Goal: Find contact information: Find contact information

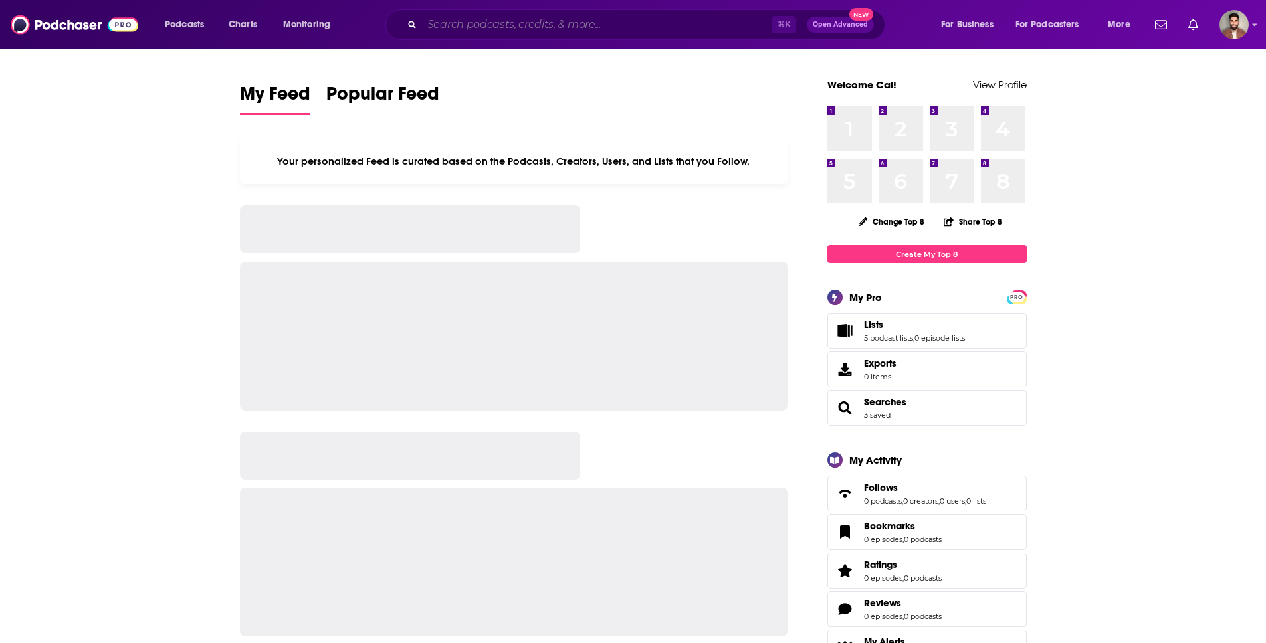
click at [484, 20] on input "Search podcasts, credits, & more..." at bounding box center [596, 24] width 349 height 21
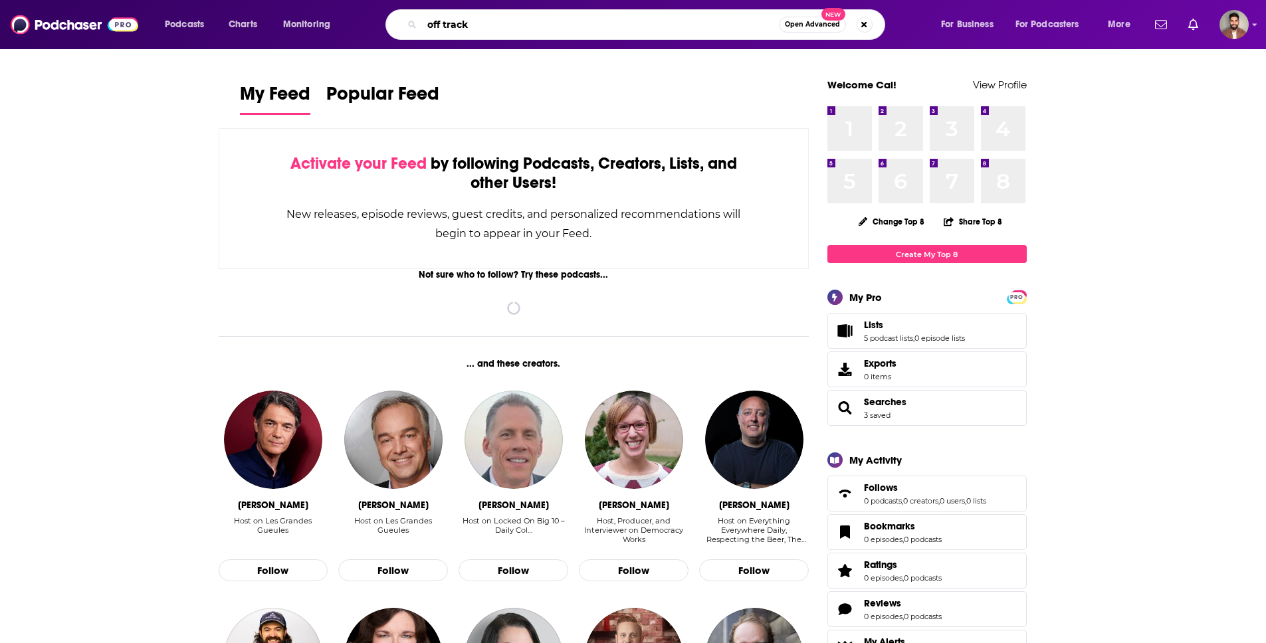
type input "off track"
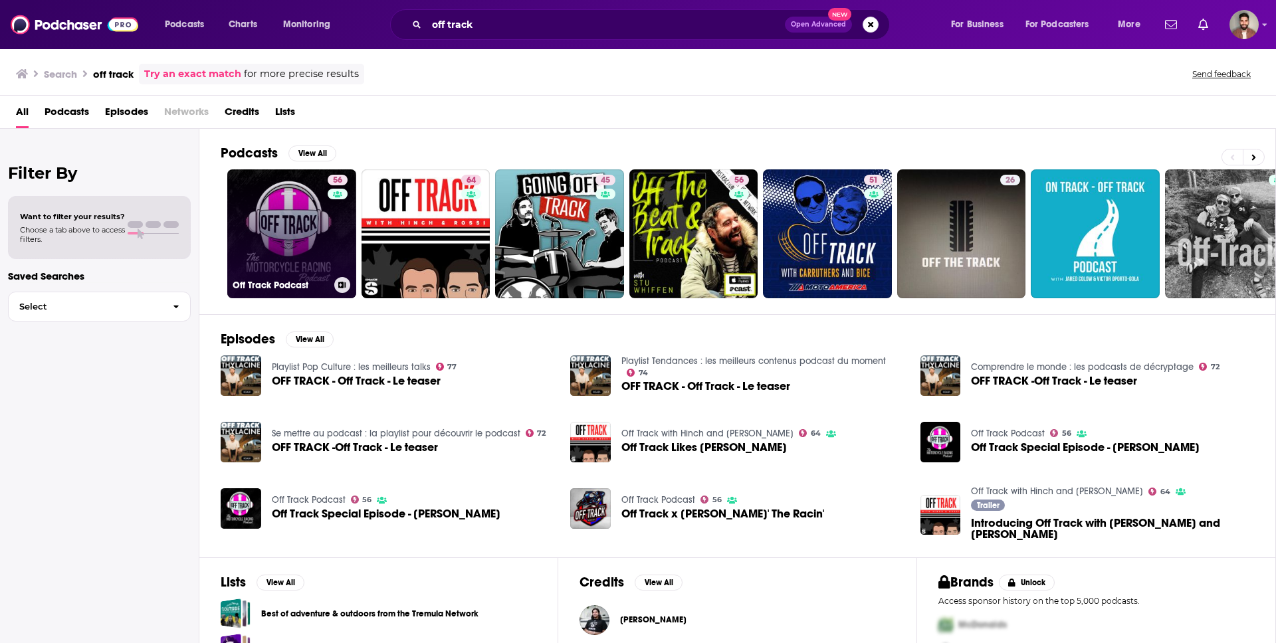
click at [294, 246] on link "56 Off Track Podcast" at bounding box center [291, 233] width 129 height 129
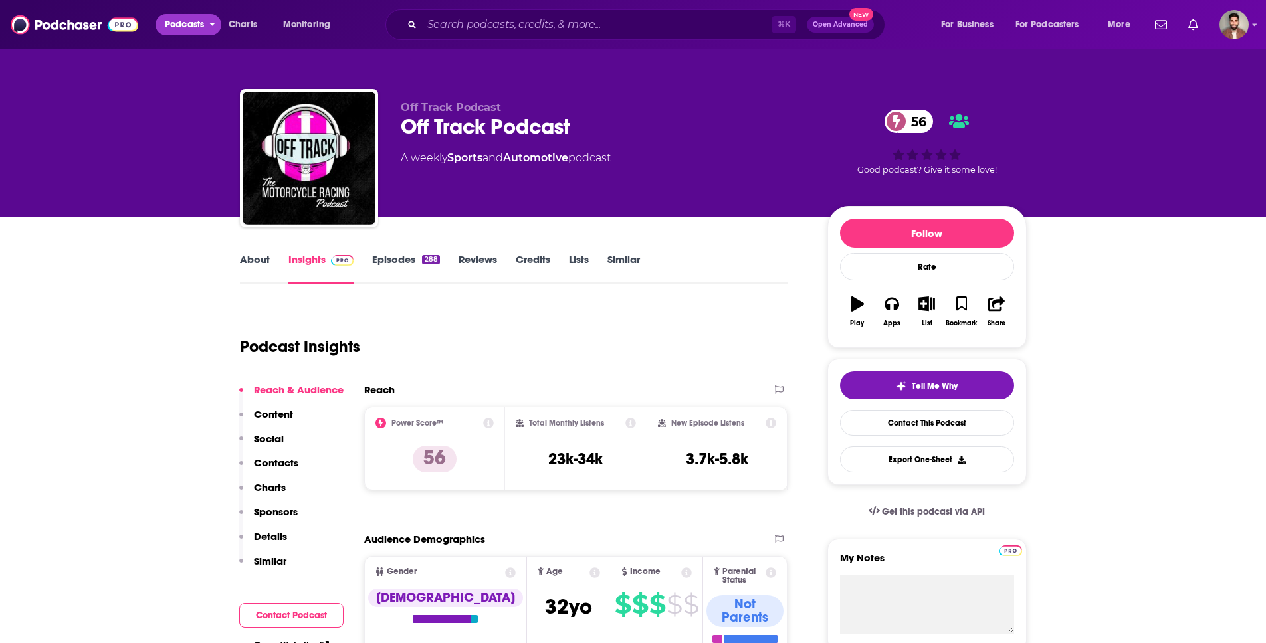
click at [203, 28] on span "Podcasts" at bounding box center [184, 24] width 39 height 19
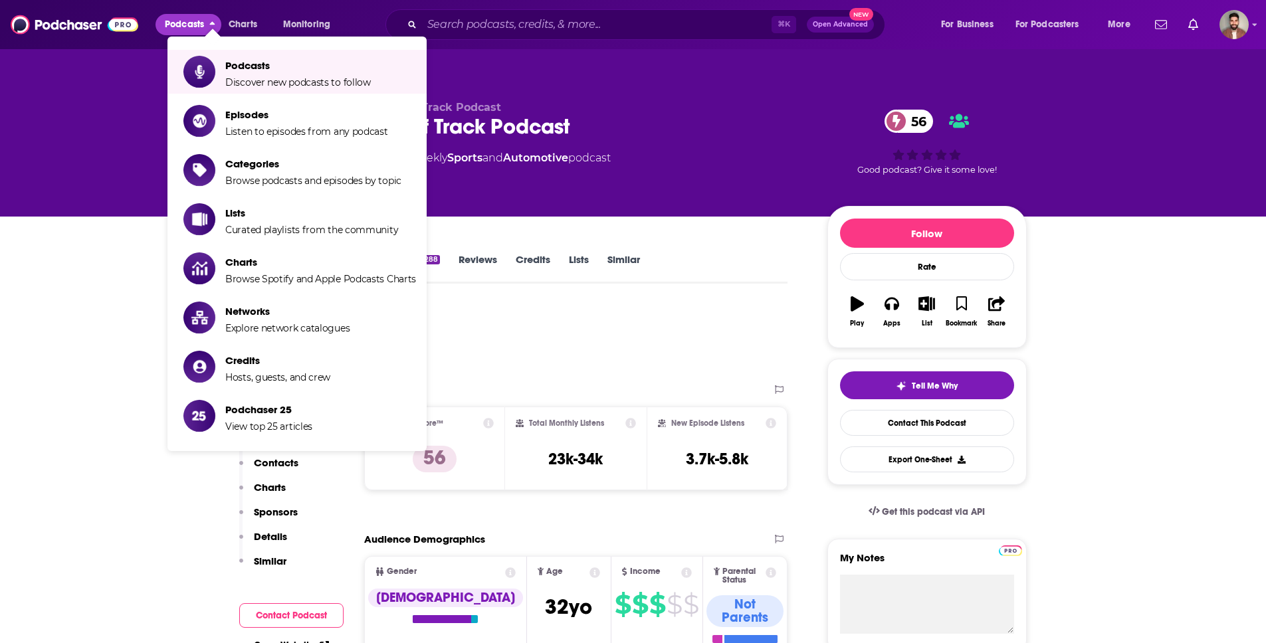
click at [149, 99] on div "Off Track Podcast Off Track Podcast 56 A weekly Sports and Automotive podcast 5…" at bounding box center [633, 108] width 1266 height 217
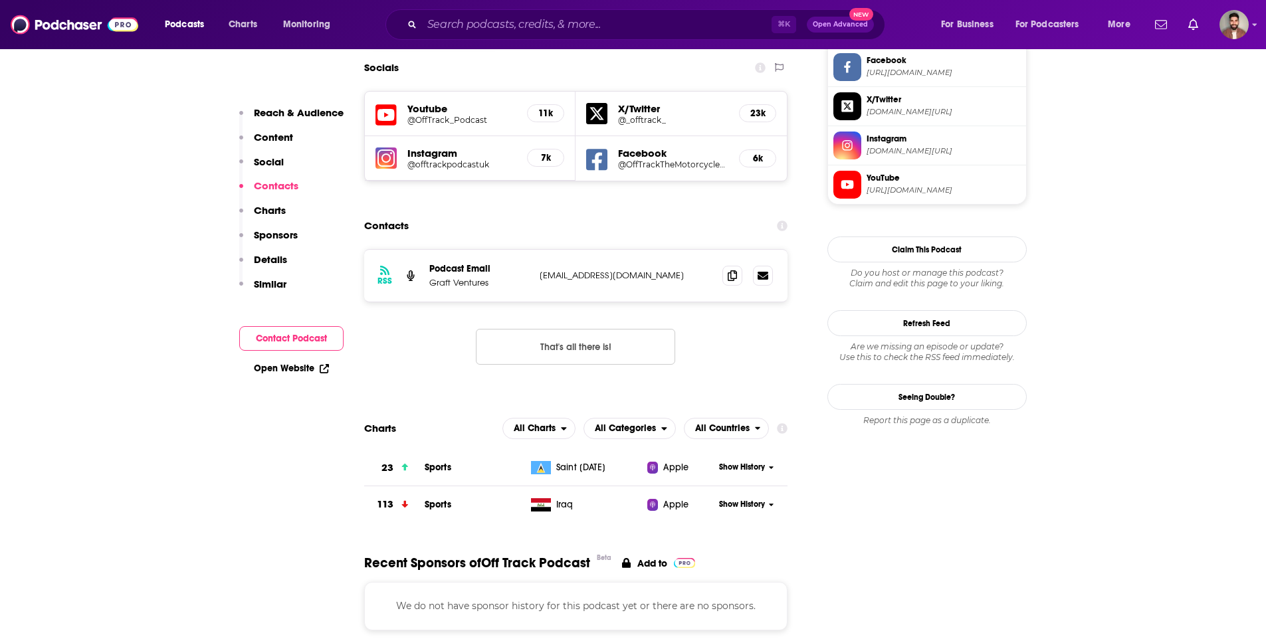
scroll to position [1175, 0]
click at [731, 269] on icon at bounding box center [731, 274] width 9 height 11
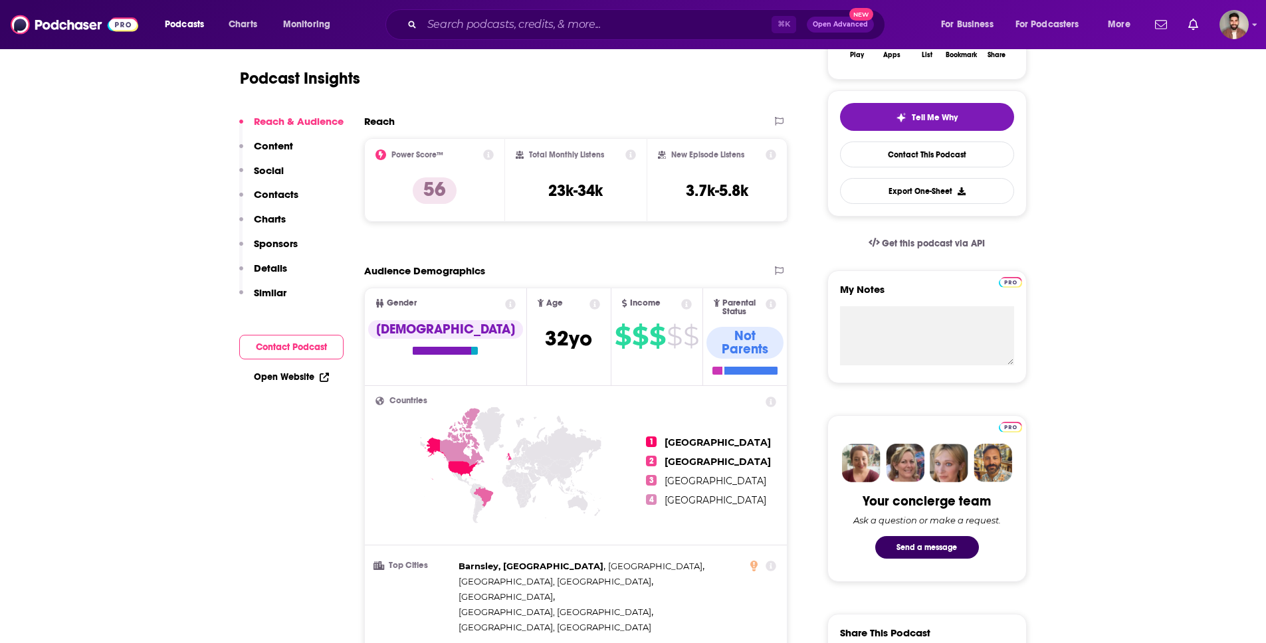
scroll to position [147, 0]
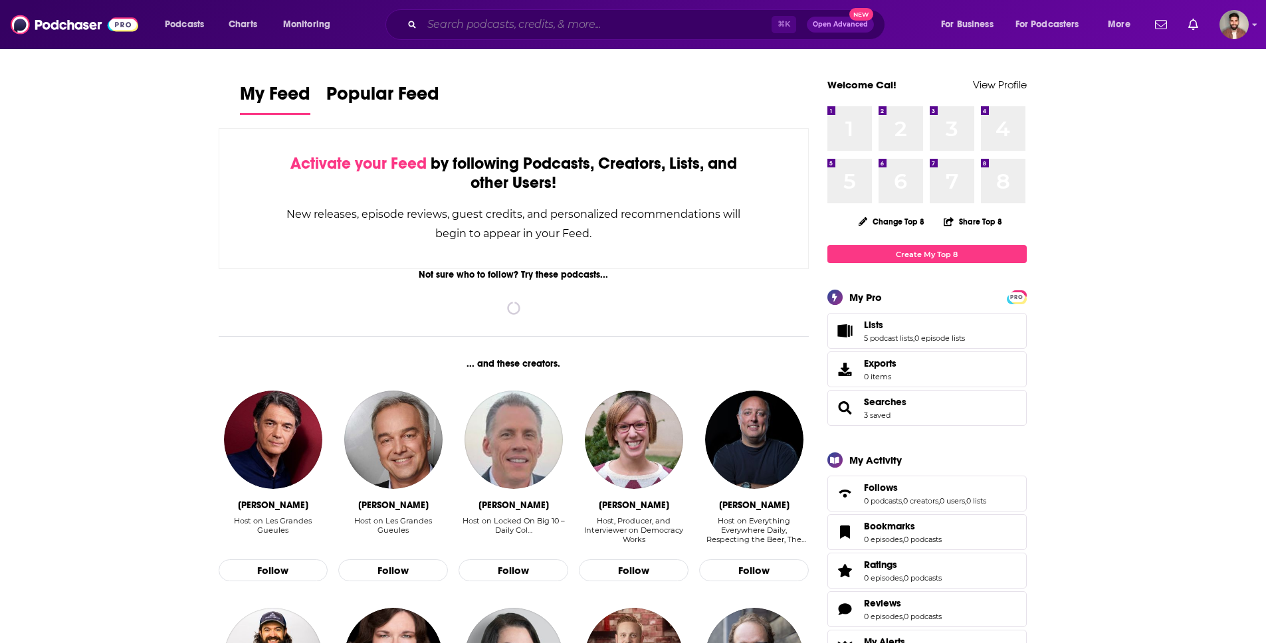
click at [466, 31] on input "Search podcasts, credits, & more..." at bounding box center [596, 24] width 349 height 21
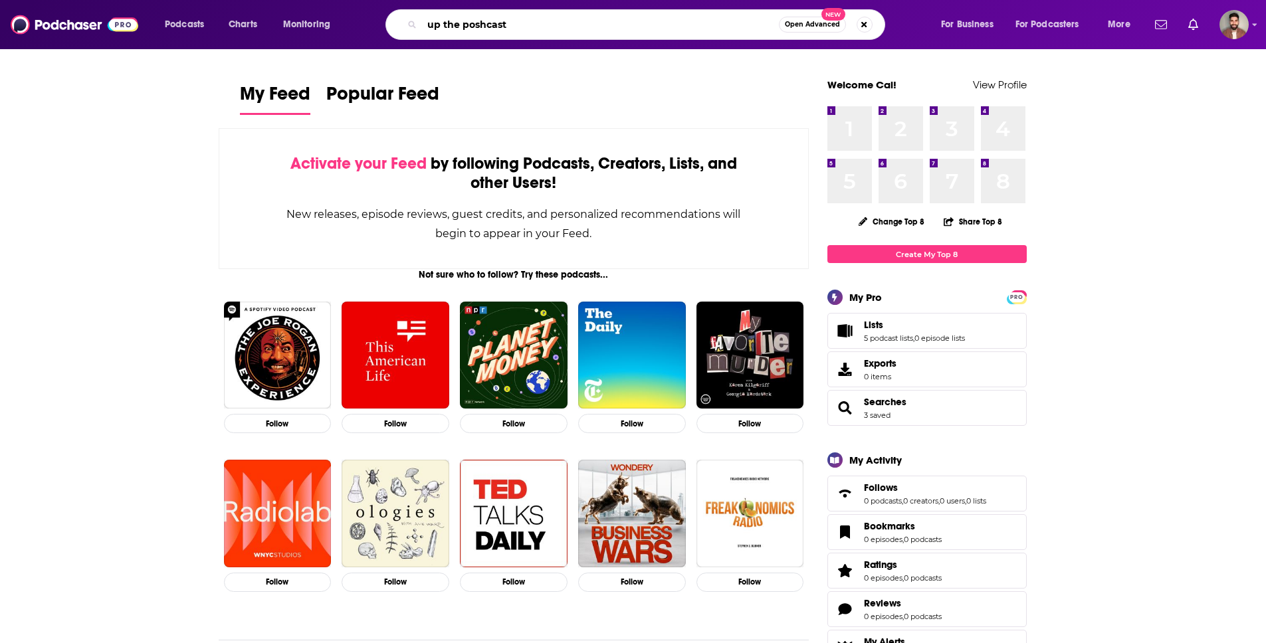
type input "up the poshcast"
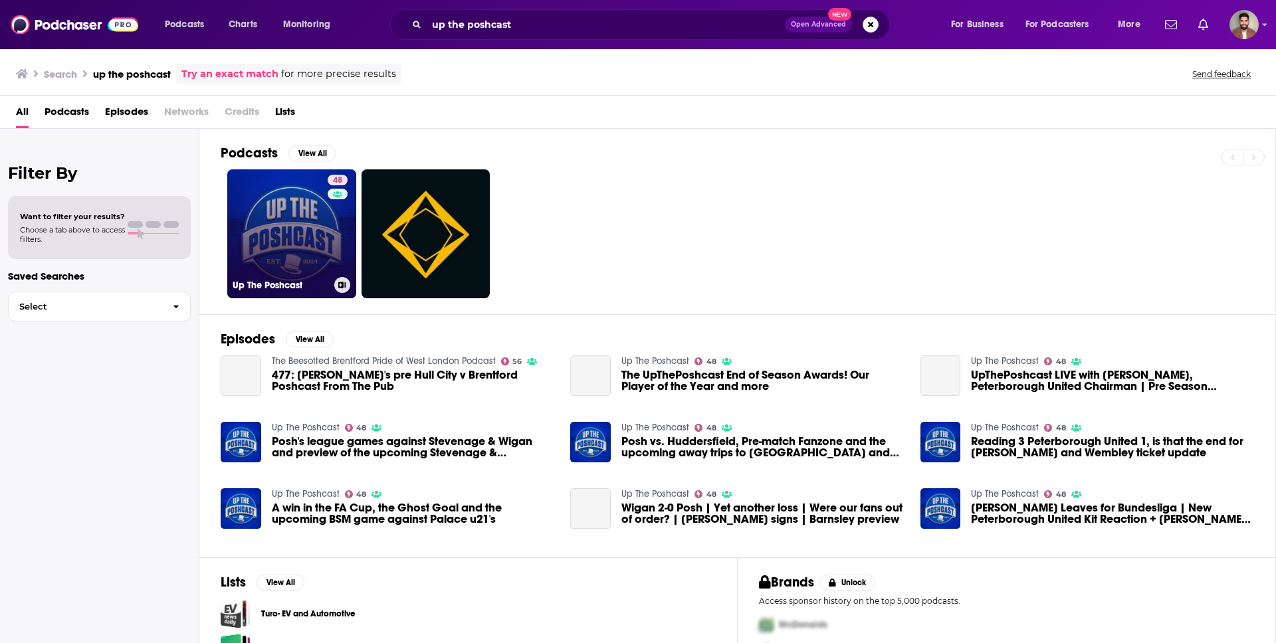
click at [301, 248] on link "48 Up The Poshcast" at bounding box center [291, 233] width 129 height 129
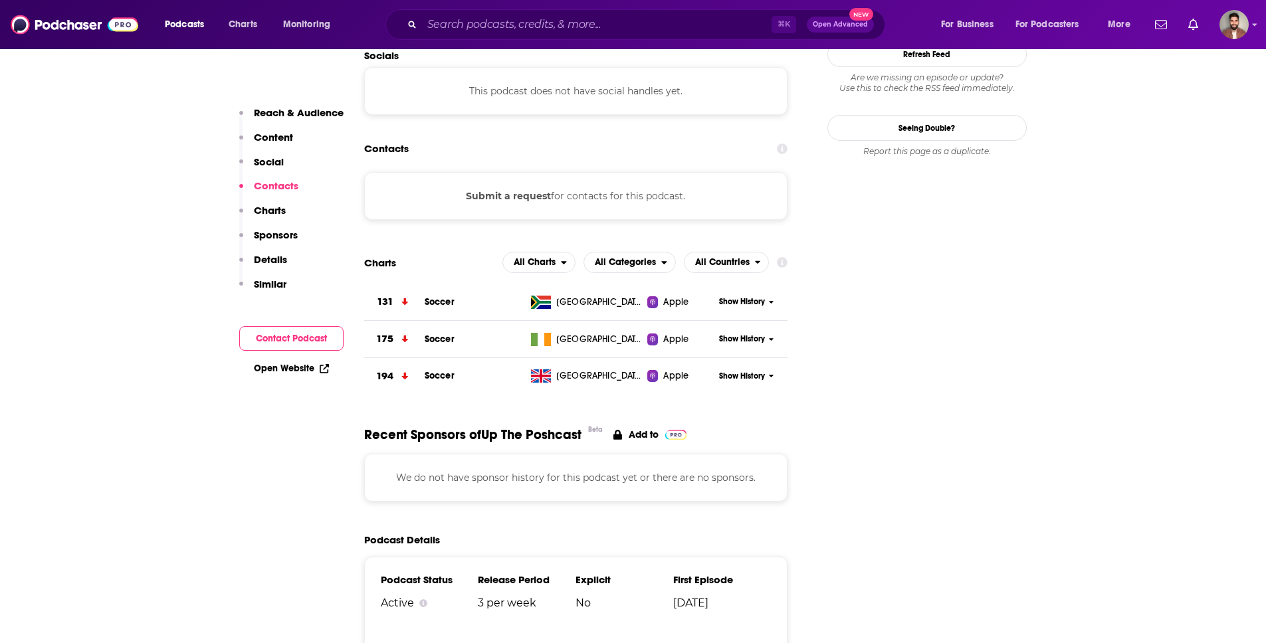
scroll to position [883, 0]
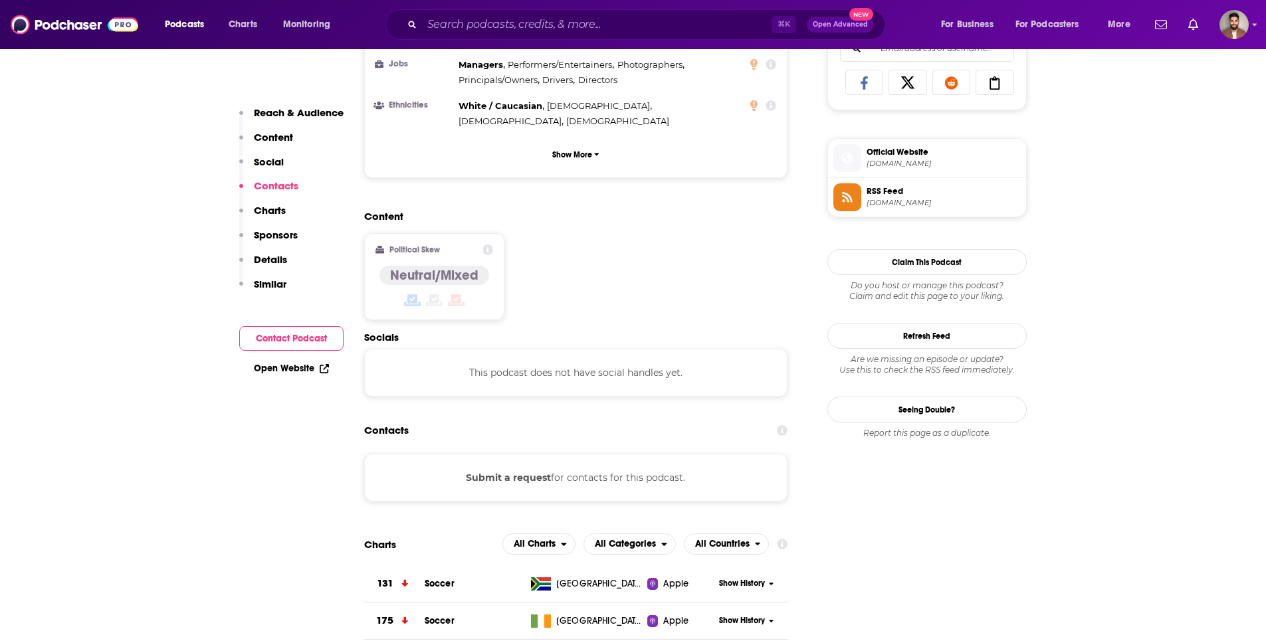
click at [589, 454] on div "Submit a request for contacts for this podcast." at bounding box center [576, 478] width 424 height 48
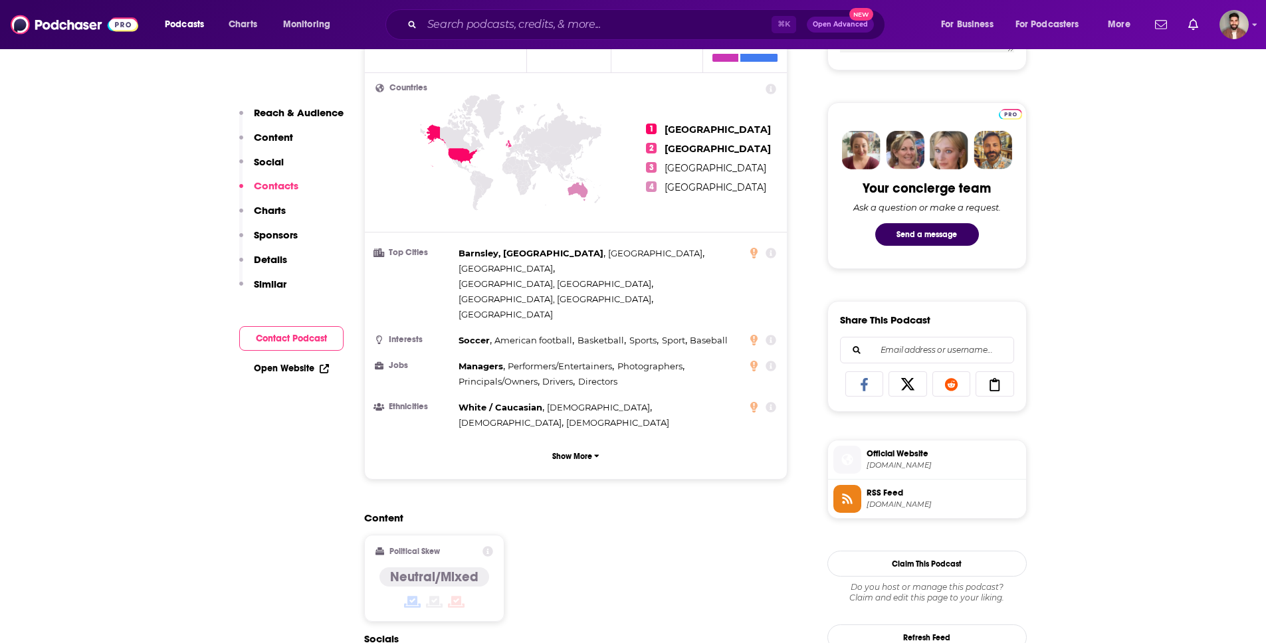
scroll to position [0, 0]
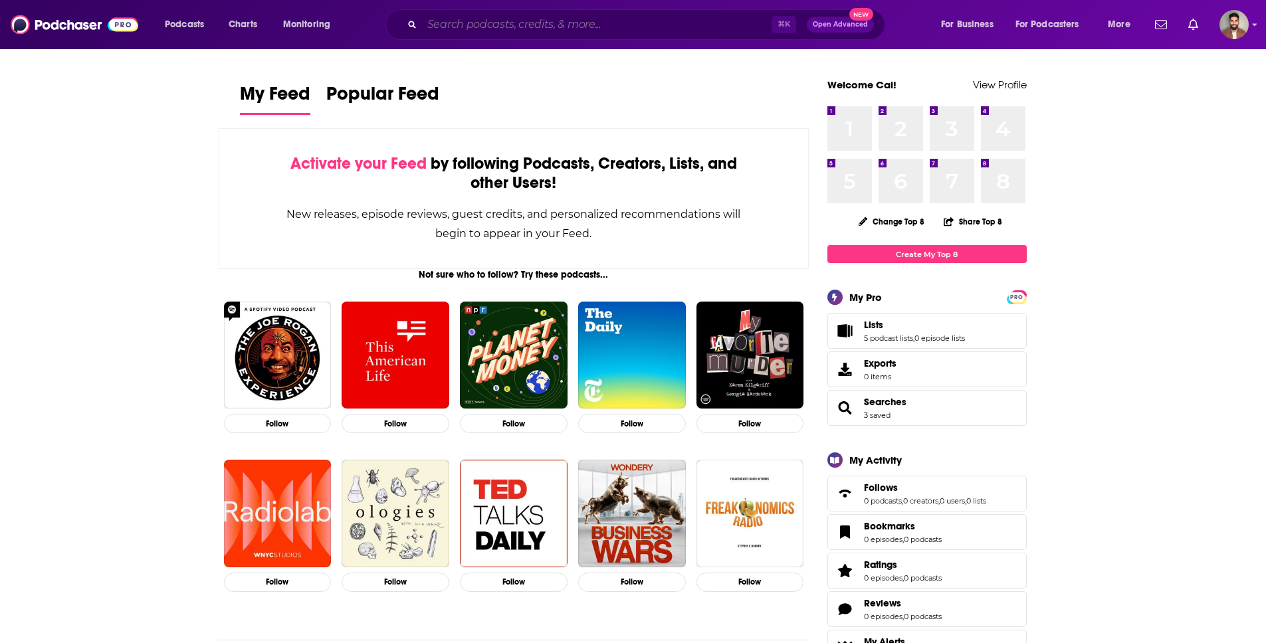
click at [463, 31] on input "Search podcasts, credits, & more..." at bounding box center [596, 24] width 349 height 21
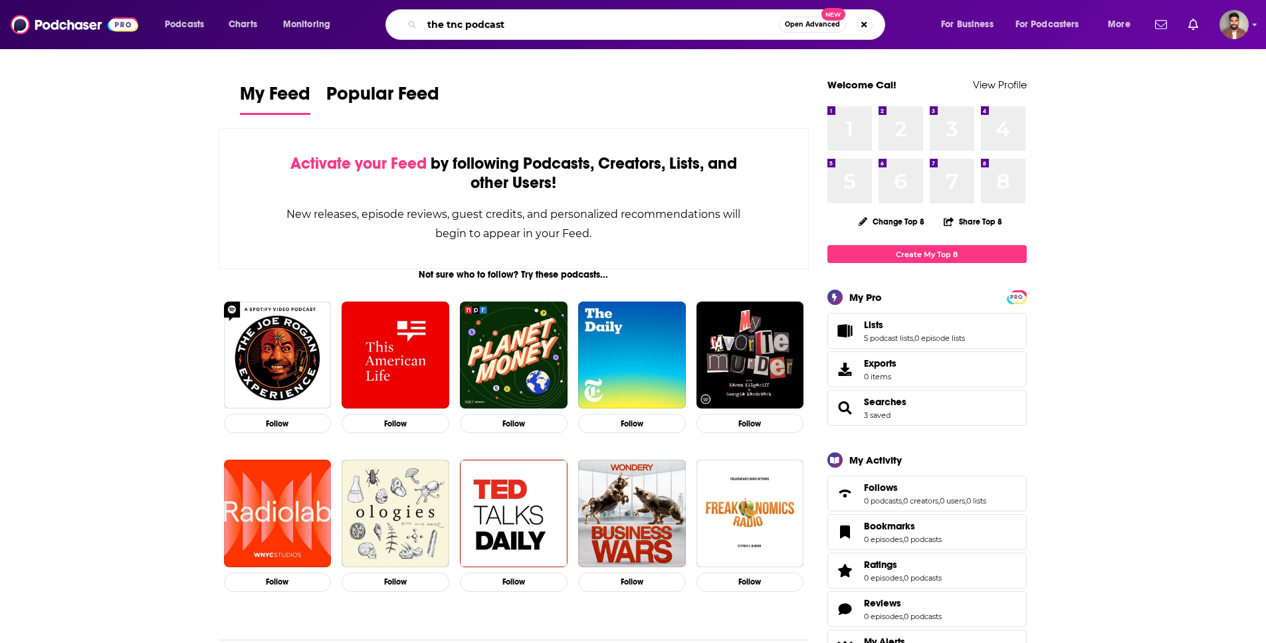
type input "the tnc podcast"
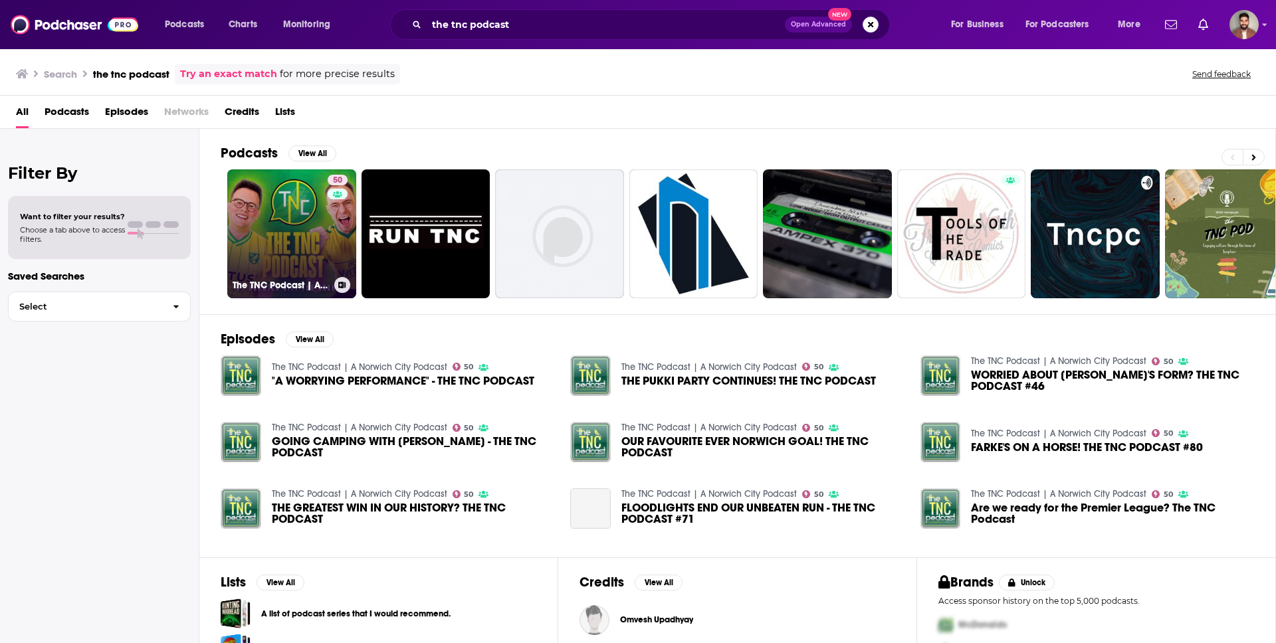
click at [282, 239] on link "50 The TNC Podcast | A Norwich City Podcast" at bounding box center [291, 233] width 129 height 129
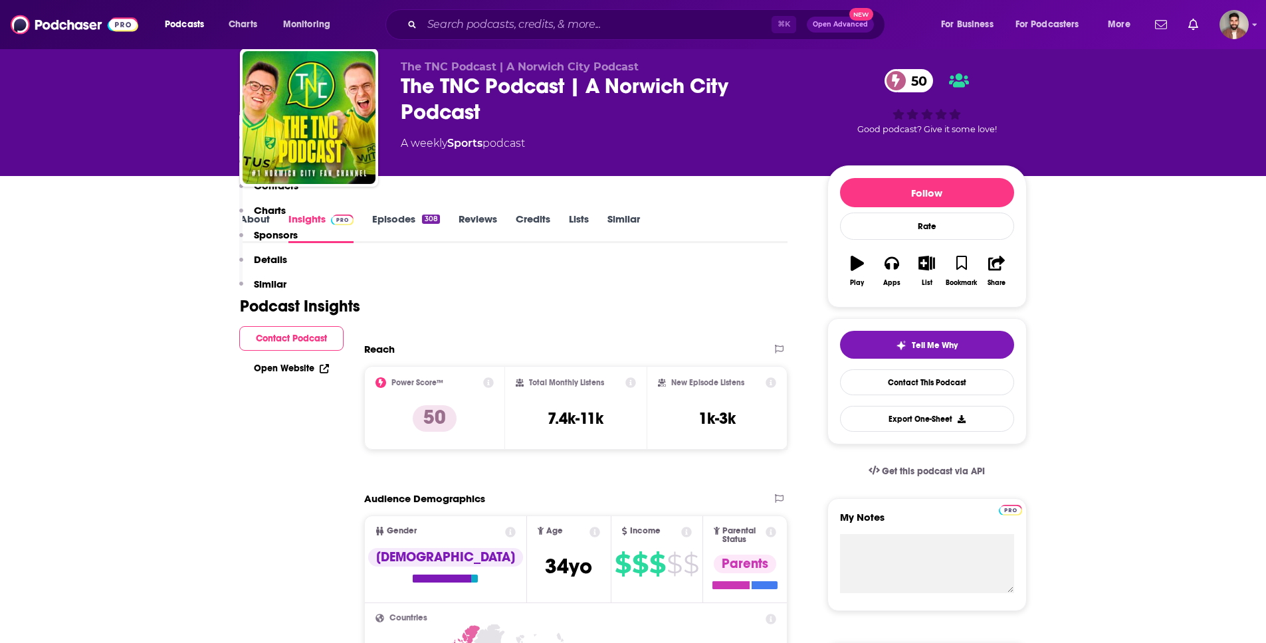
scroll to position [7, 0]
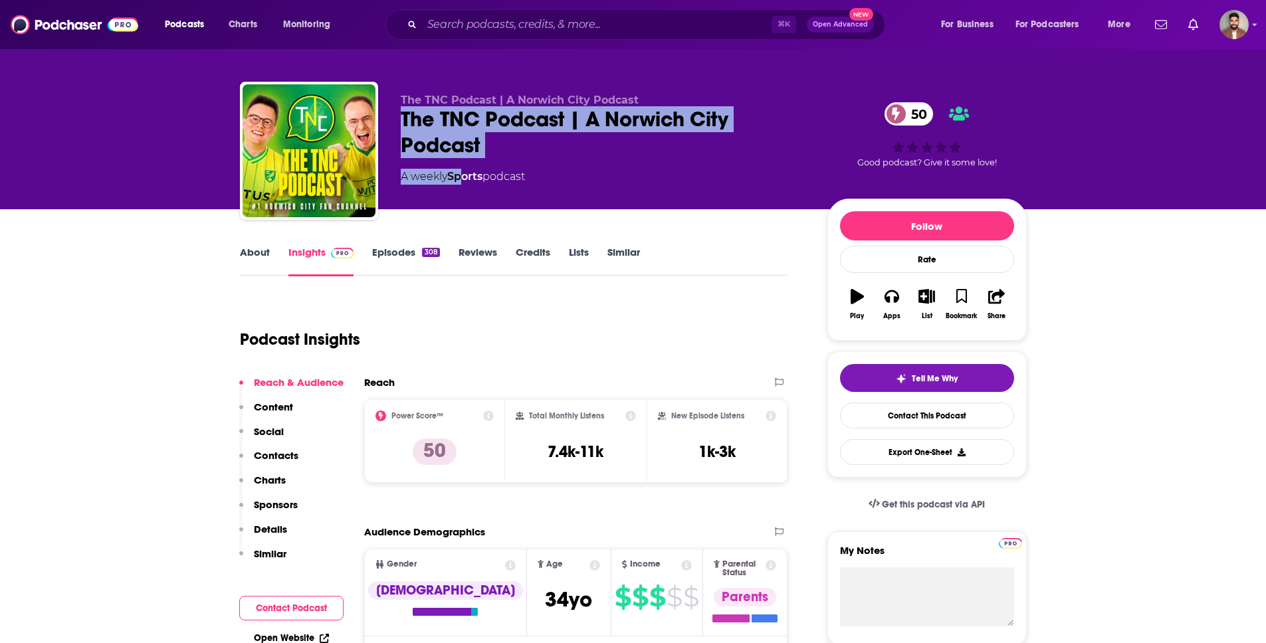
drag, startPoint x: 396, startPoint y: 120, endPoint x: 510, endPoint y: 199, distance: 138.6
click at [501, 193] on div "The TNC Podcast | A Norwich City Podcast The TNC Podcast | A Norwich City Podca…" at bounding box center [633, 153] width 787 height 143
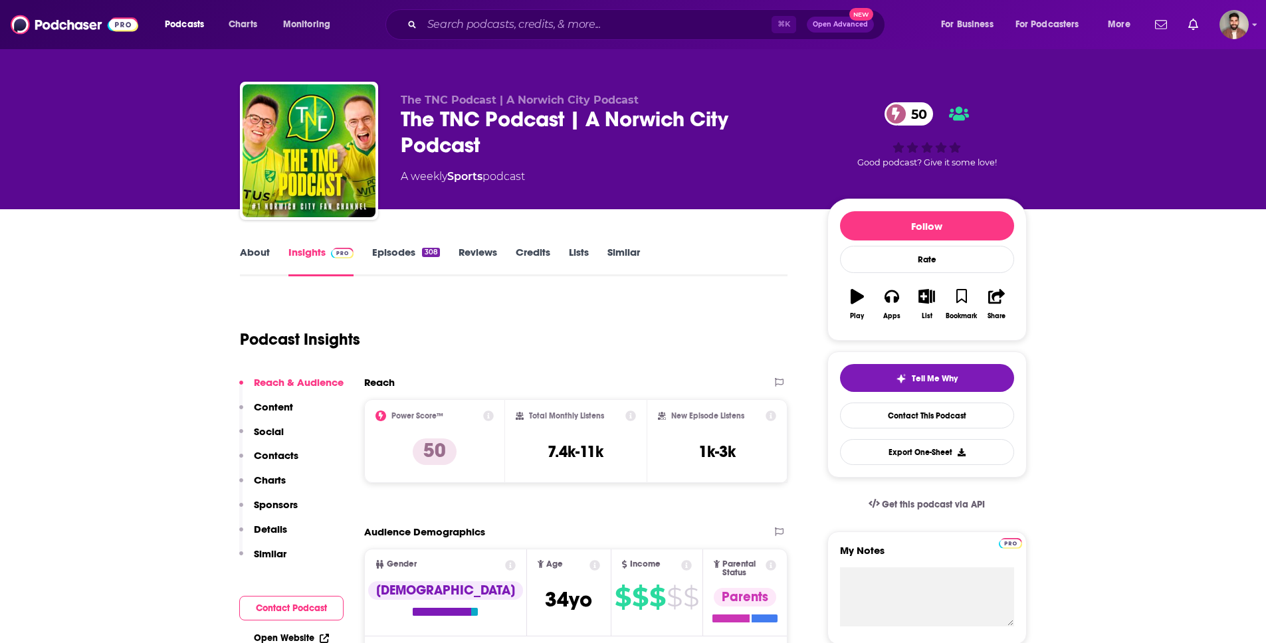
click at [503, 149] on div "The TNC Podcast | A Norwich City Podcast 50" at bounding box center [603, 132] width 405 height 52
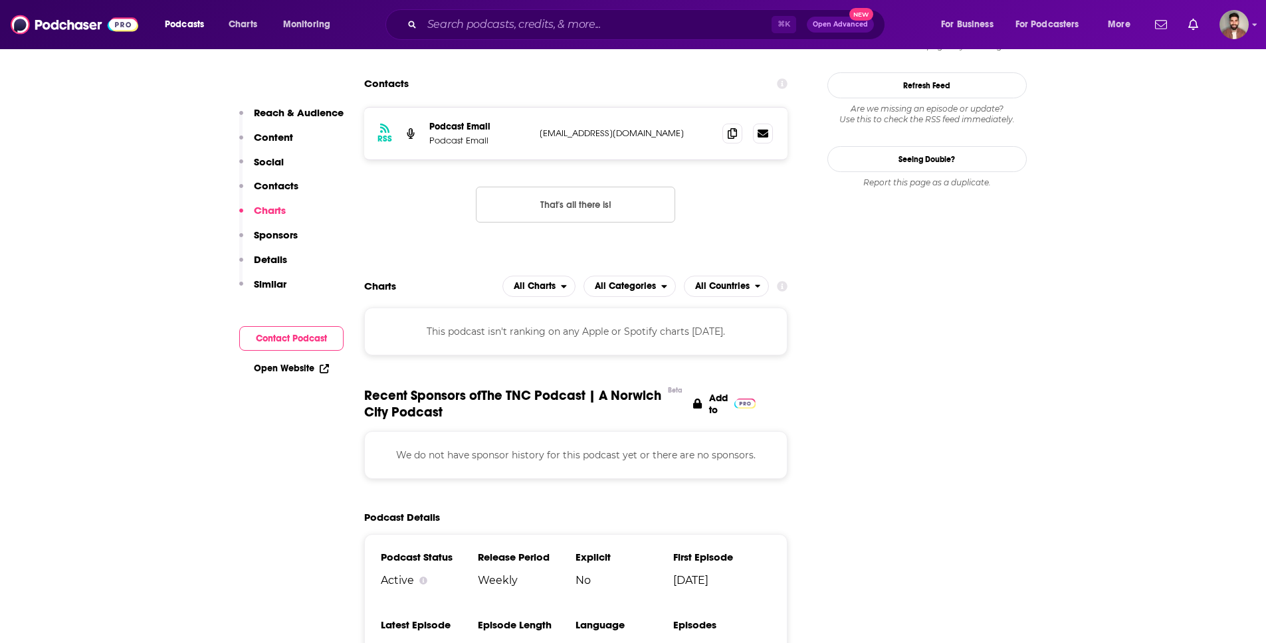
scroll to position [1070, 0]
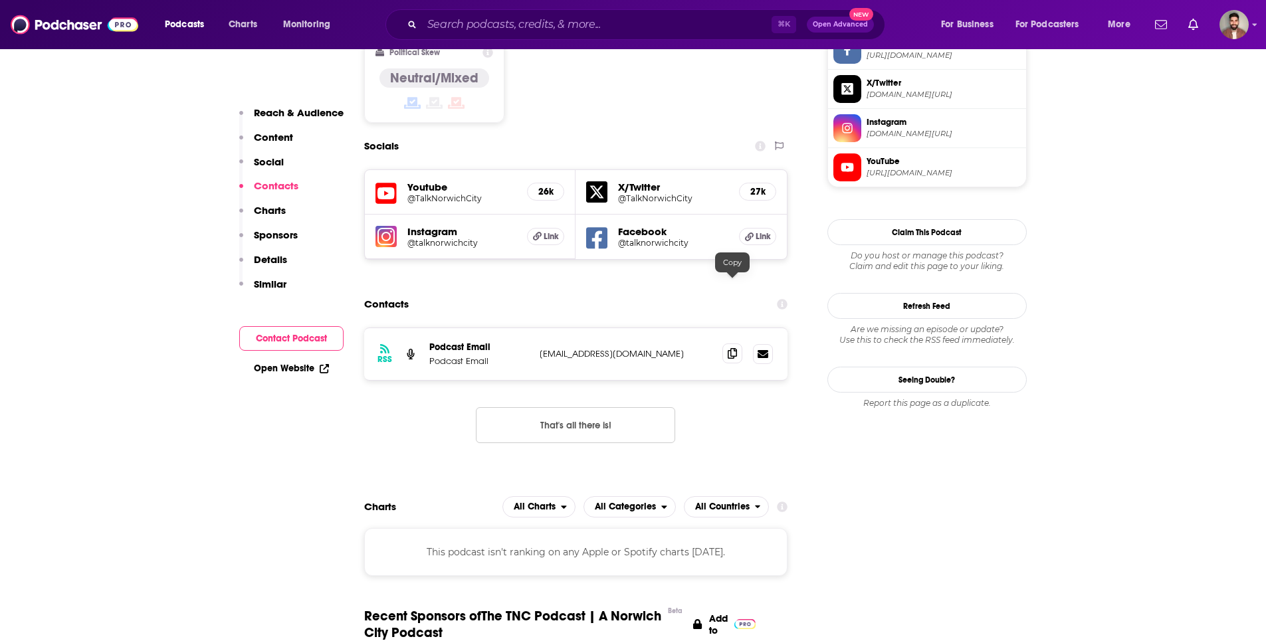
click at [735, 348] on icon at bounding box center [731, 353] width 9 height 11
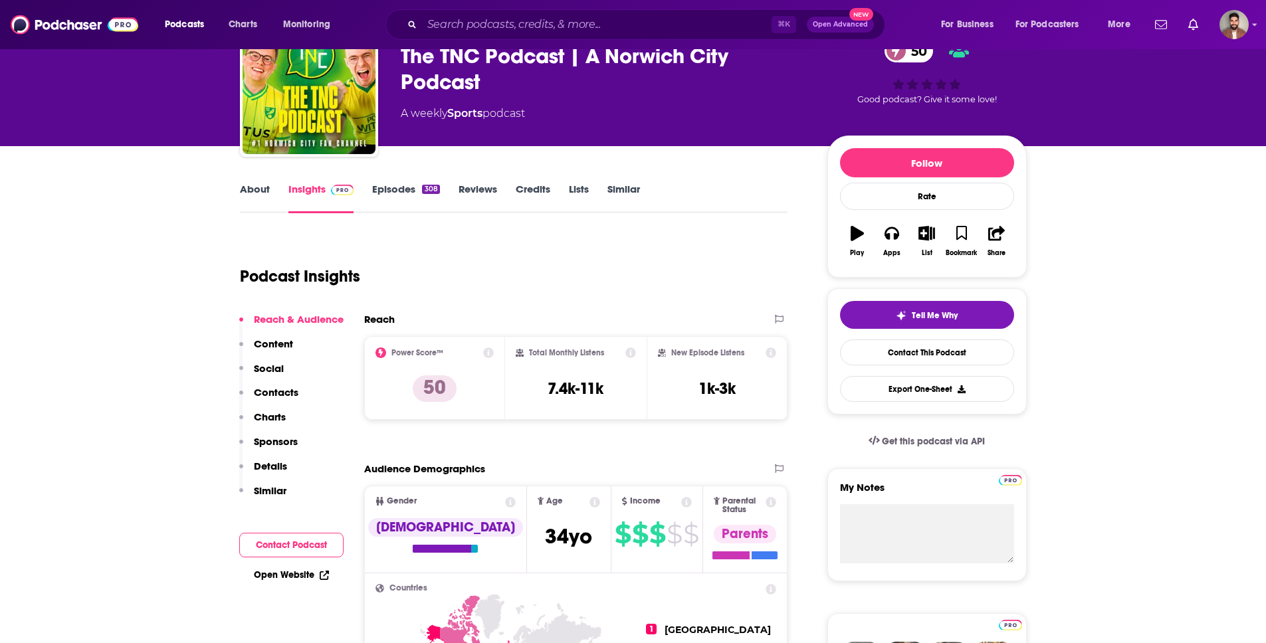
scroll to position [0, 0]
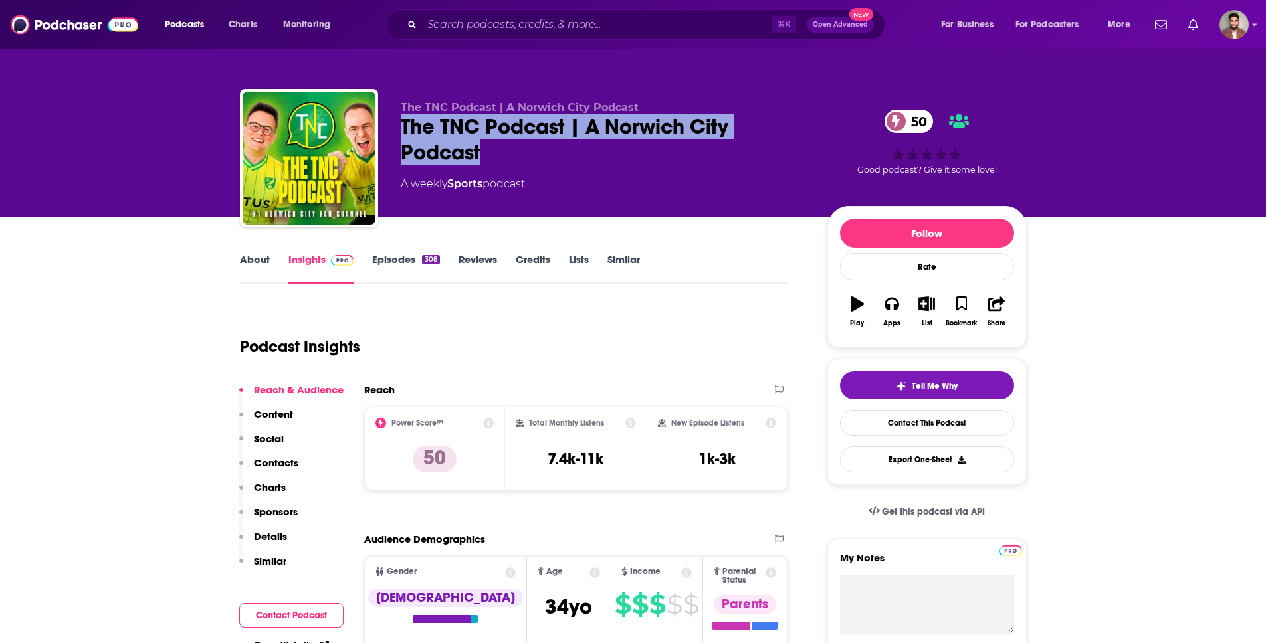
drag, startPoint x: 402, startPoint y: 124, endPoint x: 464, endPoint y: 146, distance: 65.6
click at [536, 148] on div "The TNC Podcast | A Norwich City Podcast 50" at bounding box center [603, 140] width 405 height 52
copy h2 "The TNC Podcast | A Norwich City Podcast"
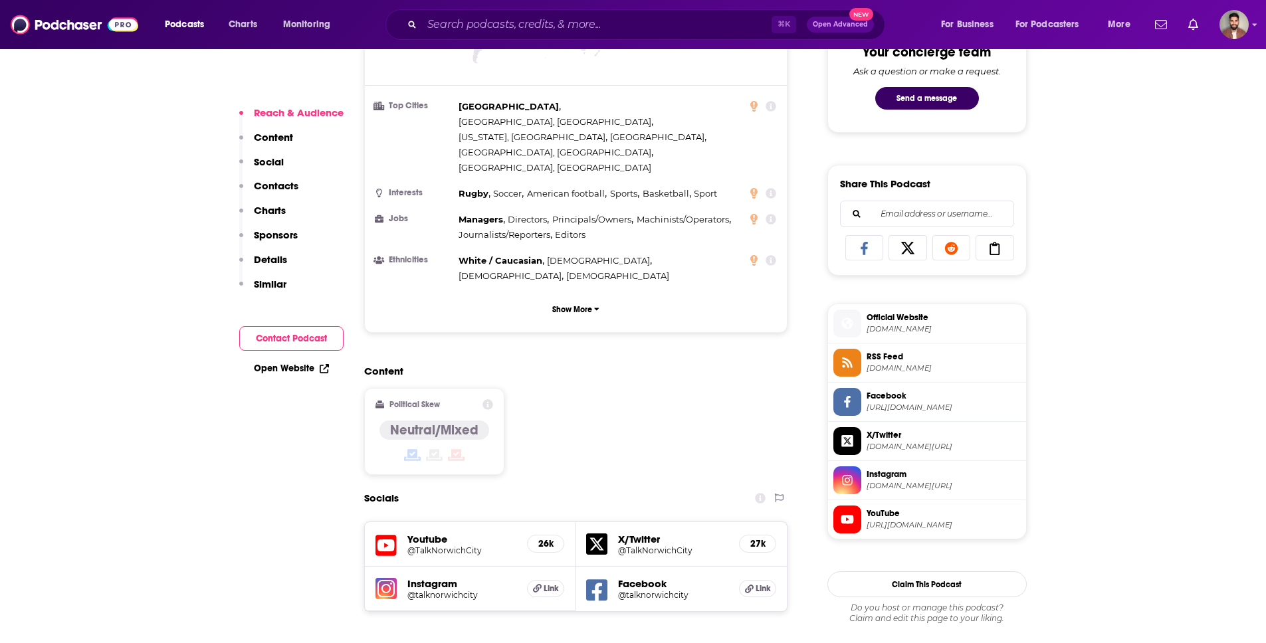
scroll to position [836, 0]
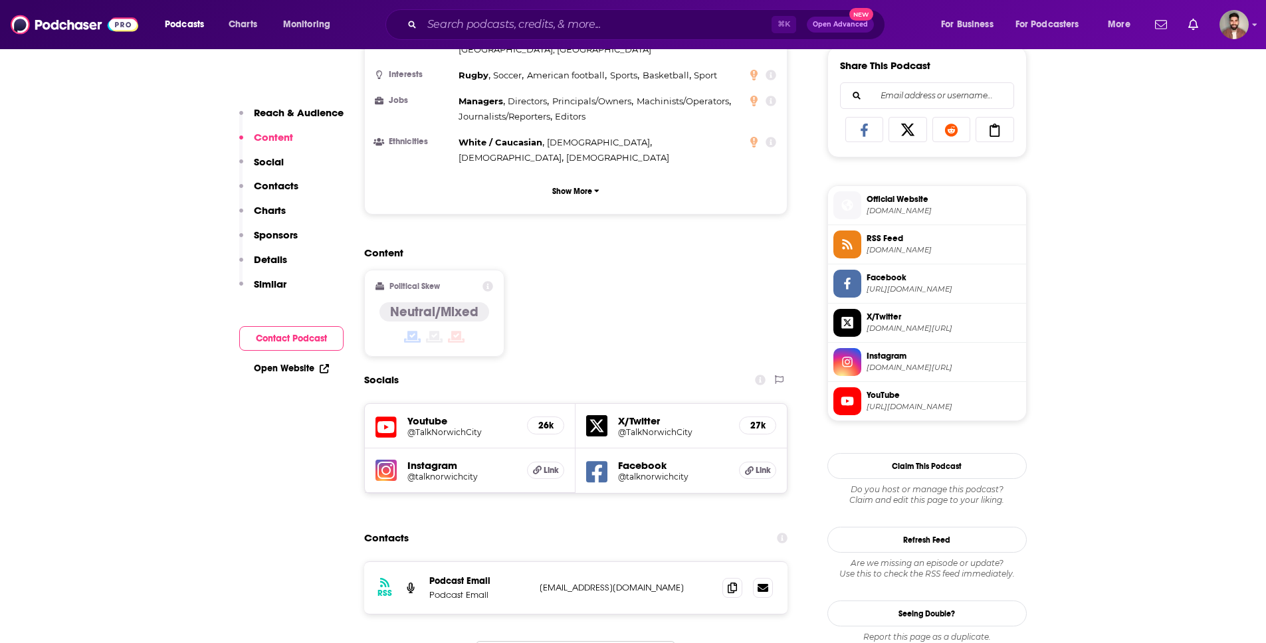
click at [878, 320] on span "X/Twitter" at bounding box center [943, 317] width 154 height 12
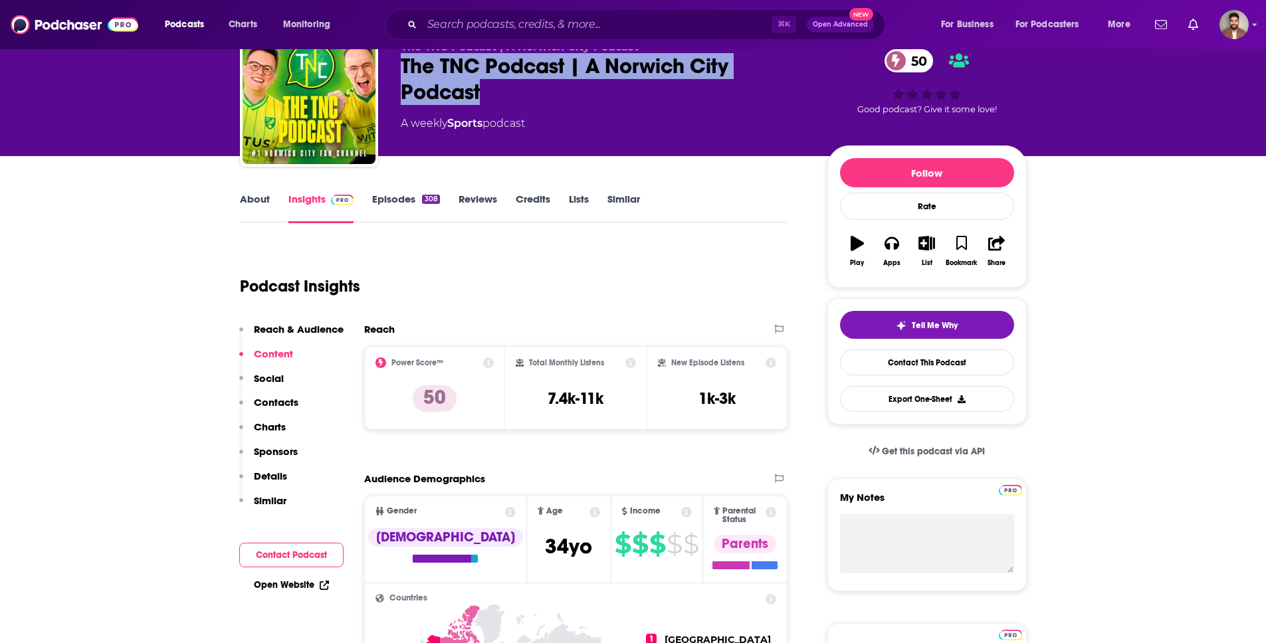
scroll to position [0, 0]
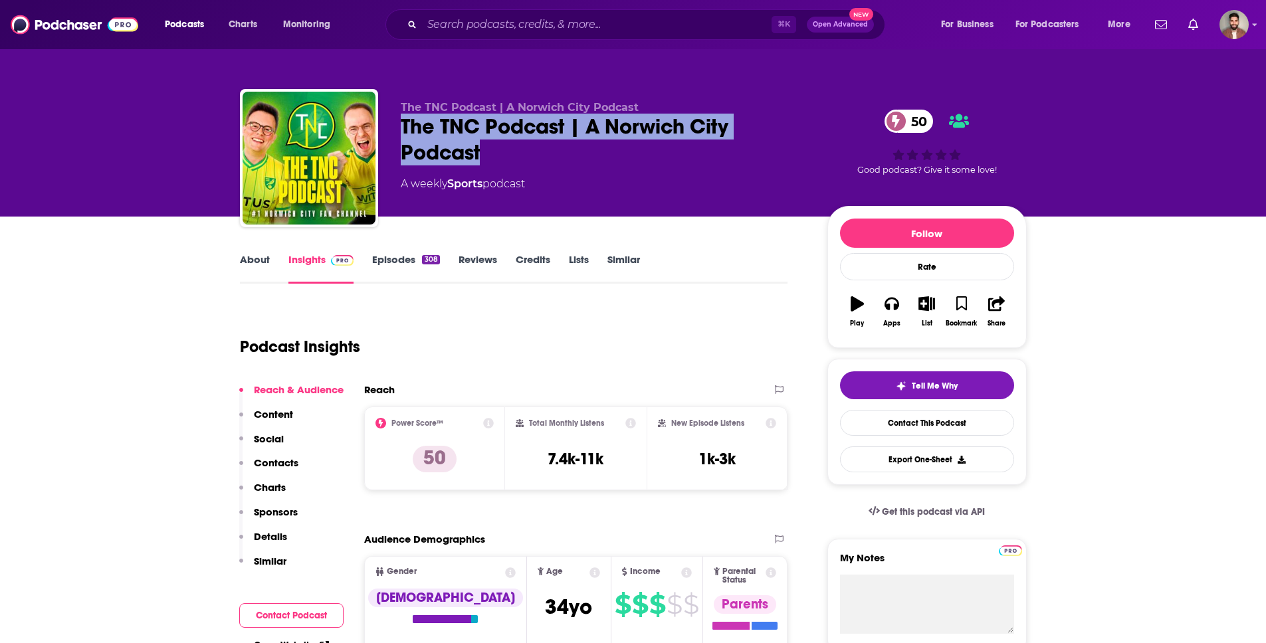
copy h2 "The TNC Podcast | A Norwich City Podcast"
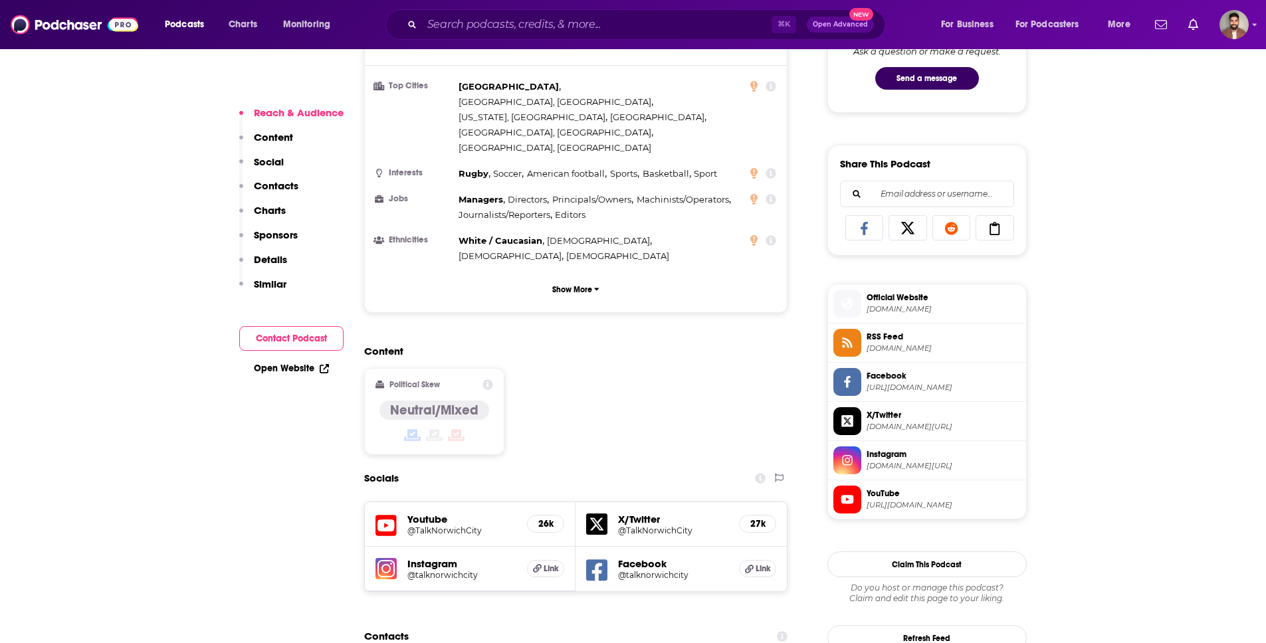
scroll to position [902, 0]
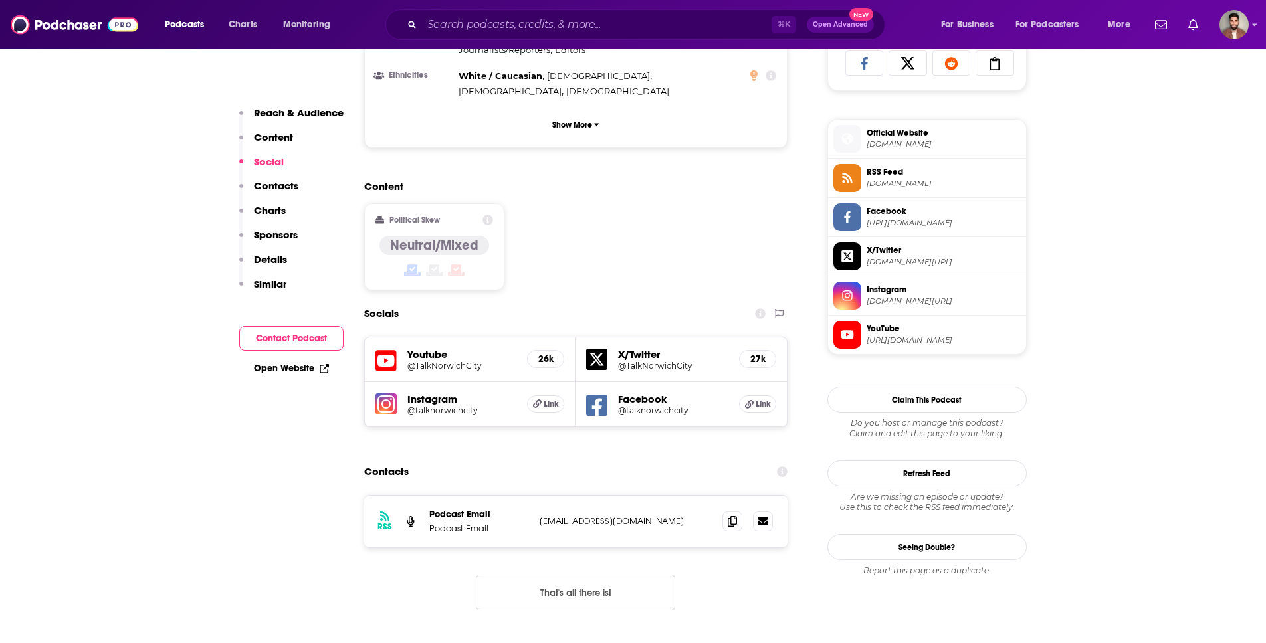
click at [876, 330] on span "YouTube" at bounding box center [943, 329] width 154 height 12
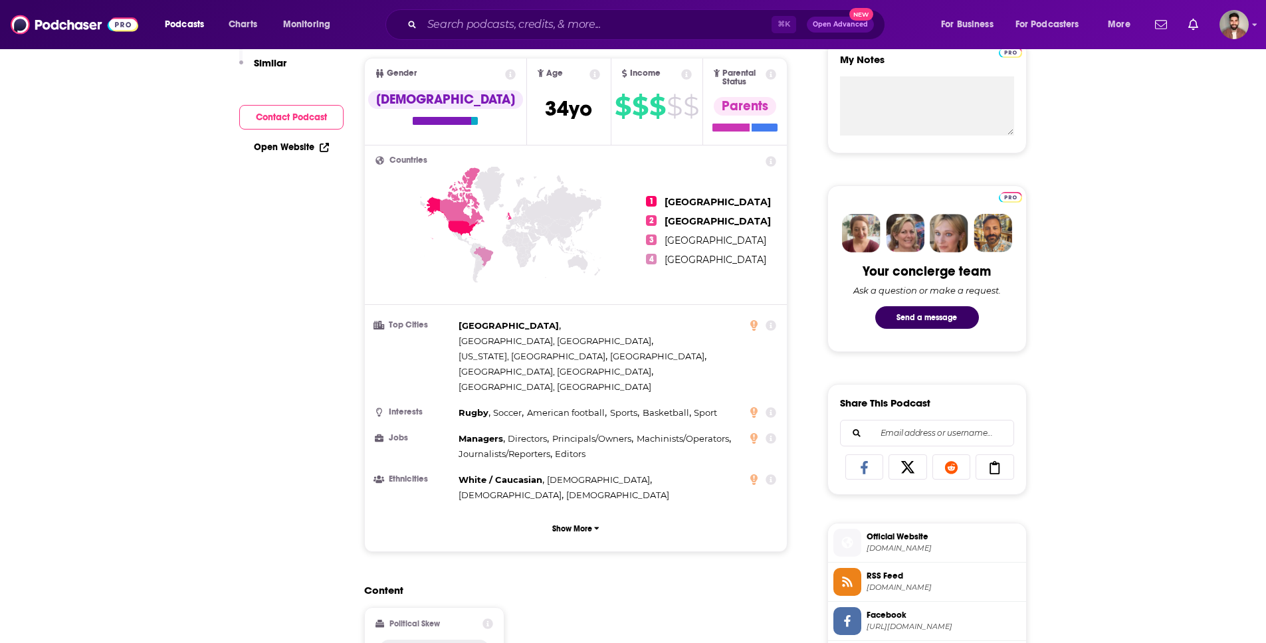
scroll to position [188, 0]
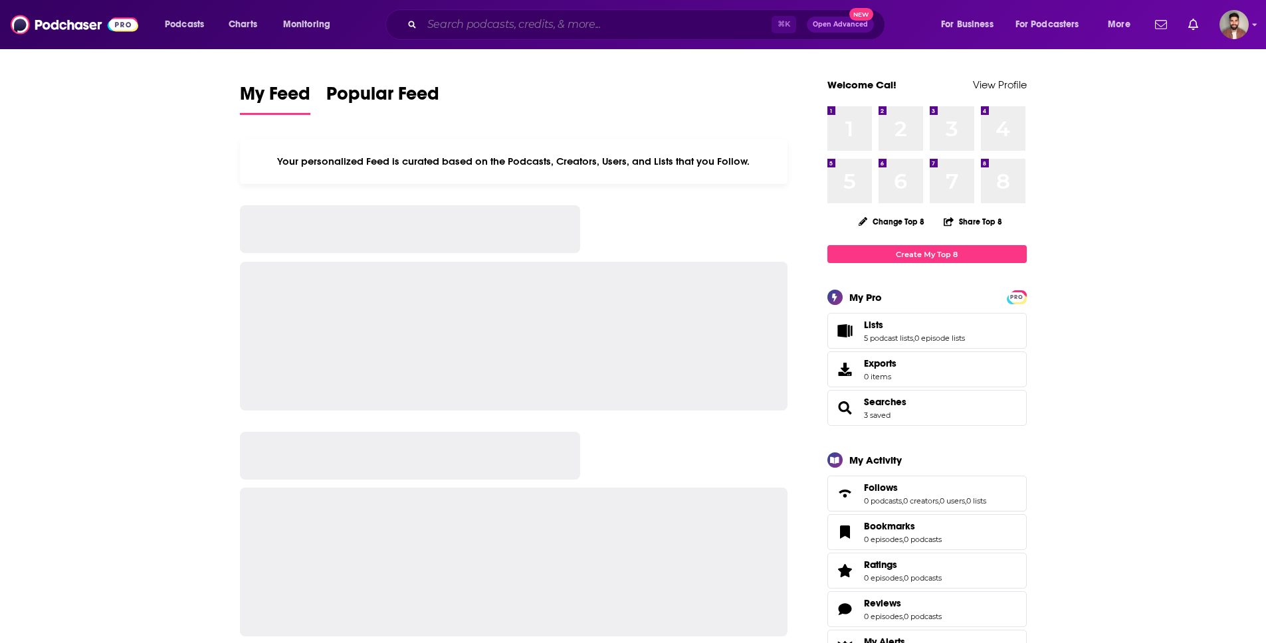
click at [666, 30] on input "Search podcasts, credits, & more..." at bounding box center [596, 24] width 349 height 21
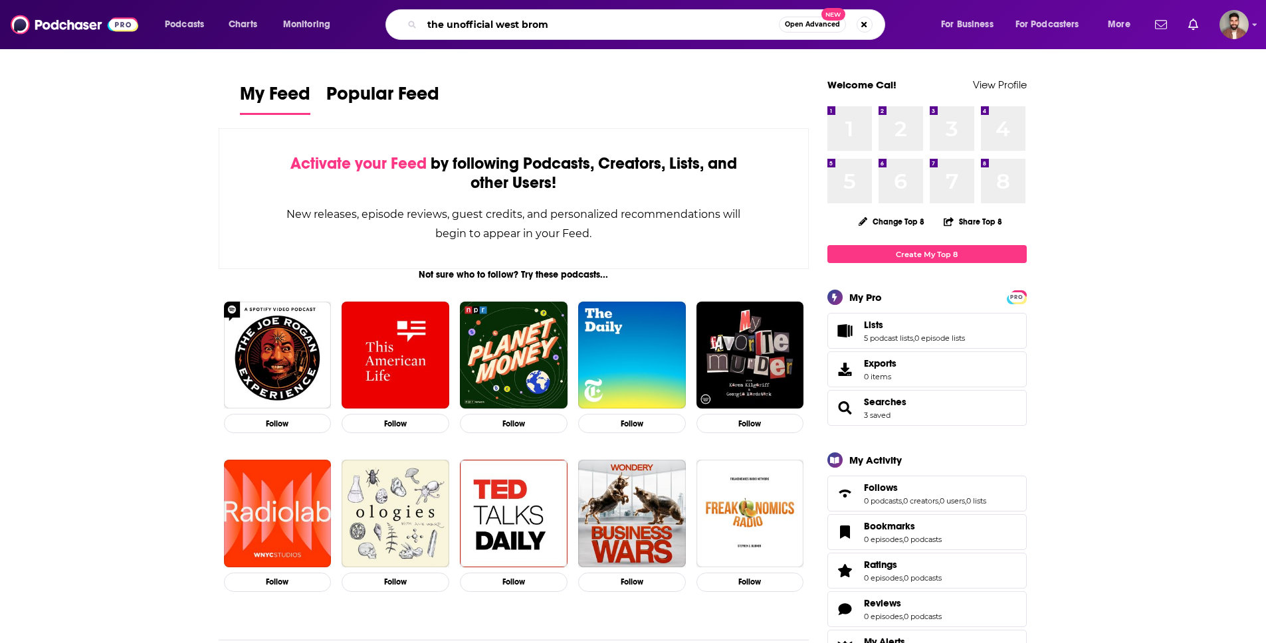
type input "the unofficial west brom"
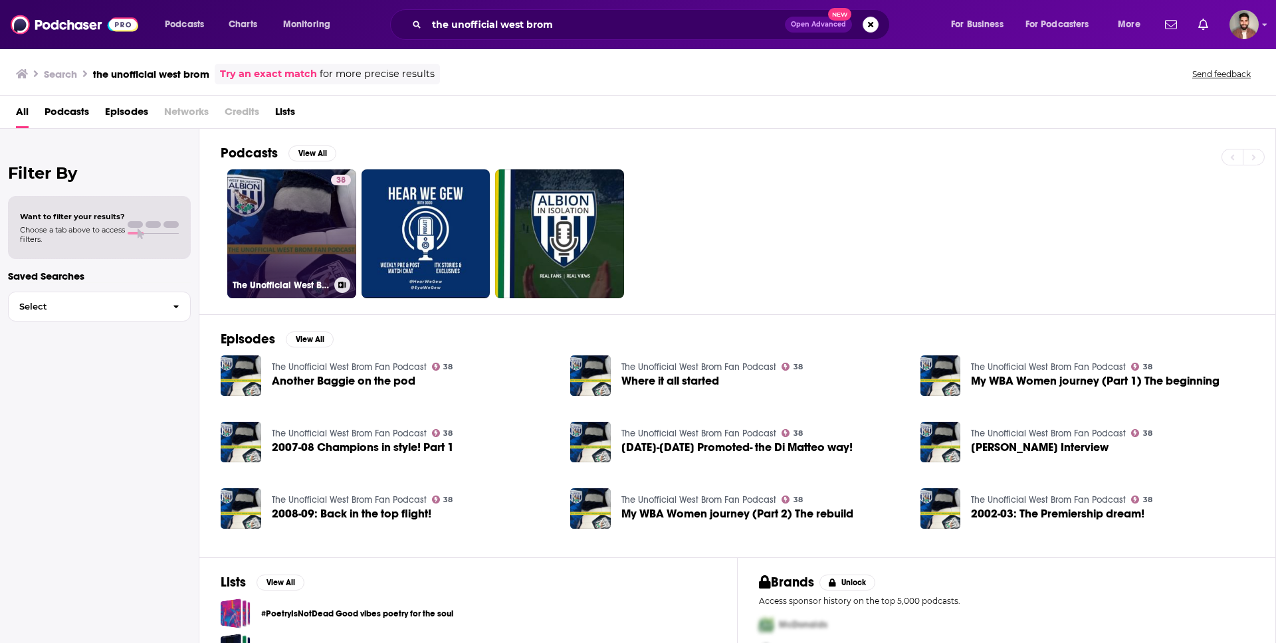
click at [272, 238] on link "38 The Unofficial West Brom Fan Podcast" at bounding box center [291, 233] width 129 height 129
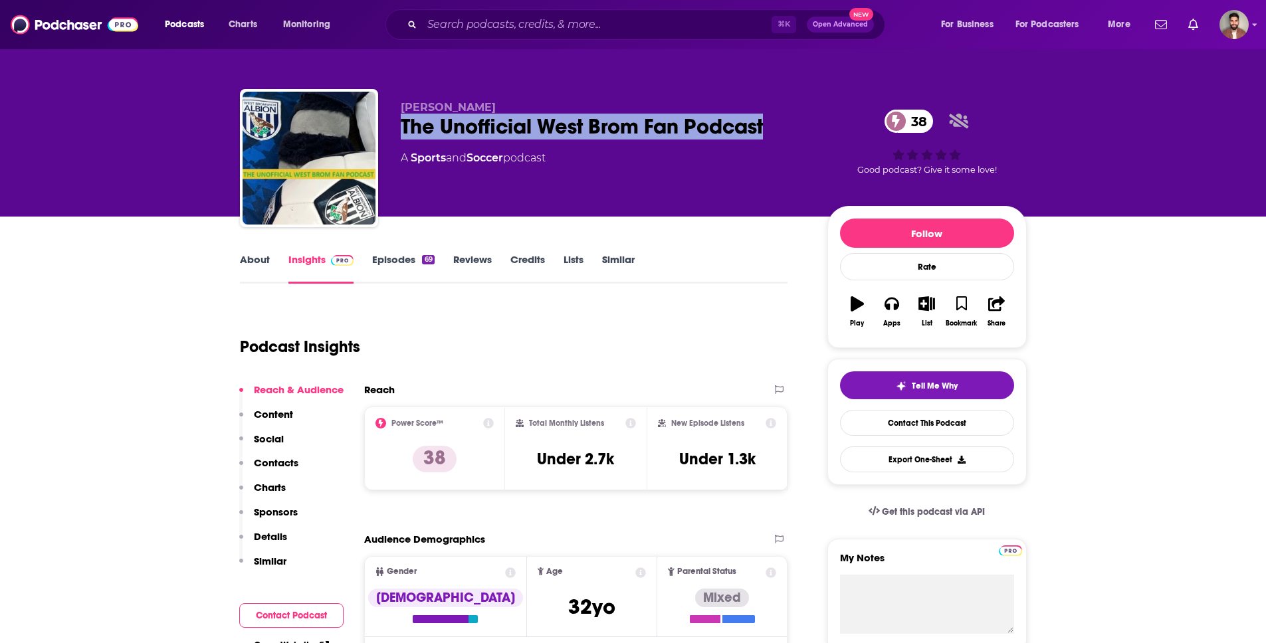
drag, startPoint x: 398, startPoint y: 125, endPoint x: 779, endPoint y: 142, distance: 381.1
click at [779, 142] on div "Dale Brookes The Unofficial West Brom Fan Podcast 38 A Sports and Soccer podcas…" at bounding box center [633, 160] width 787 height 143
copy h2 "The Unofficial West Brom Fan Podcast"
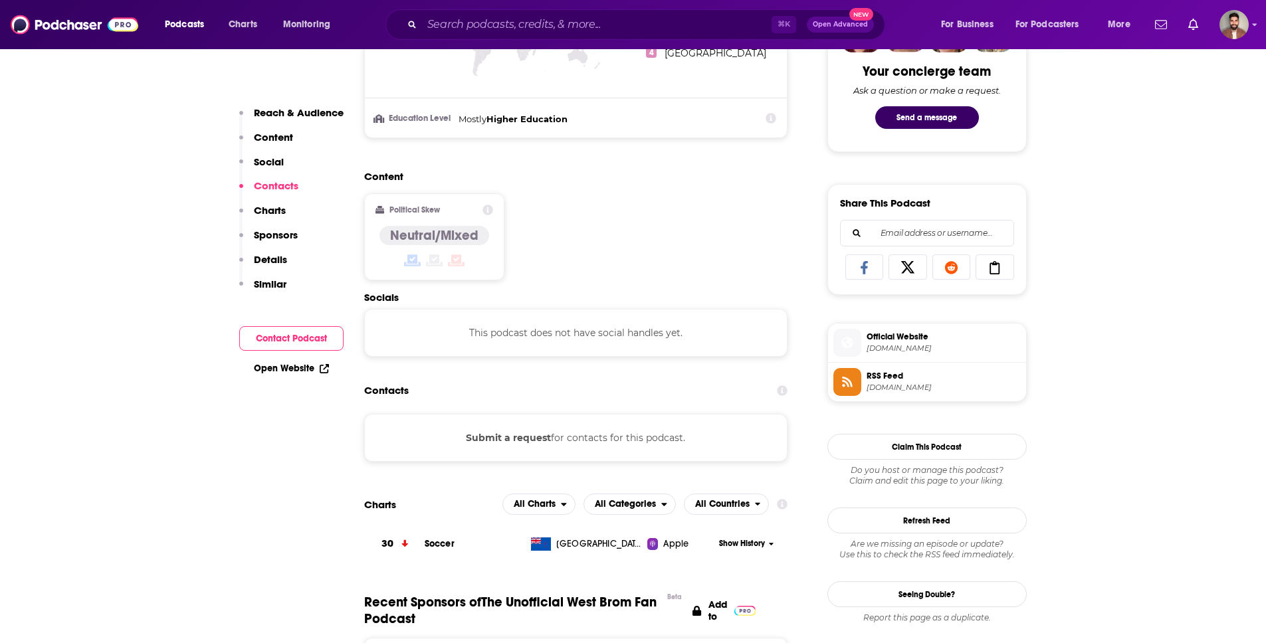
scroll to position [692, 0]
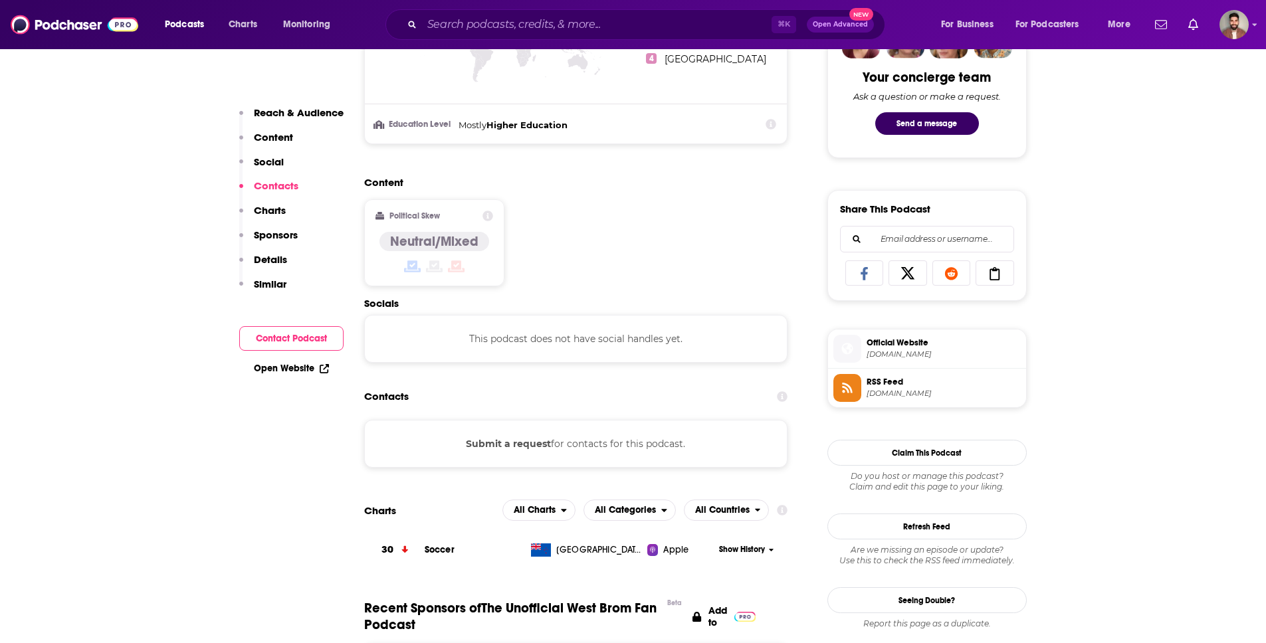
click at [600, 450] on div "Submit a request for contacts for this podcast." at bounding box center [576, 444] width 424 height 48
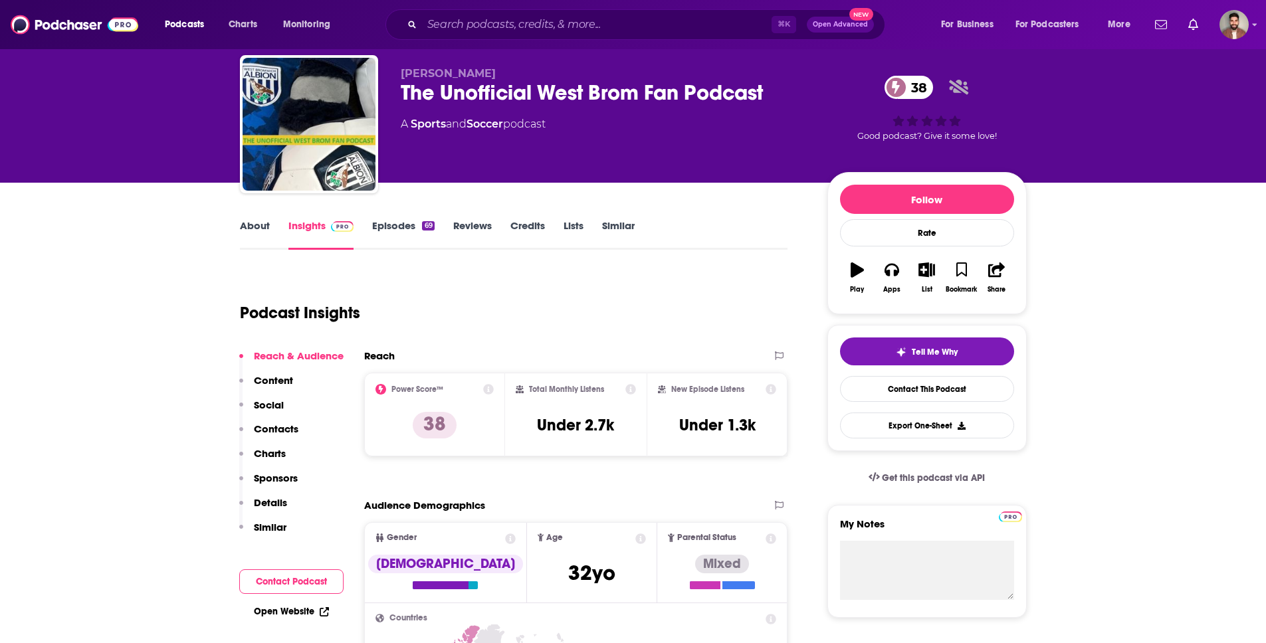
scroll to position [0, 0]
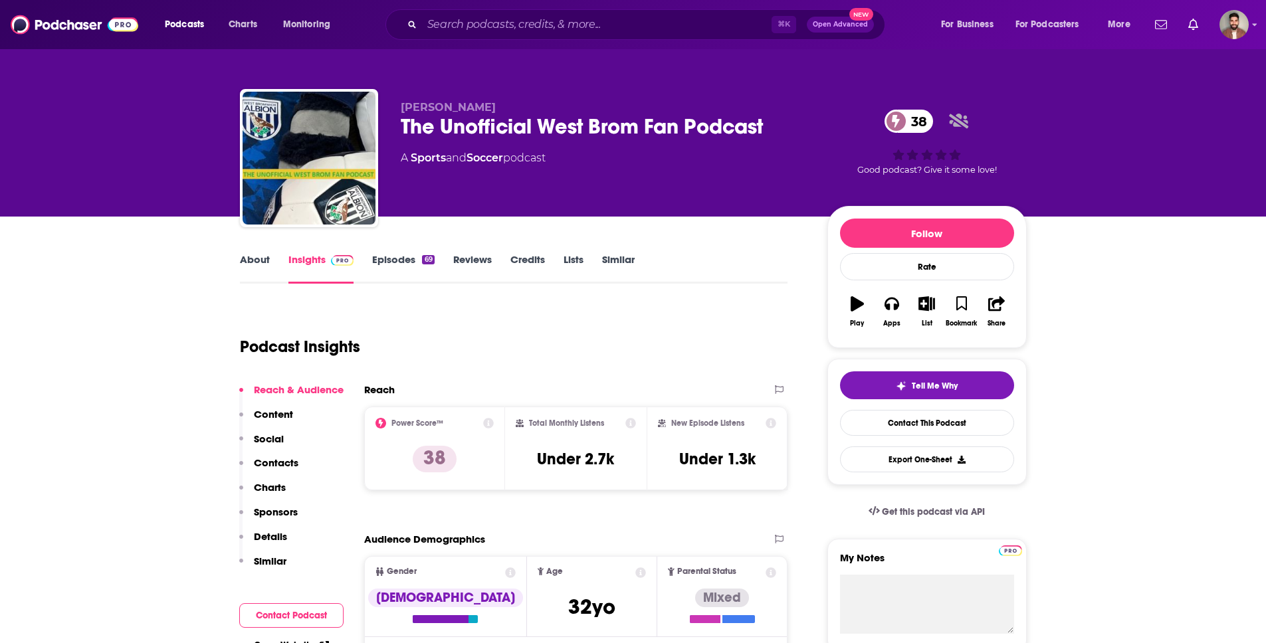
drag, startPoint x: 407, startPoint y: 130, endPoint x: 781, endPoint y: 127, distance: 374.0
click at [777, 127] on div "The Unofficial West Brom Fan Podcast 38" at bounding box center [603, 127] width 405 height 26
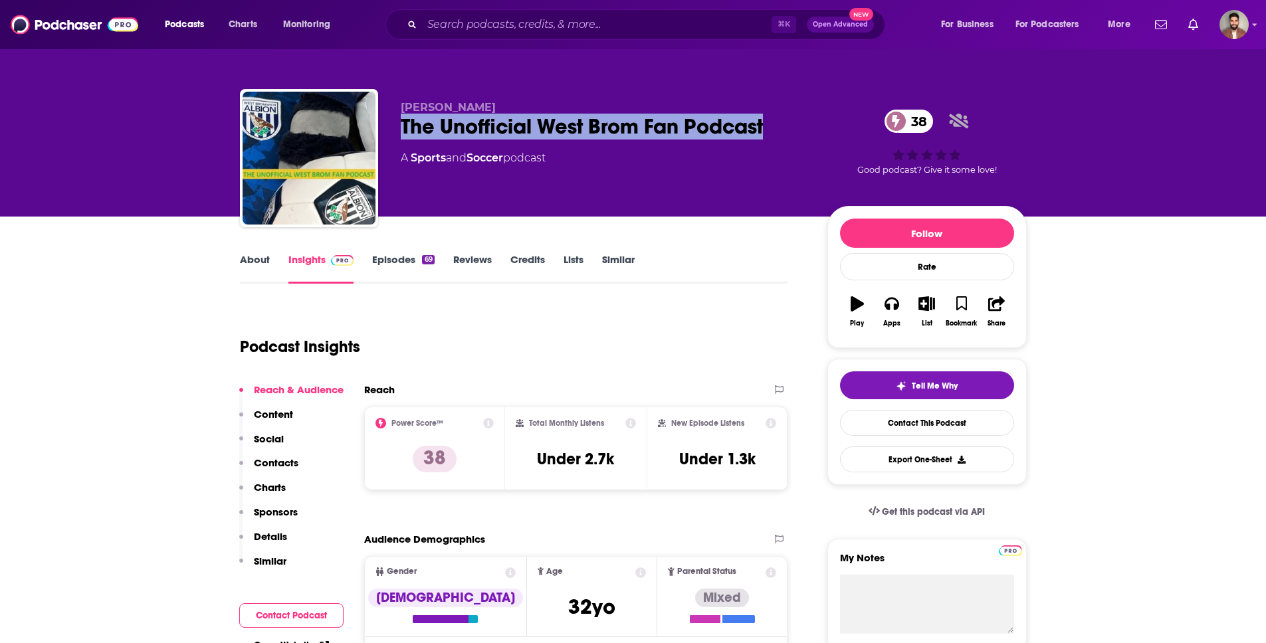
drag, startPoint x: 761, startPoint y: 128, endPoint x: 404, endPoint y: 126, distance: 357.4
click at [401, 126] on div "The Unofficial West Brom Fan Podcast 38" at bounding box center [603, 127] width 405 height 26
copy h2 "The Unofficial West Brom Fan Podcast"
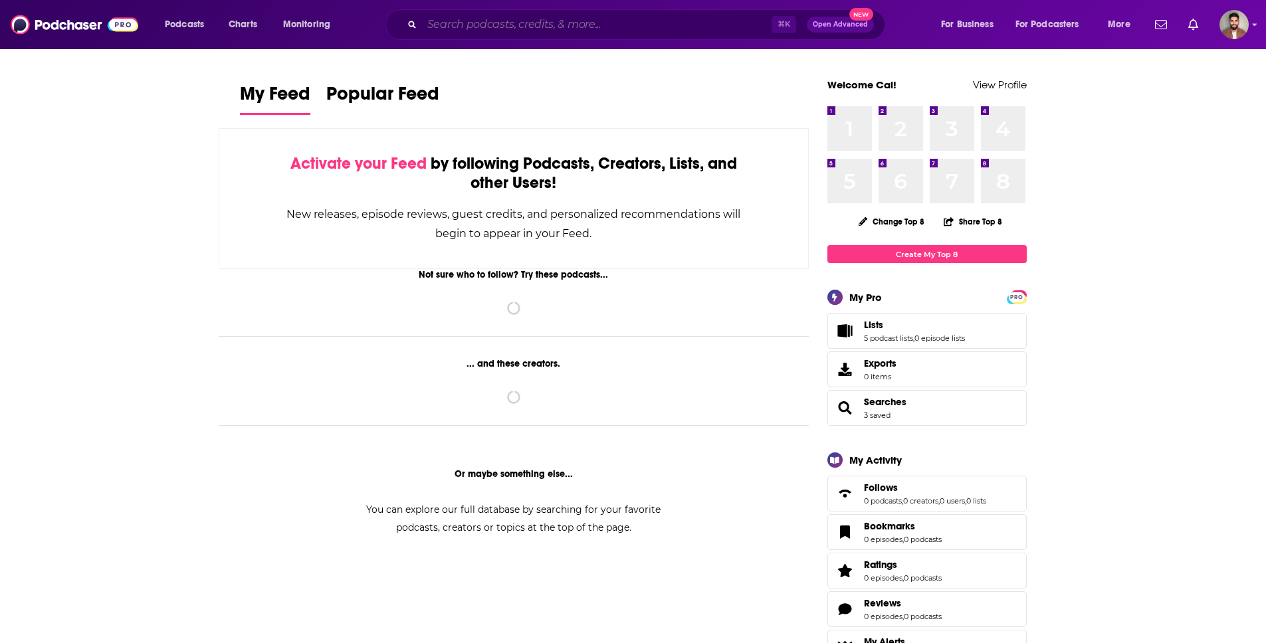
click at [448, 16] on input "Search podcasts, credits, & more..." at bounding box center [596, 24] width 349 height 21
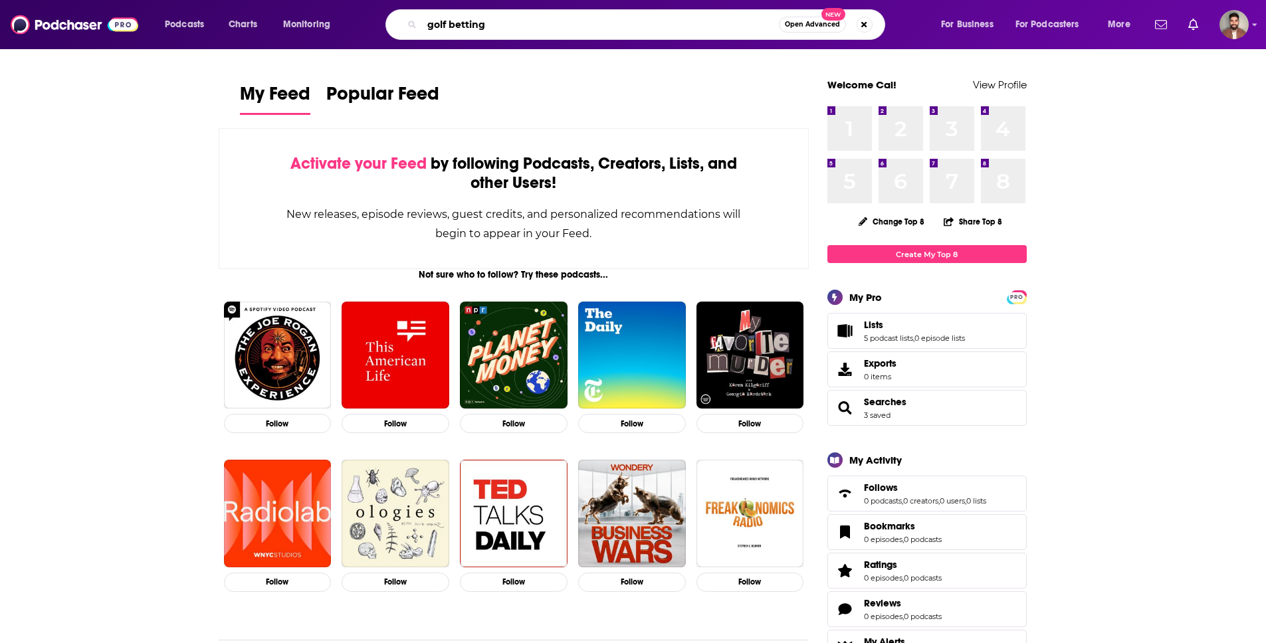
type input "golf betting"
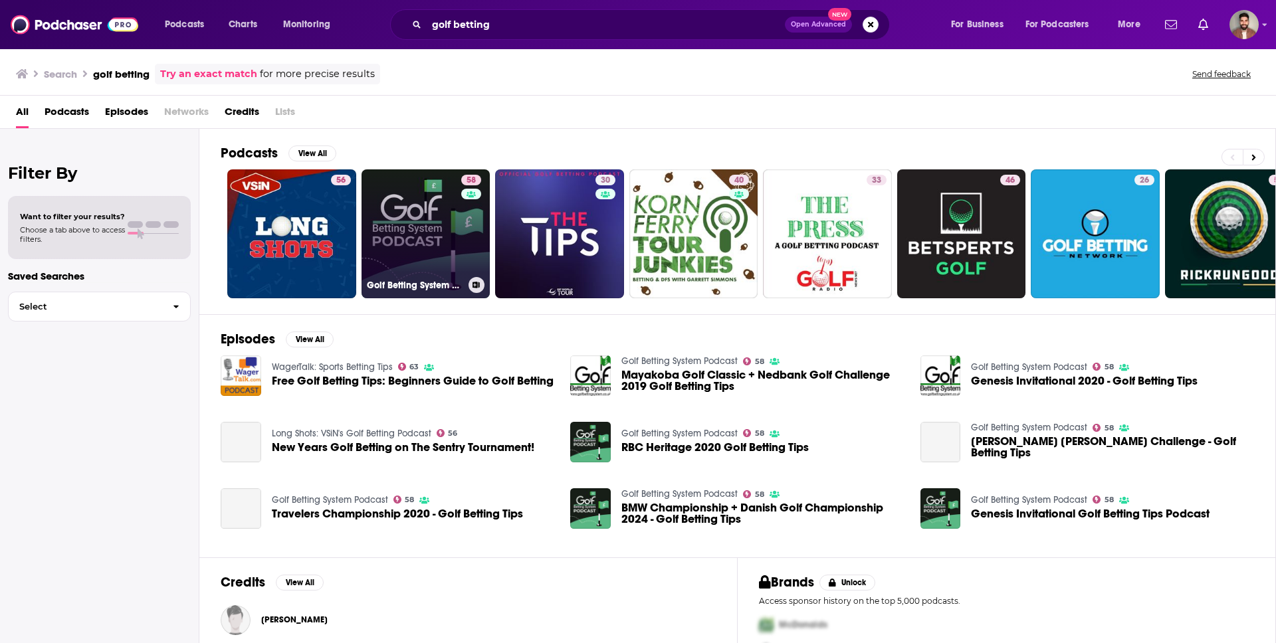
click at [472, 258] on div "58" at bounding box center [472, 226] width 23 height 102
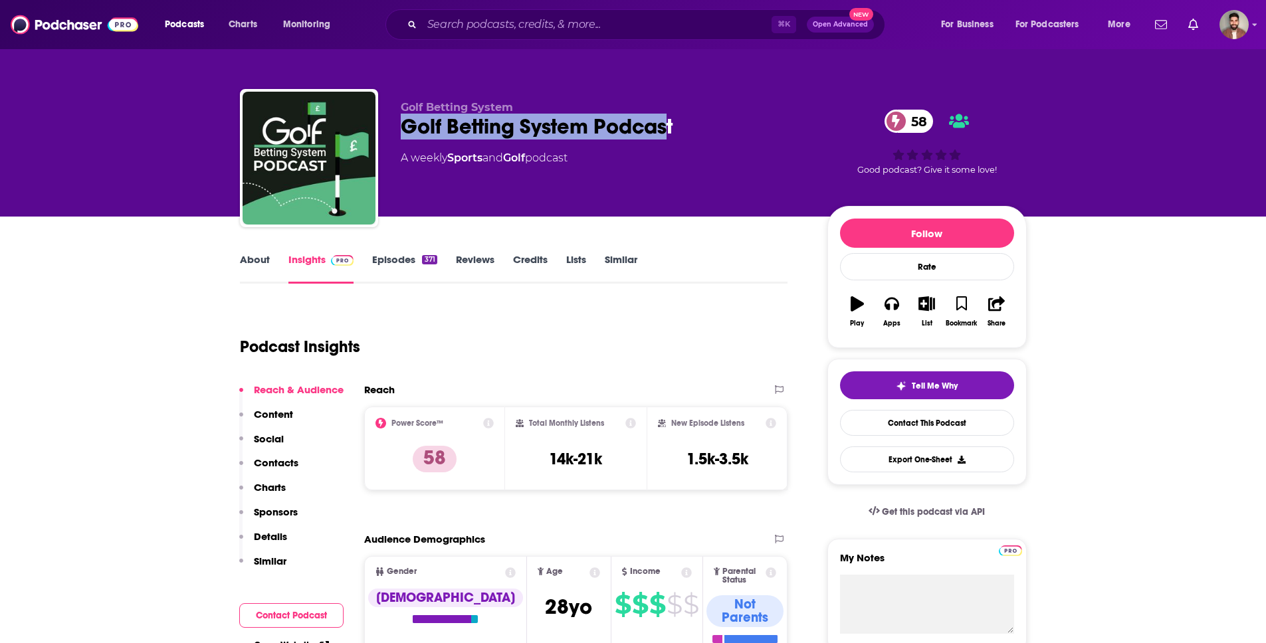
drag, startPoint x: 402, startPoint y: 128, endPoint x: 664, endPoint y: 120, distance: 262.5
click at [664, 120] on div "Golf Betting System Podcast 58" at bounding box center [603, 127] width 405 height 26
click at [656, 120] on div "Golf Betting System Podcast 58" at bounding box center [603, 127] width 405 height 26
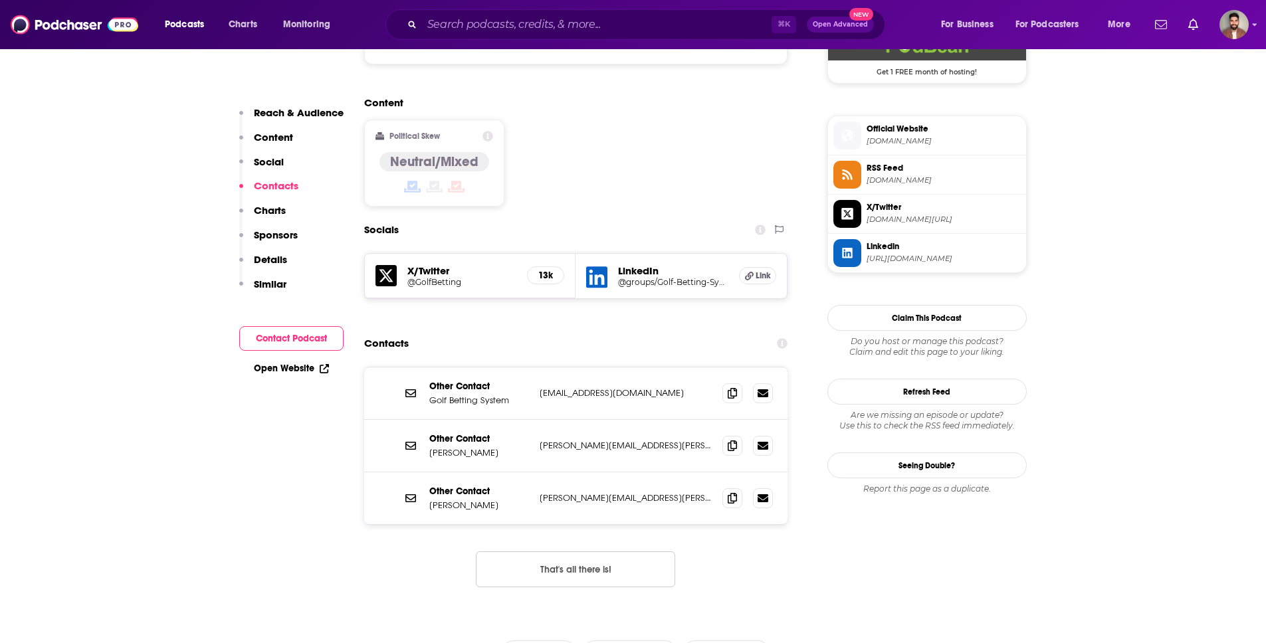
scroll to position [1030, 0]
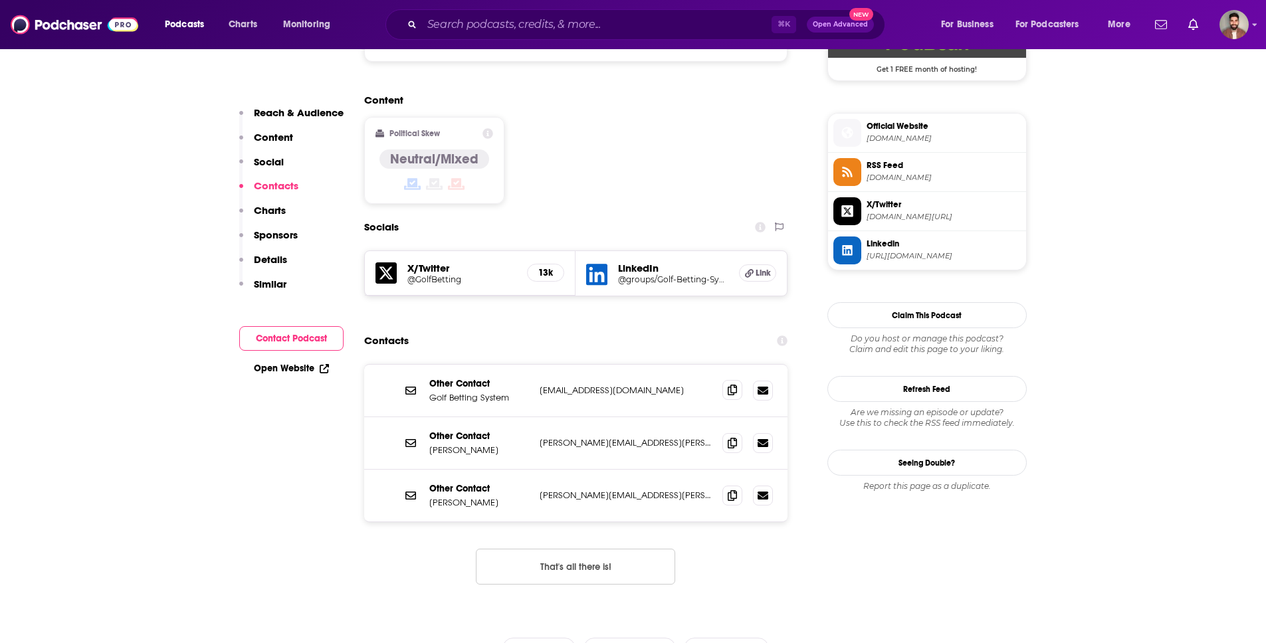
click at [735, 380] on span at bounding box center [732, 390] width 20 height 20
click at [733, 385] on icon at bounding box center [731, 390] width 9 height 11
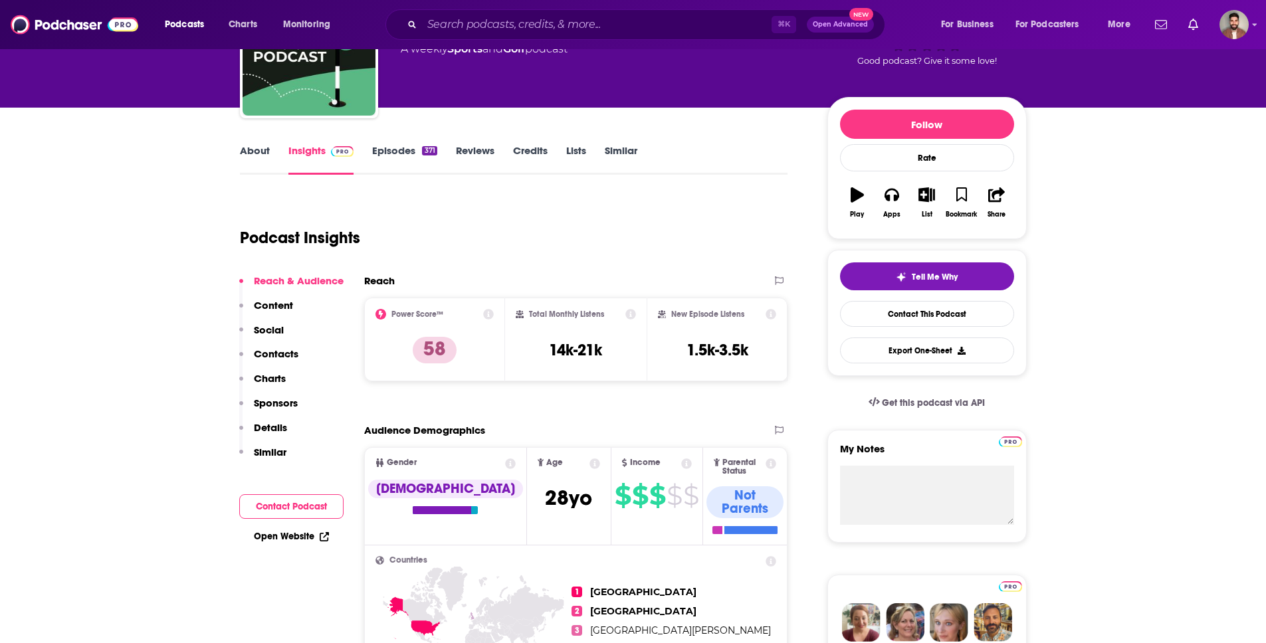
scroll to position [0, 0]
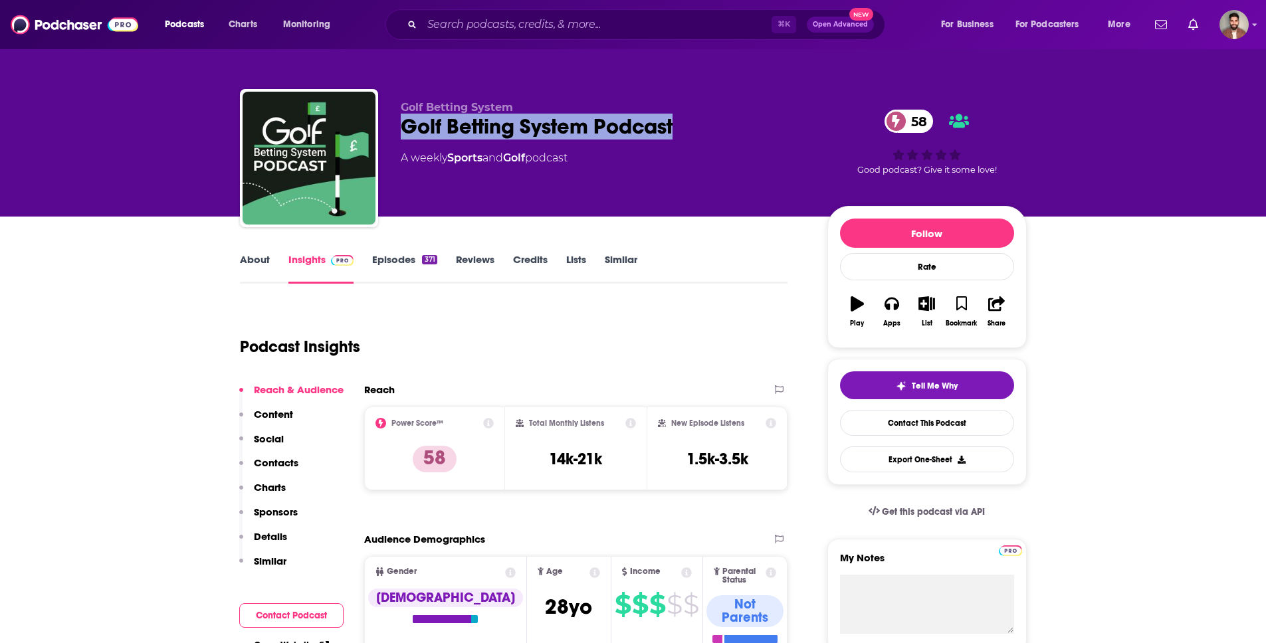
drag, startPoint x: 403, startPoint y: 127, endPoint x: 710, endPoint y: 143, distance: 308.0
click at [710, 143] on div "Golf Betting System Golf Betting System Podcast 58 A weekly Sports and Golf pod…" at bounding box center [603, 154] width 405 height 106
copy h2 "Golf Betting System Podcast"
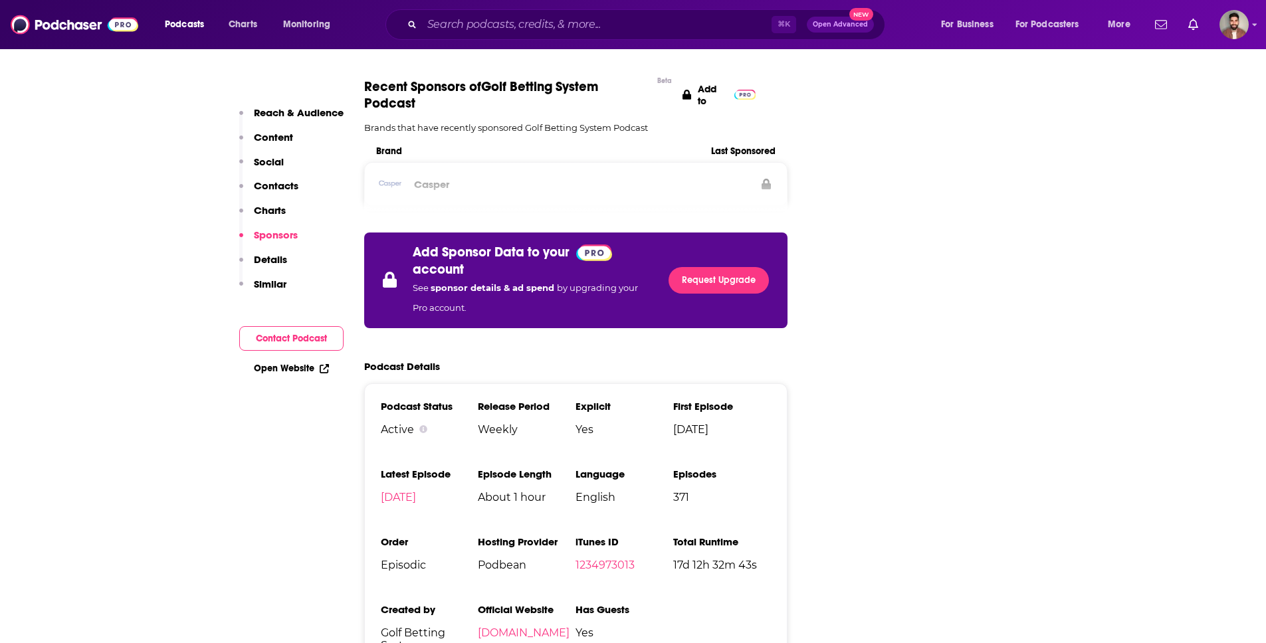
scroll to position [1913, 0]
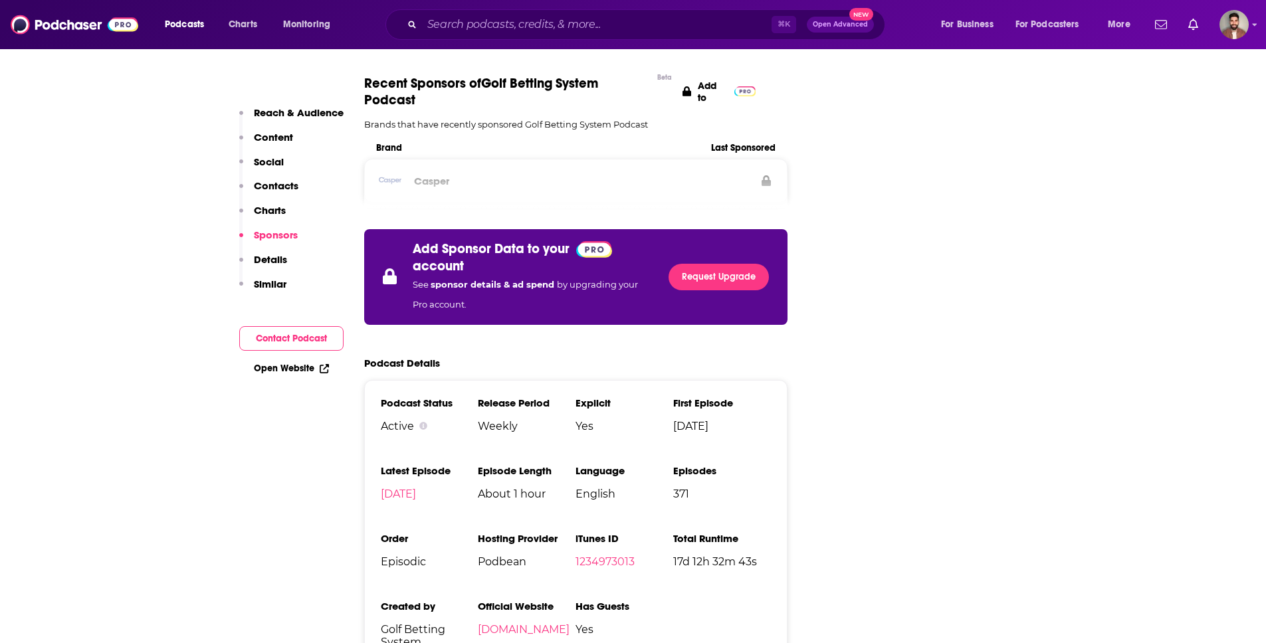
click at [486, 555] on span "Podbean" at bounding box center [527, 561] width 98 height 13
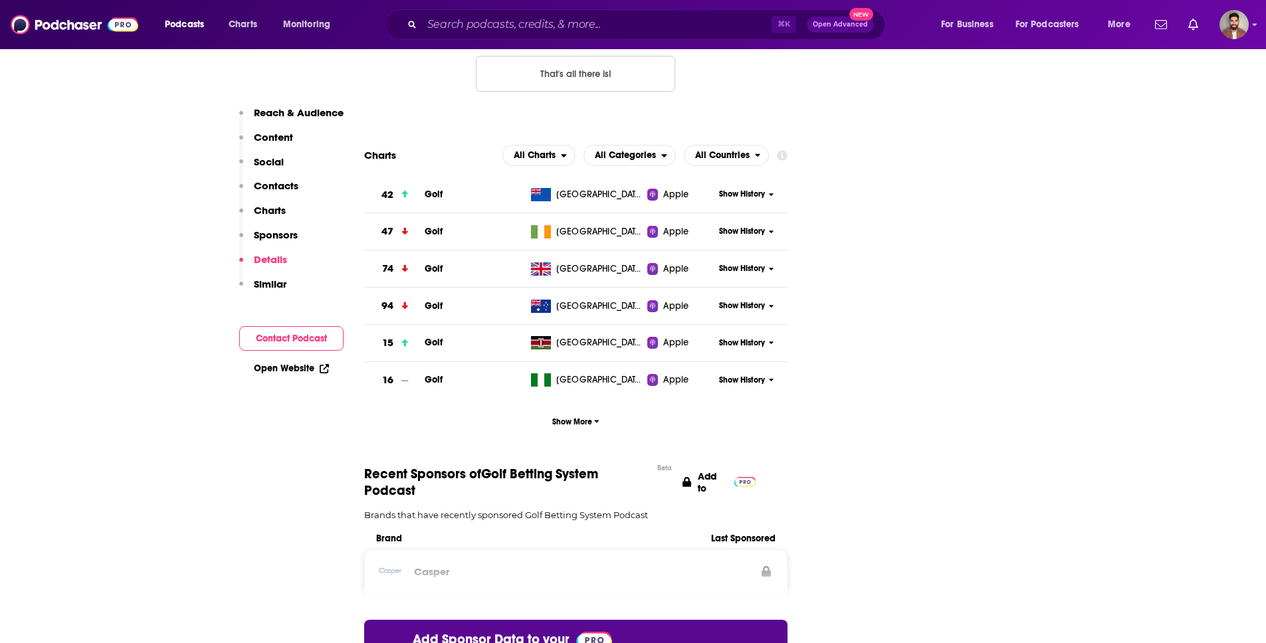
scroll to position [1952, 0]
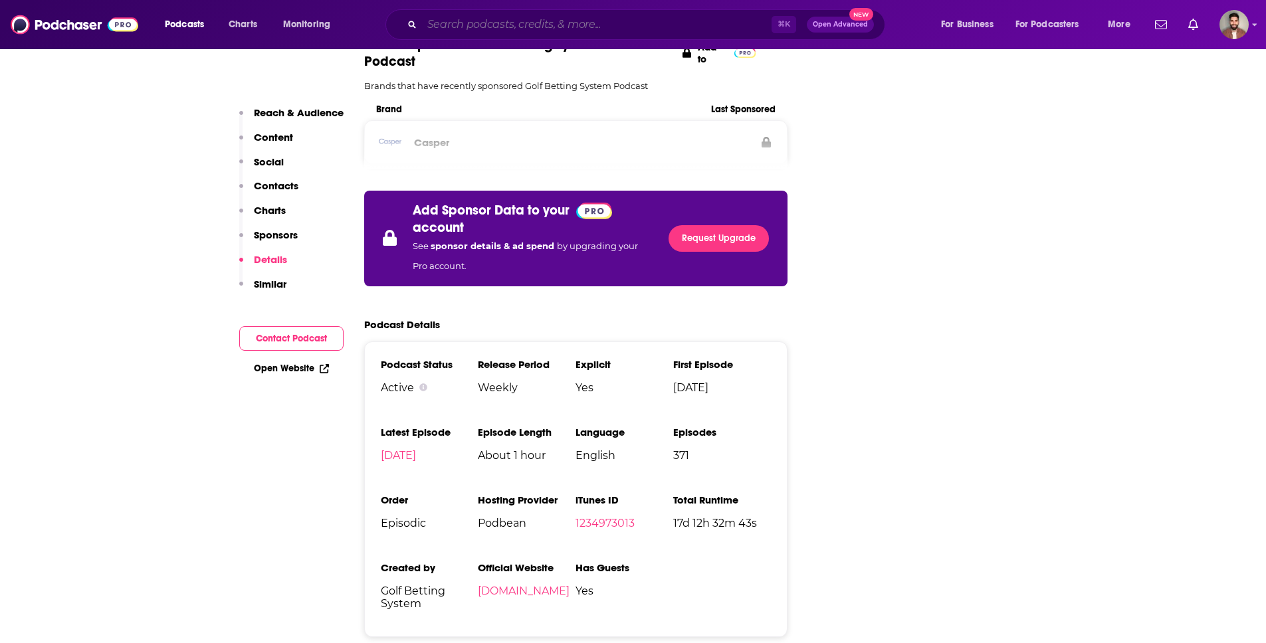
click at [500, 34] on input "Search podcasts, credits, & more..." at bounding box center [596, 24] width 349 height 21
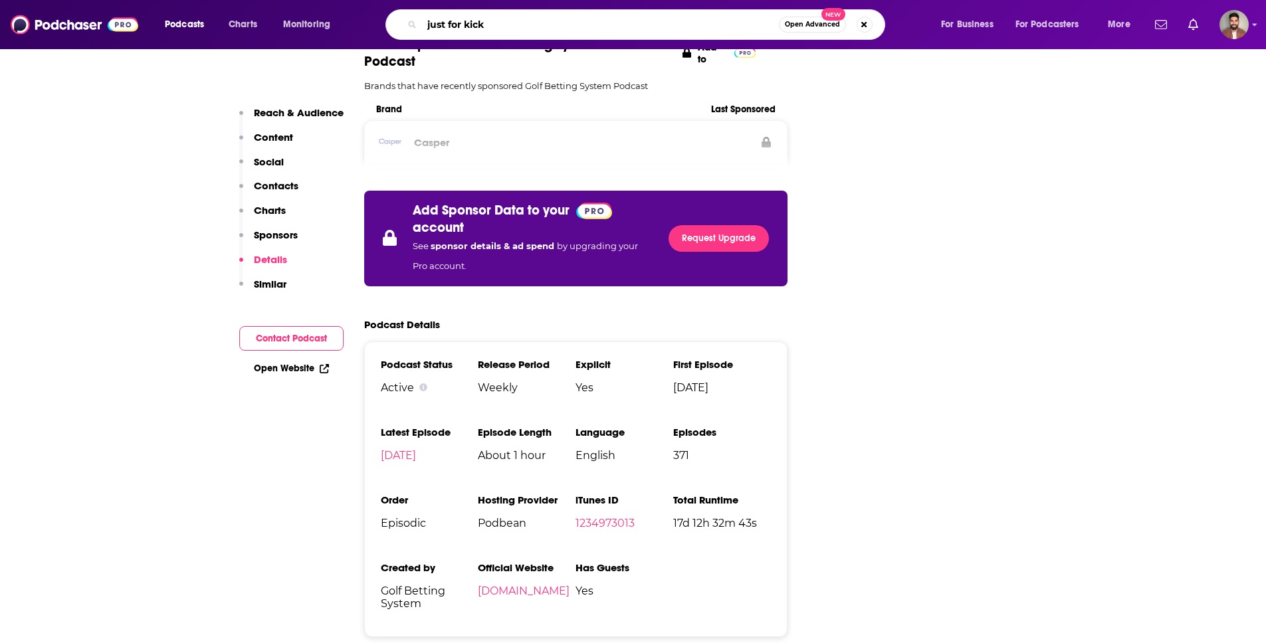
type input "just for kicks"
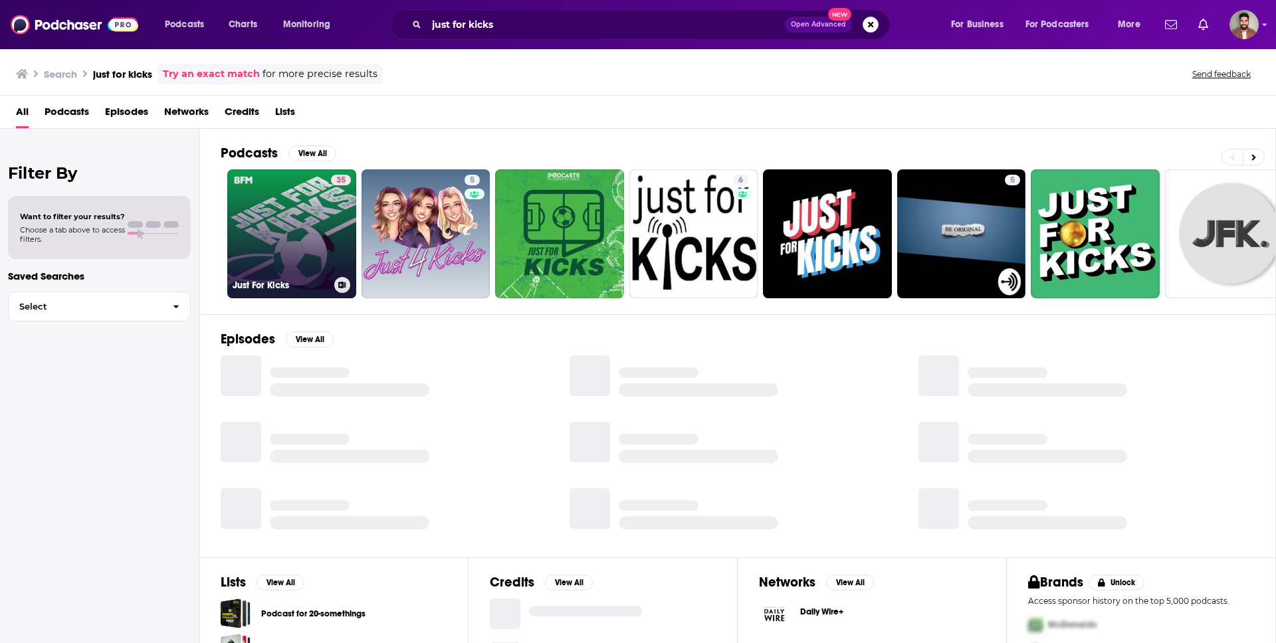
click at [294, 254] on link "35 Just For Kicks" at bounding box center [291, 233] width 129 height 129
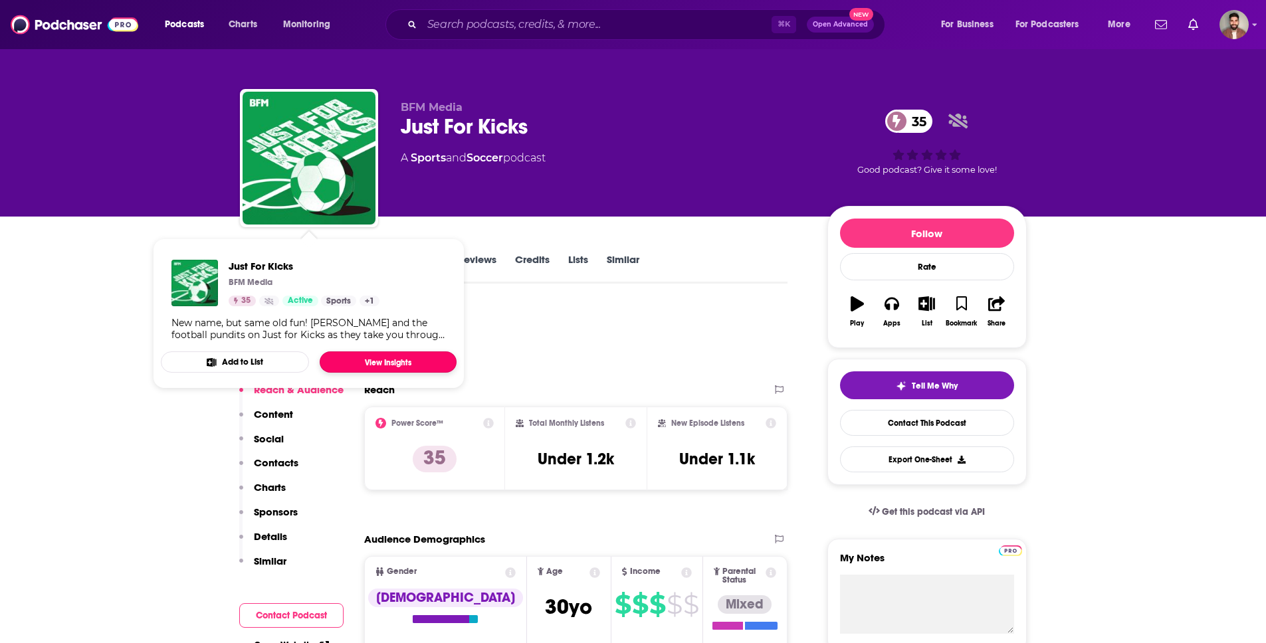
click at [387, 367] on link "View Insights" at bounding box center [388, 361] width 137 height 21
click at [541, 322] on div "Podcast Insights" at bounding box center [508, 339] width 537 height 68
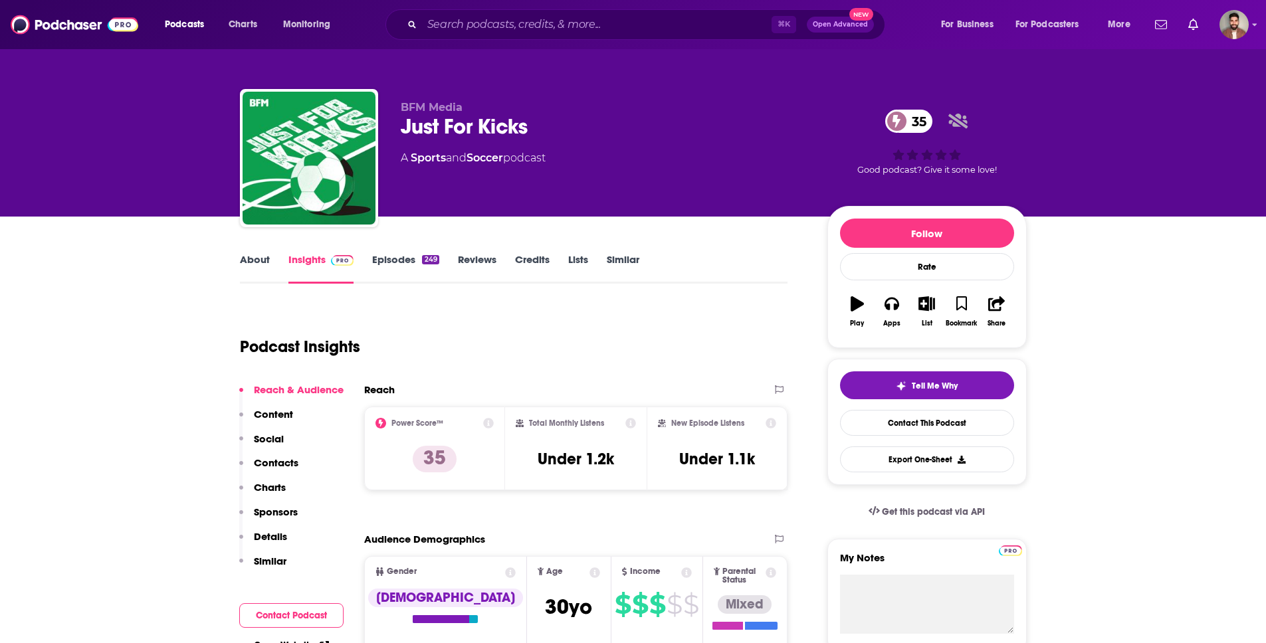
click at [248, 260] on link "About" at bounding box center [255, 268] width 30 height 31
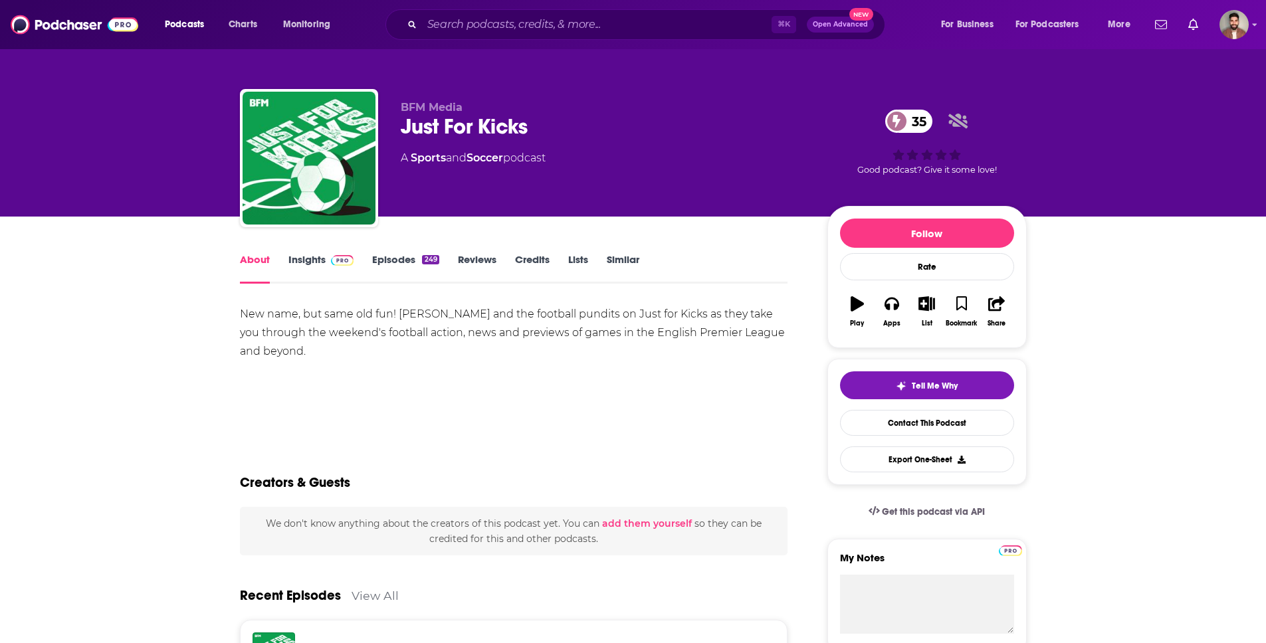
click at [316, 258] on link "Insights" at bounding box center [321, 268] width 66 height 31
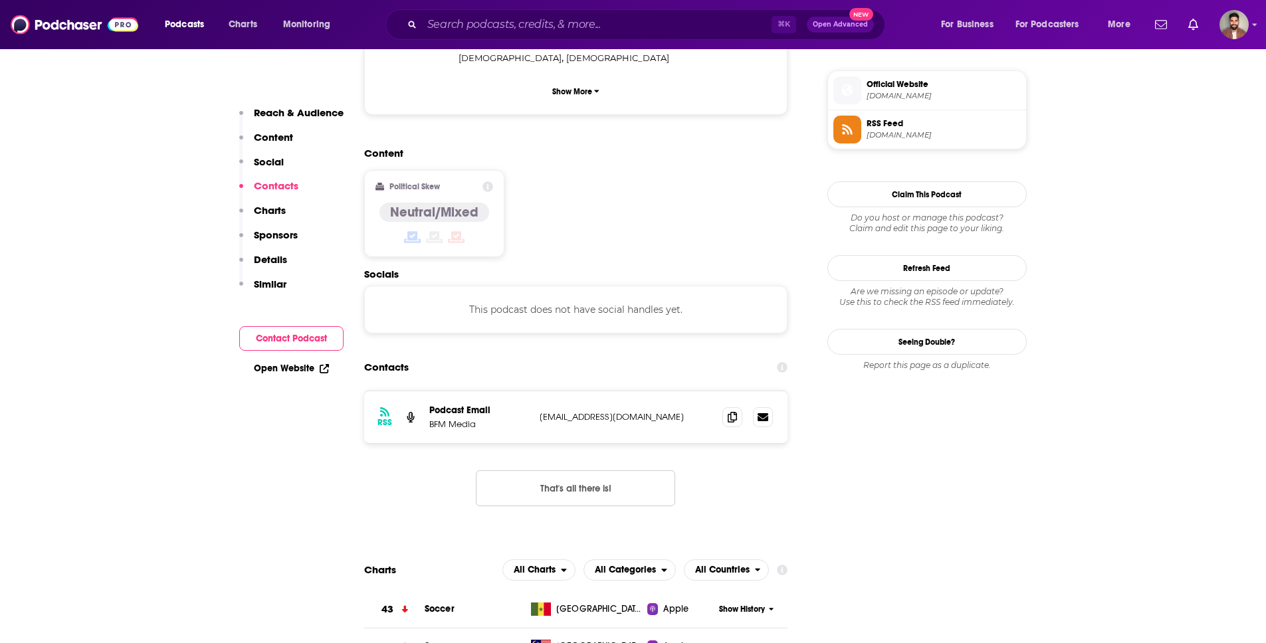
scroll to position [940, 0]
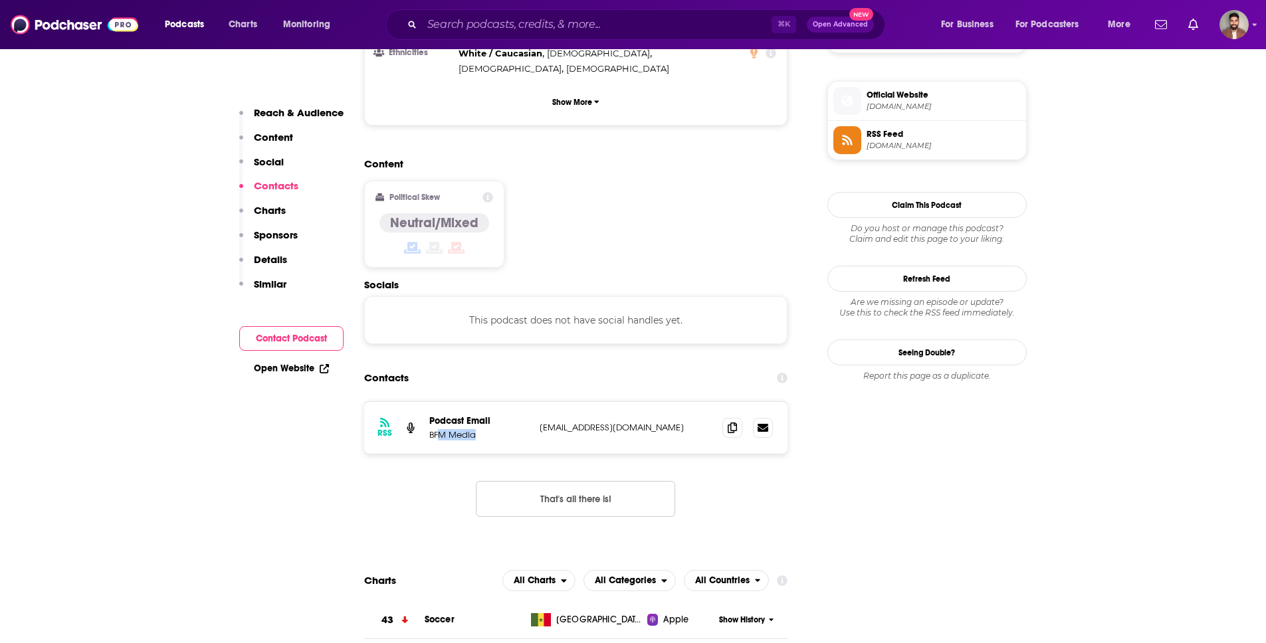
drag, startPoint x: 438, startPoint y: 367, endPoint x: 561, endPoint y: 369, distance: 123.6
click at [557, 402] on div "RSS Podcast Email BFM Media digital@bfm.my digital@bfm.my" at bounding box center [576, 428] width 424 height 52
click at [511, 415] on p "Podcast Email" at bounding box center [479, 420] width 100 height 11
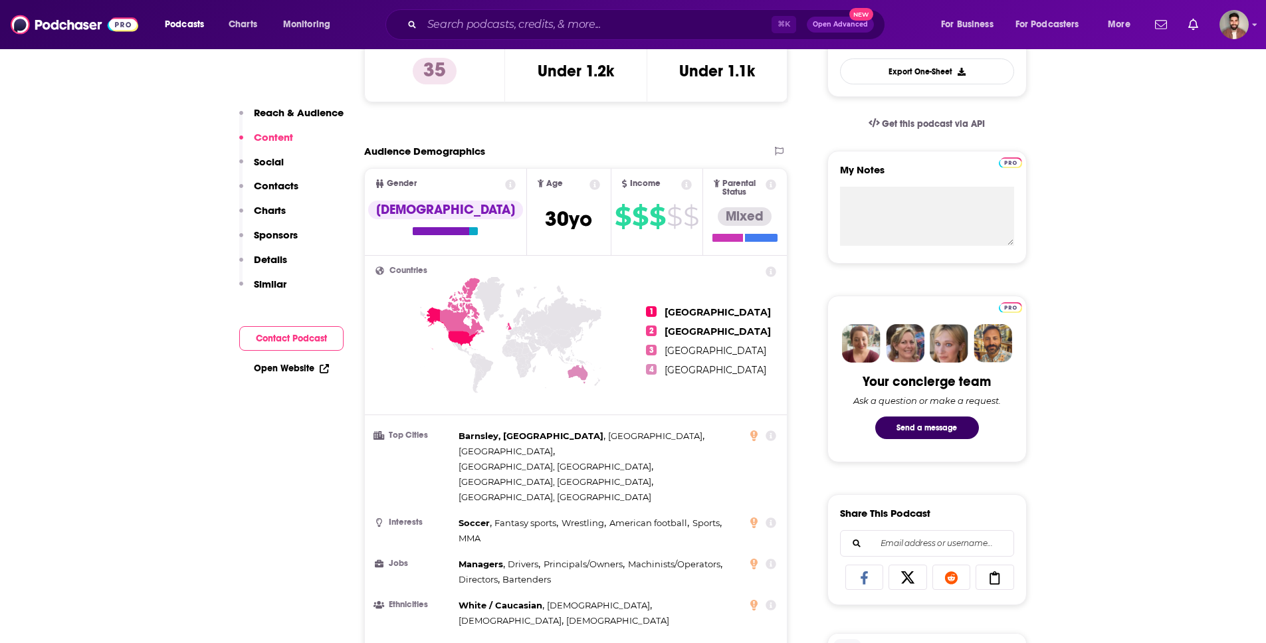
scroll to position [0, 0]
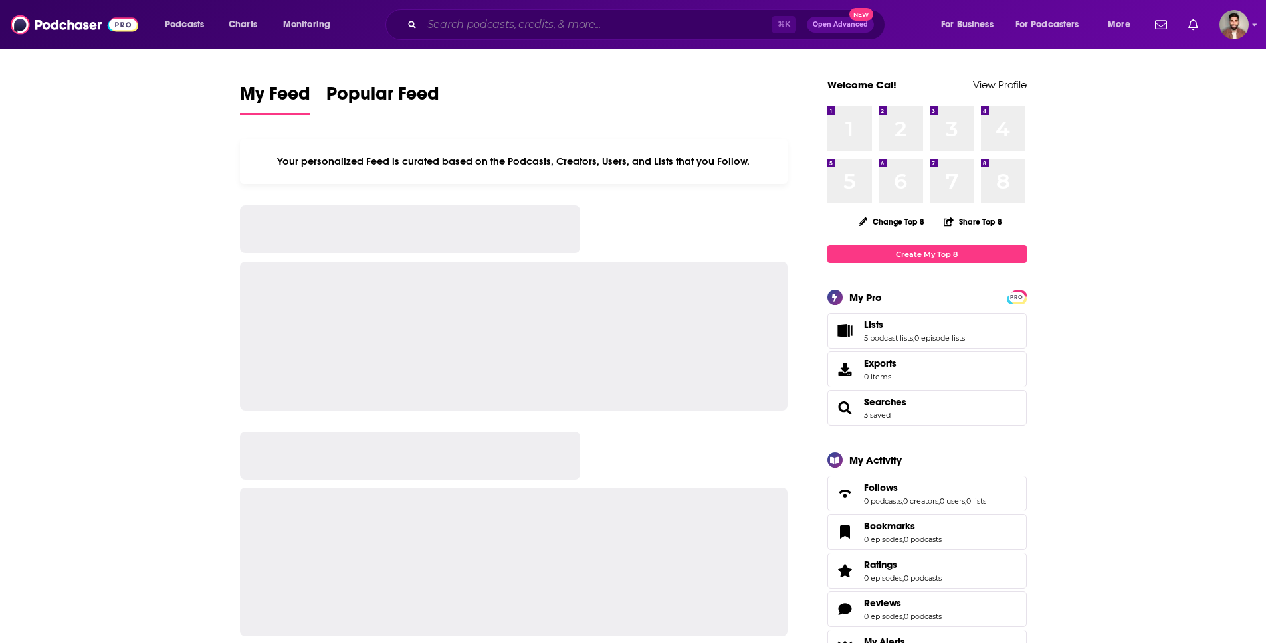
click at [455, 17] on input "Search podcasts, credits, & more..." at bounding box center [596, 24] width 349 height 21
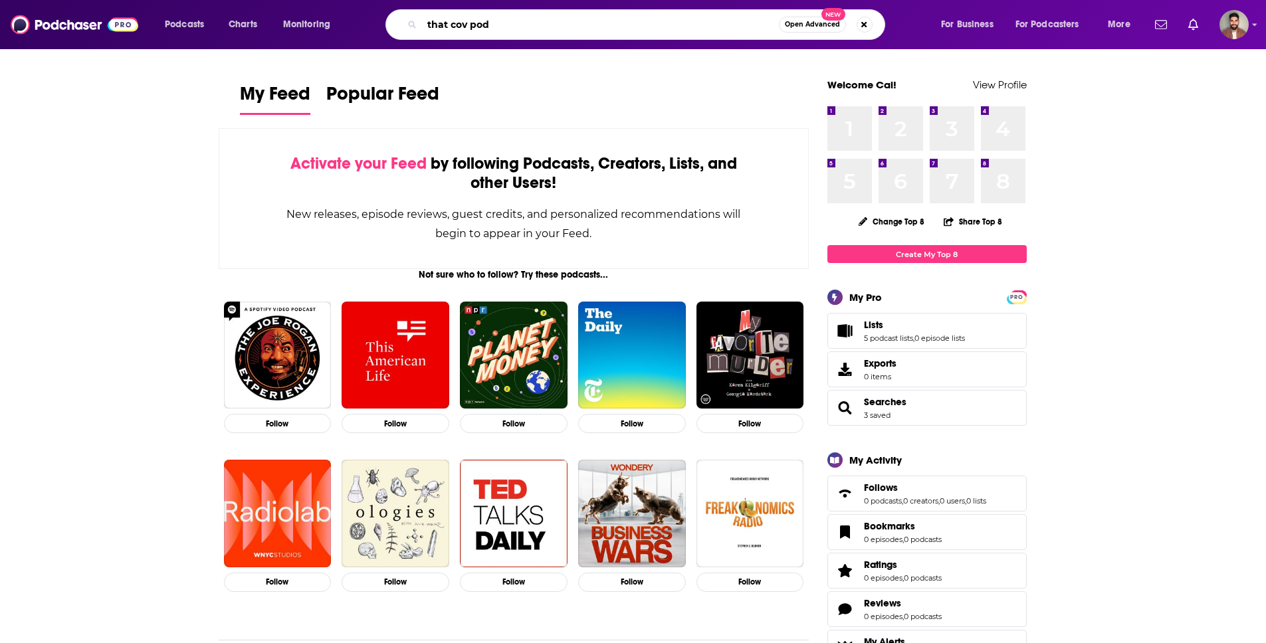
type input "that cov pod"
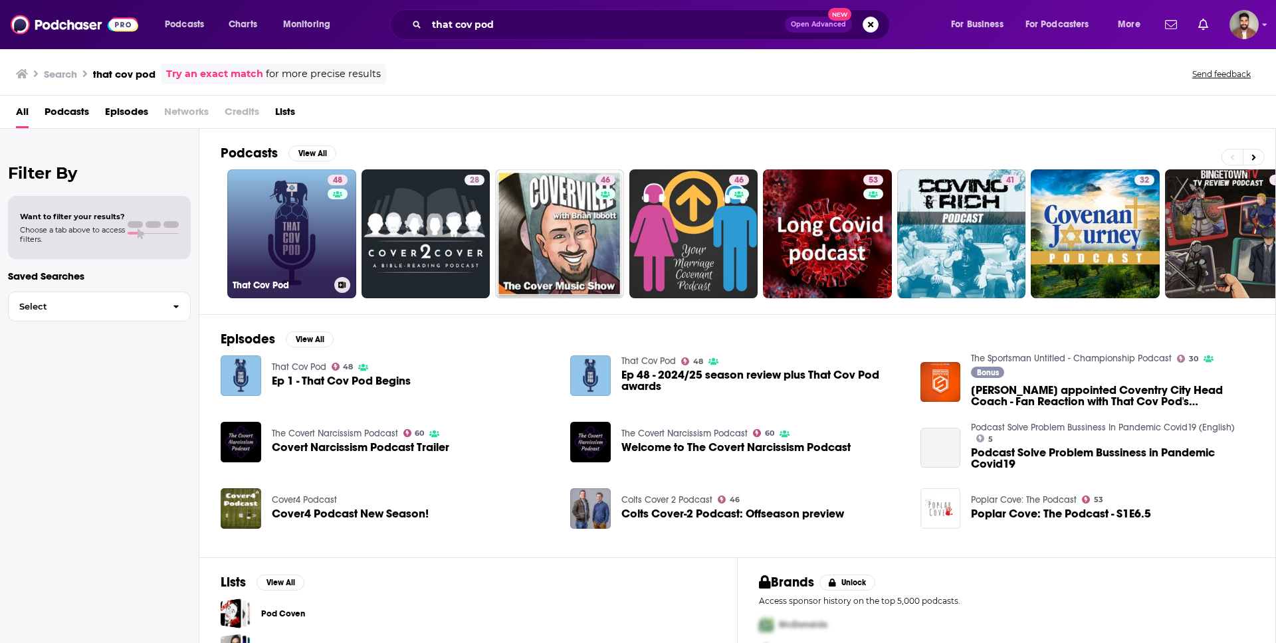
click at [279, 244] on link "48 That Cov Pod" at bounding box center [291, 233] width 129 height 129
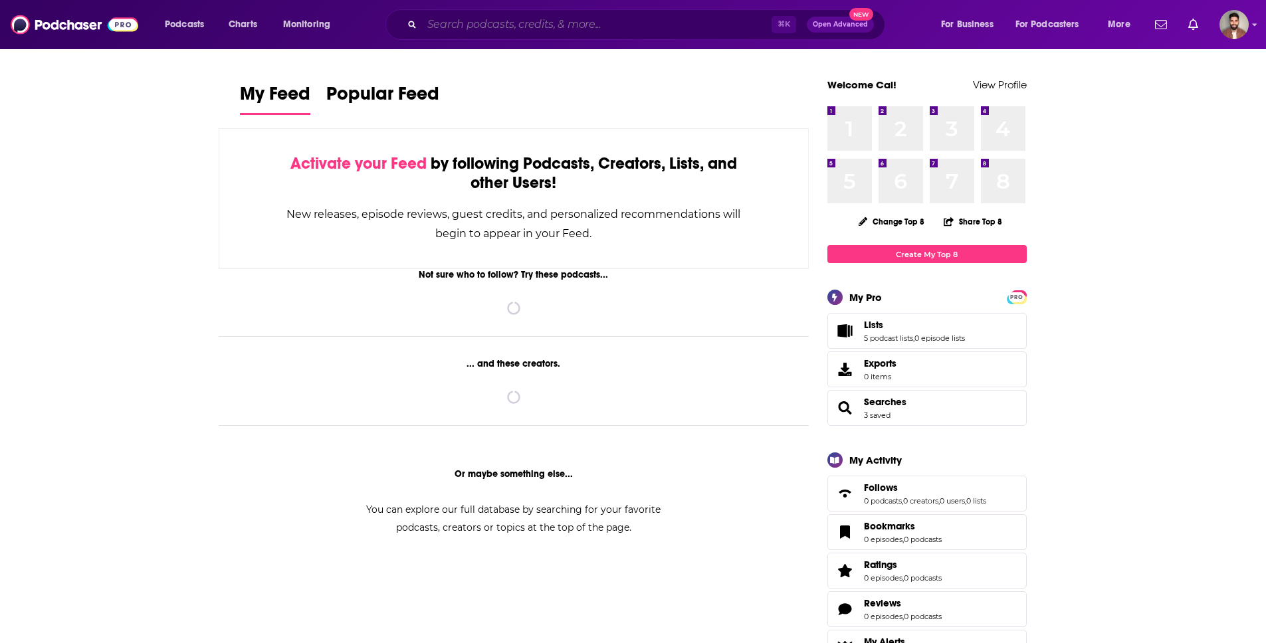
click at [478, 16] on input "Search podcasts, credits, & more..." at bounding box center [596, 24] width 349 height 21
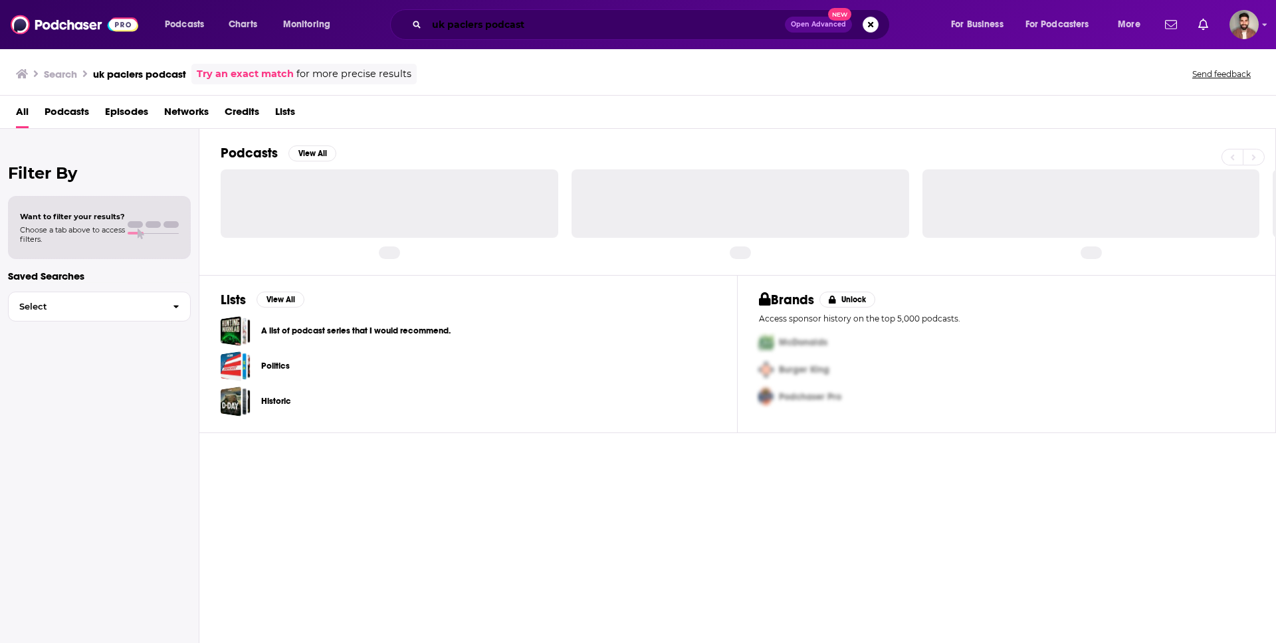
click at [468, 27] on input "uk paclers podcast" at bounding box center [606, 24] width 358 height 21
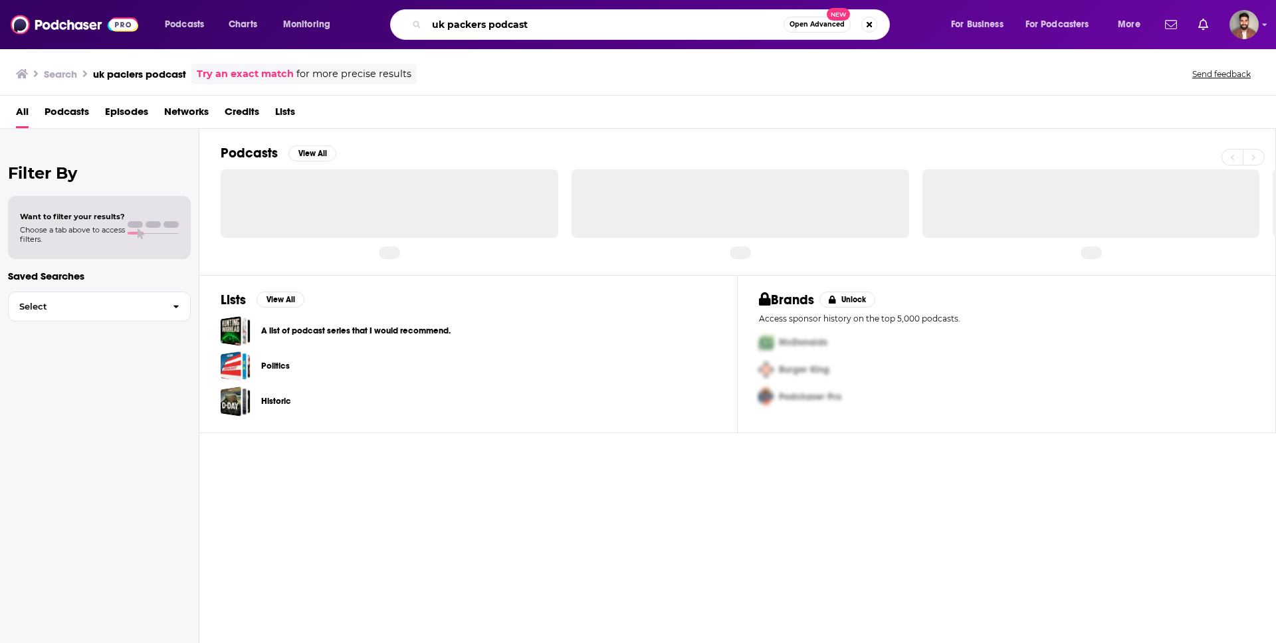
type input "uk packers podcast"
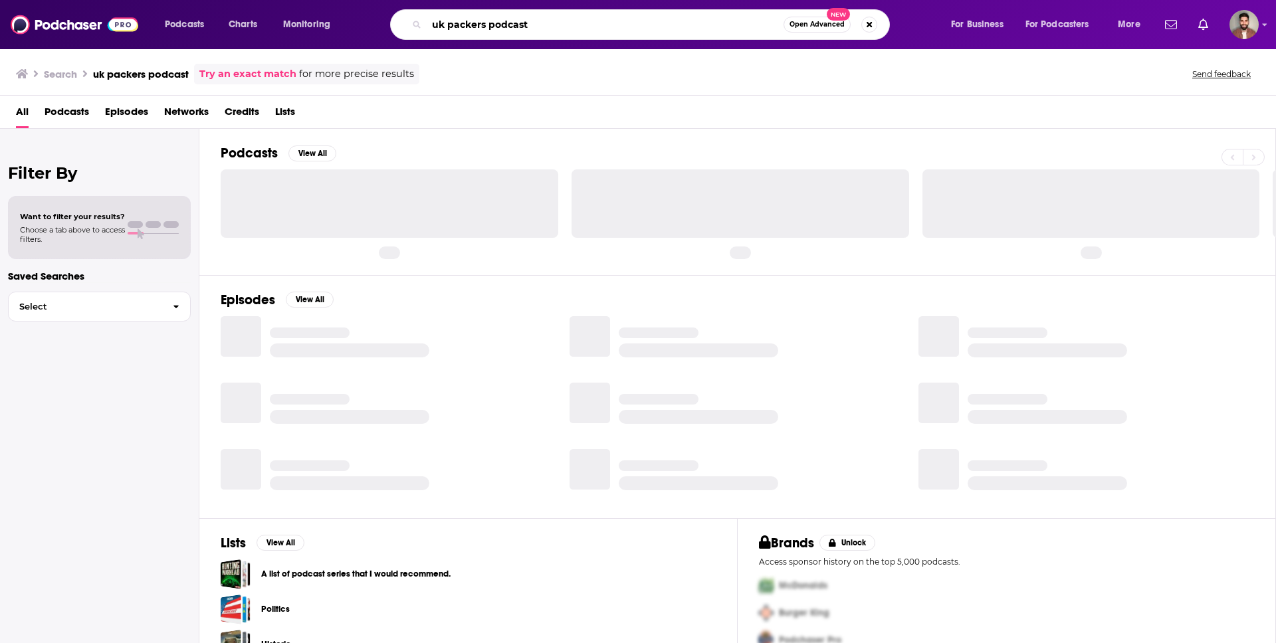
click at [490, 31] on input "uk packers podcast" at bounding box center [605, 24] width 357 height 21
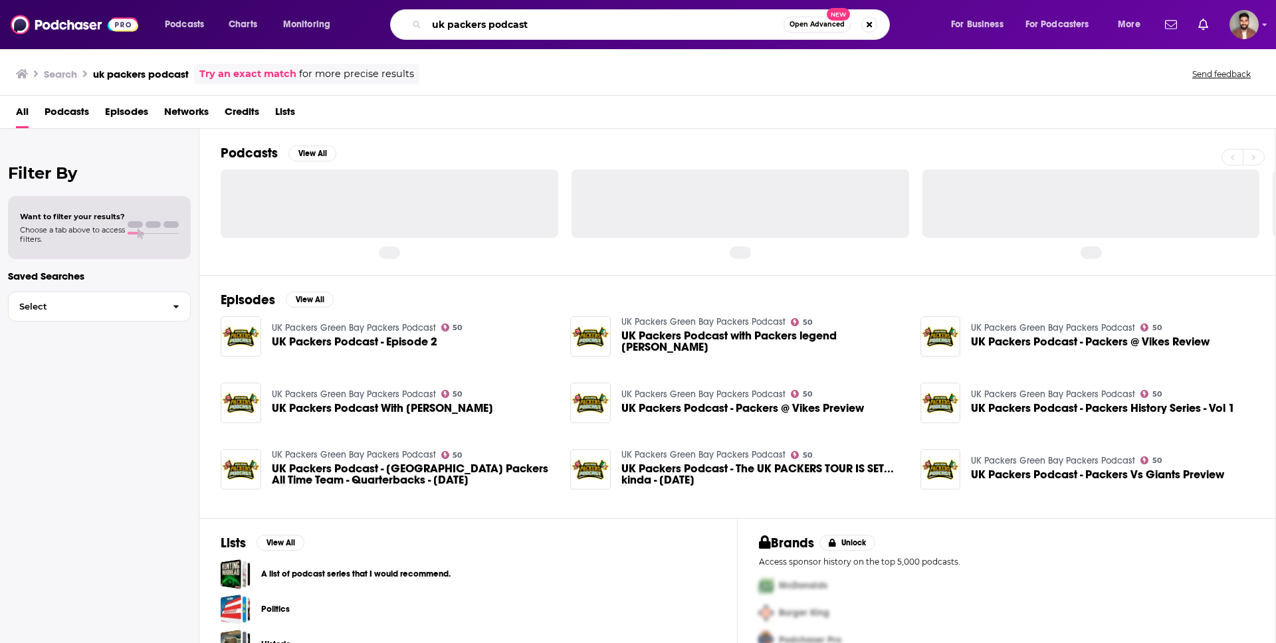
drag, startPoint x: 497, startPoint y: 21, endPoint x: 638, endPoint y: 20, distance: 140.8
click at [637, 21] on input "uk packers podcast" at bounding box center [605, 24] width 357 height 21
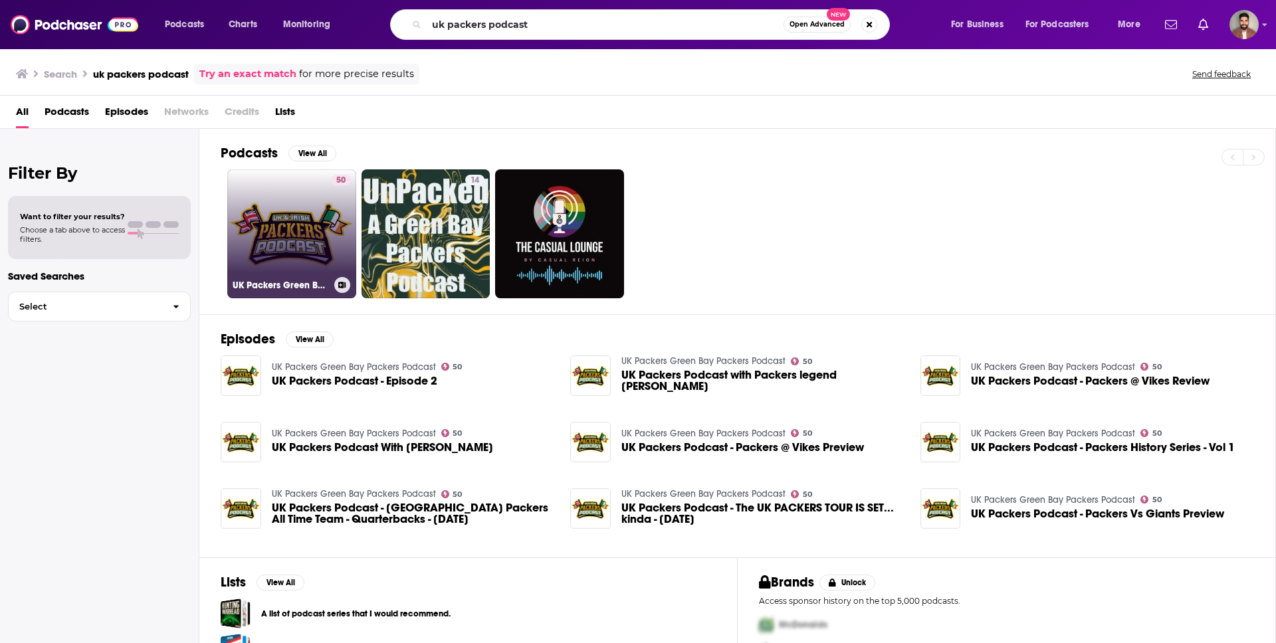
click at [304, 232] on link "50 UK Packers Green Bay Packers Podcast" at bounding box center [291, 233] width 129 height 129
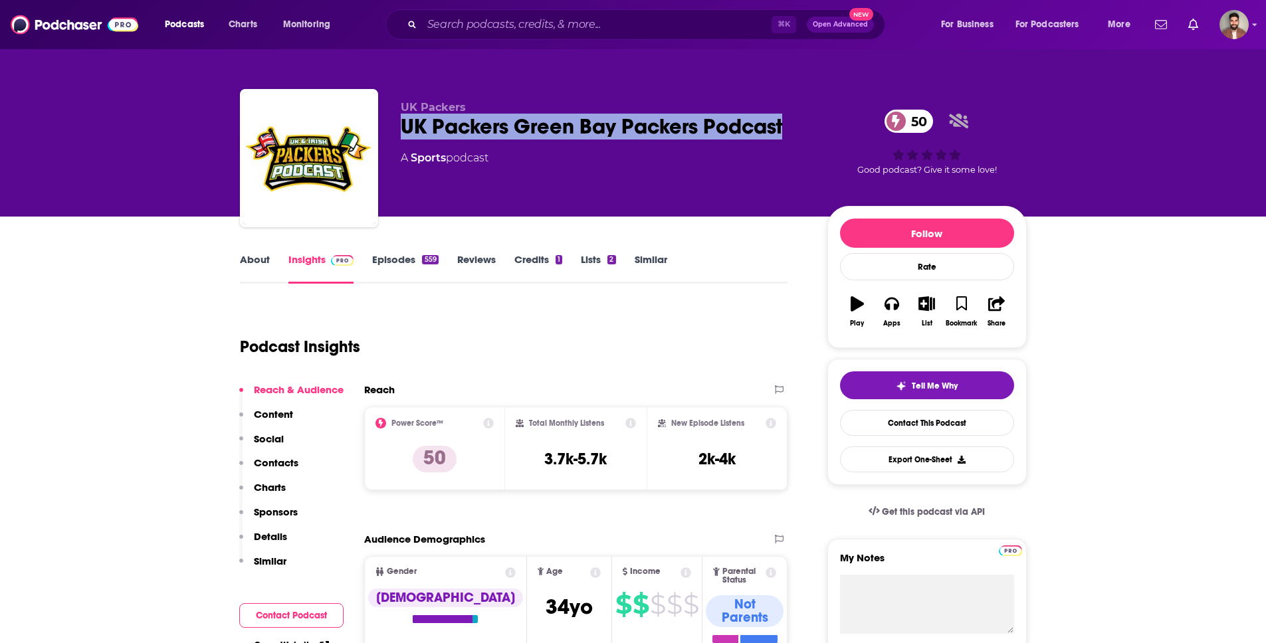
drag, startPoint x: 399, startPoint y: 132, endPoint x: 785, endPoint y: 134, distance: 386.0
click at [785, 134] on div "UK Packers UK Packers Green Bay Packers Podcast 50 A Sports podcast 50 Good pod…" at bounding box center [633, 160] width 787 height 143
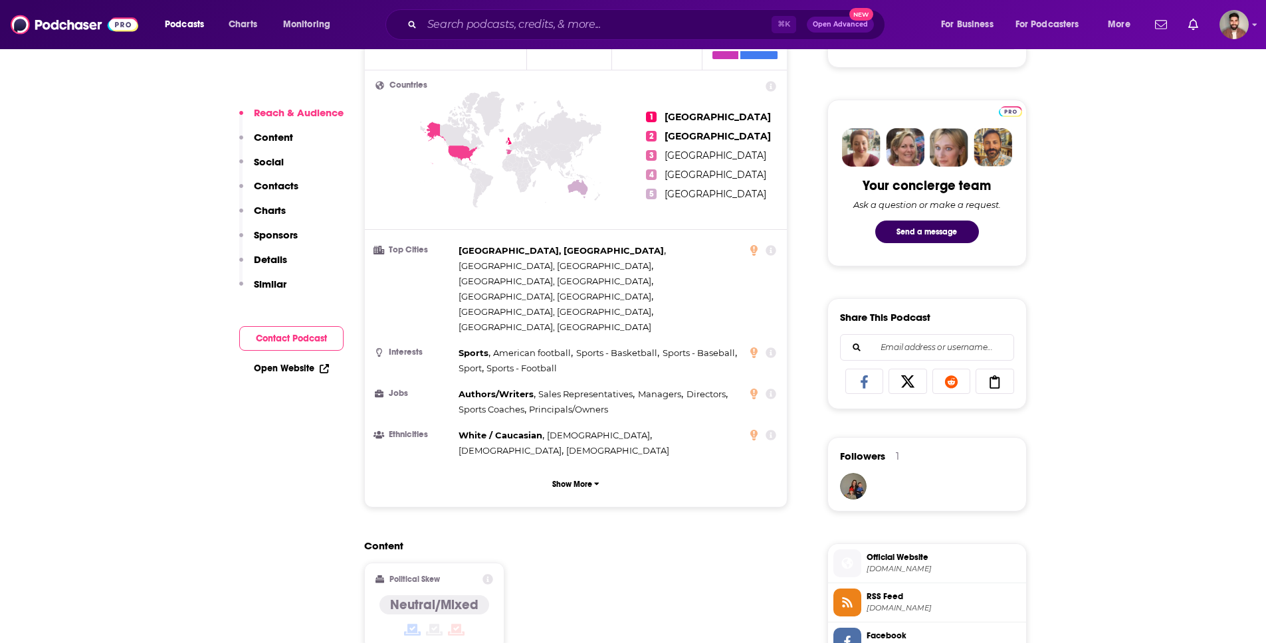
scroll to position [904, 0]
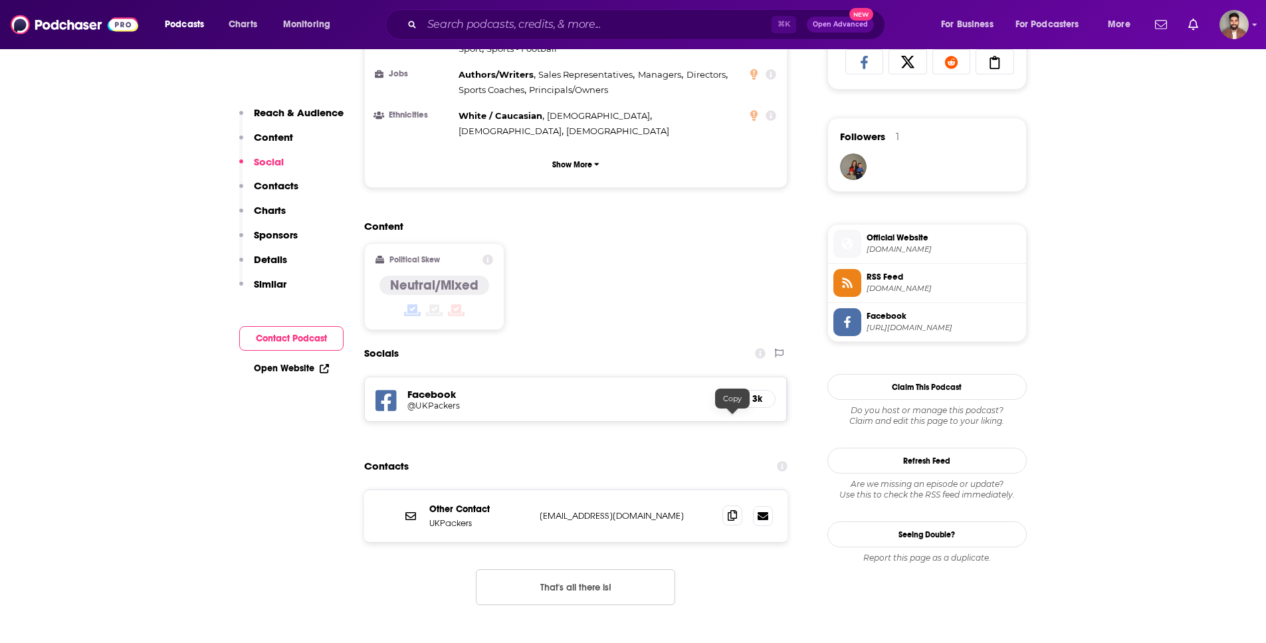
click at [727, 510] on icon at bounding box center [731, 515] width 9 height 11
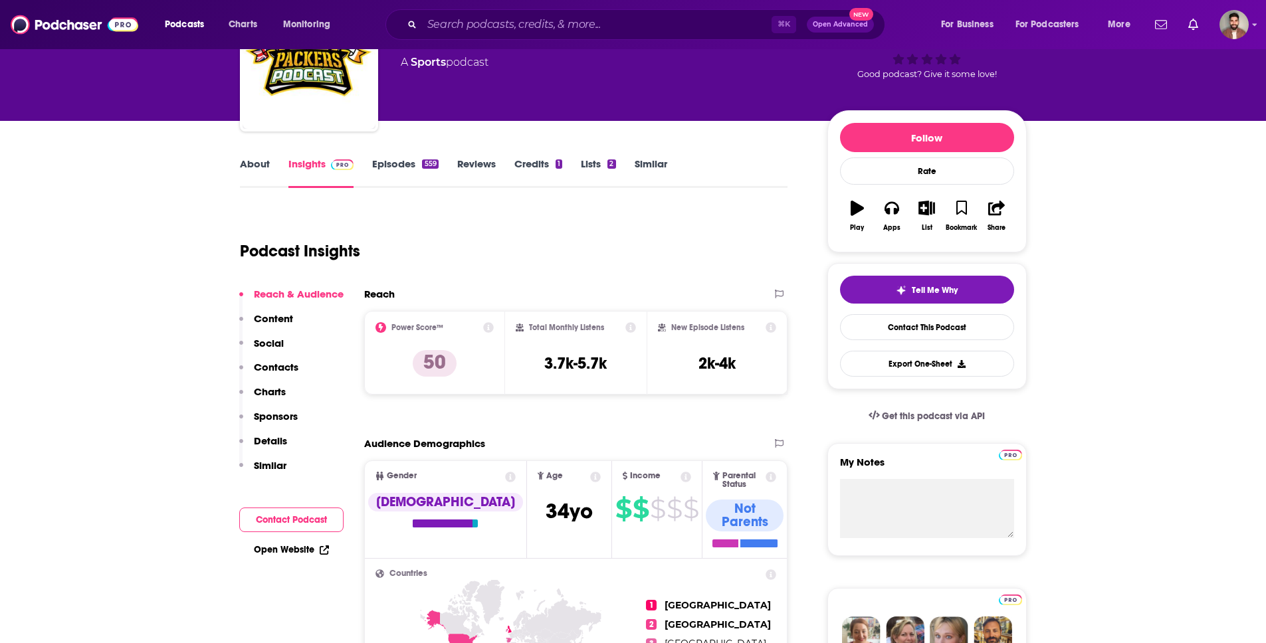
scroll to position [0, 0]
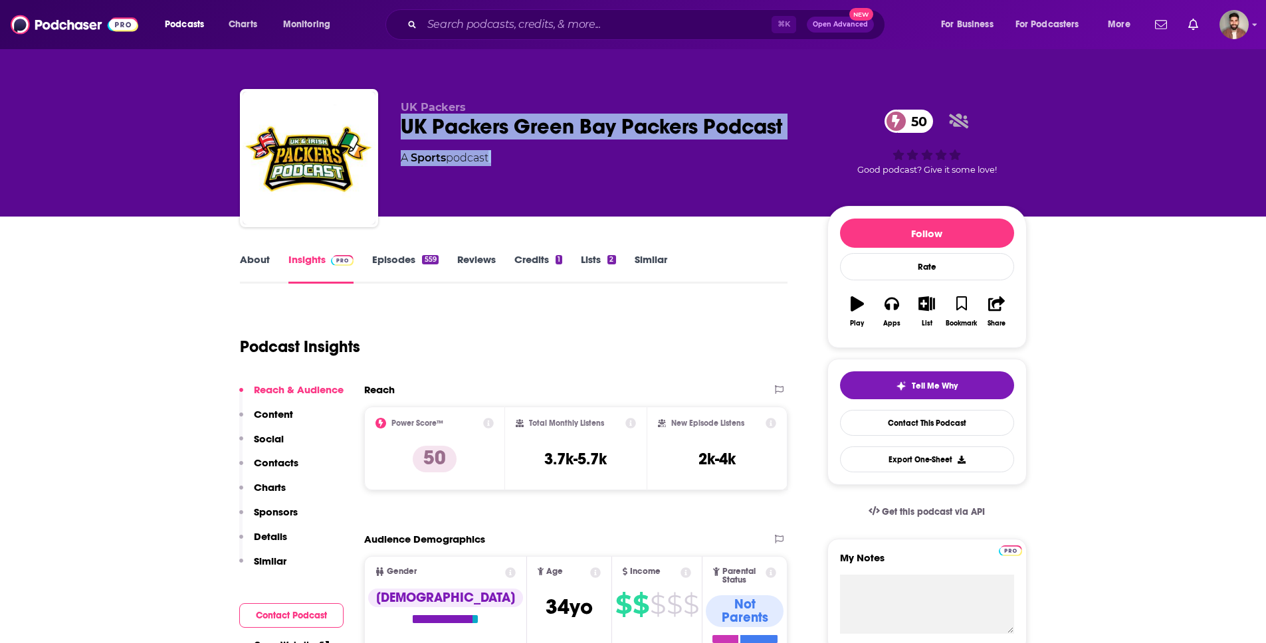
drag, startPoint x: 401, startPoint y: 126, endPoint x: 872, endPoint y: 128, distance: 471.0
click at [872, 128] on div "UK Packers UK Packers Green Bay Packers Podcast 50 A Sports podcast 50 Good pod…" at bounding box center [714, 161] width 626 height 120
click at [763, 126] on div "UK Packers Green Bay Packers Podcast 50" at bounding box center [603, 127] width 405 height 26
drag, startPoint x: 798, startPoint y: 128, endPoint x: 402, endPoint y: 132, distance: 396.0
click at [402, 132] on div "UK Packers Green Bay Packers Podcast 50" at bounding box center [603, 127] width 405 height 26
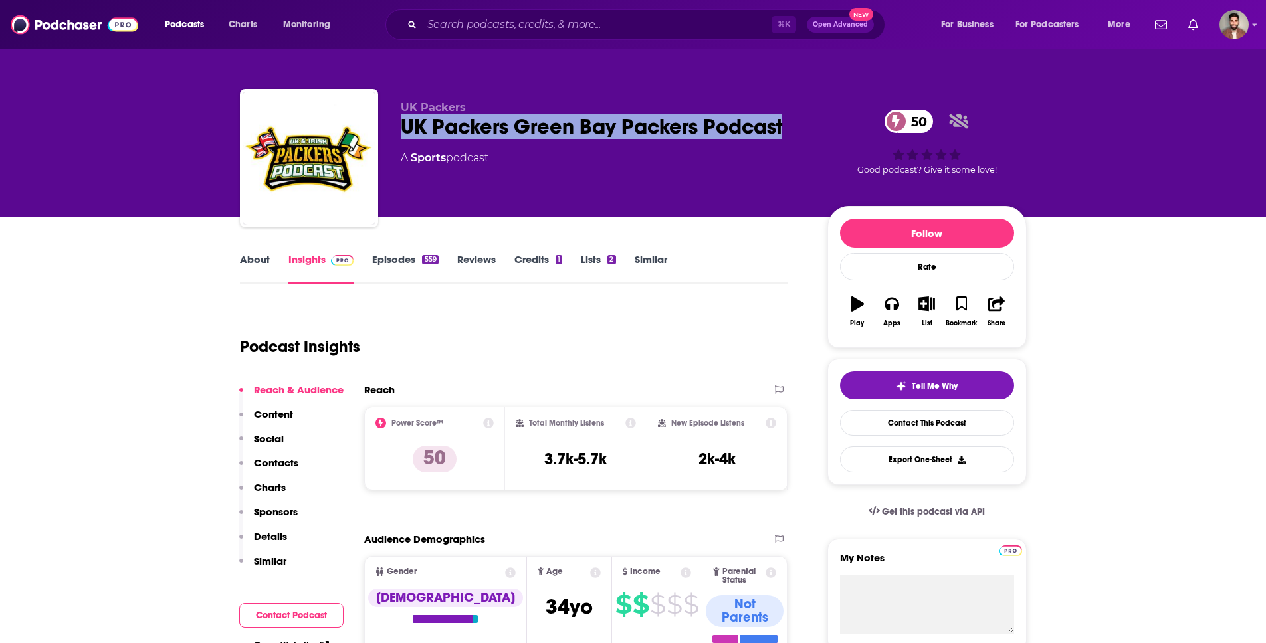
copy h2 "UK Packers Green Bay Packers Podcast"
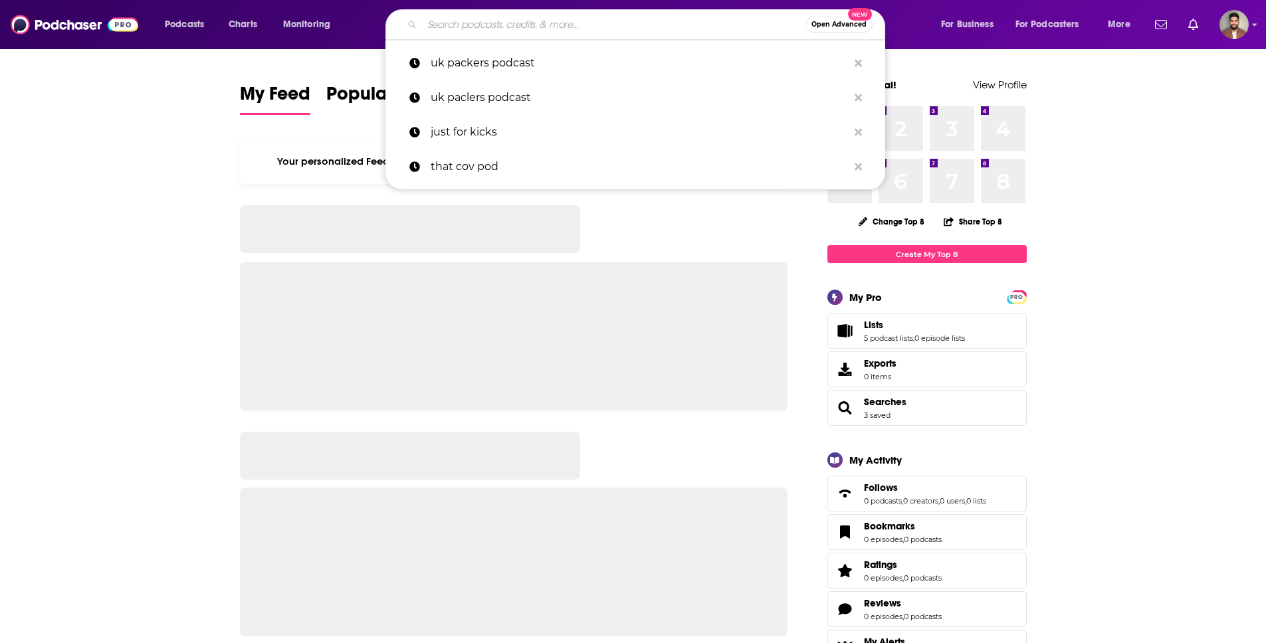
click at [471, 18] on input "Search podcasts, credits, & more..." at bounding box center [613, 24] width 383 height 21
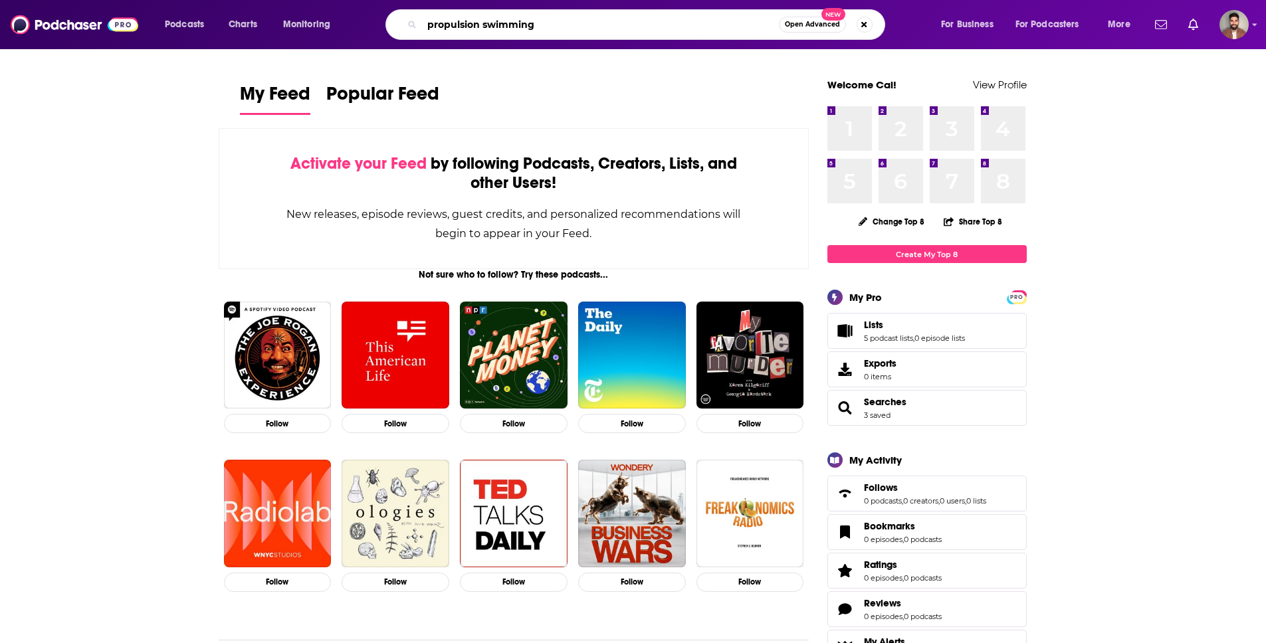
type input "propulsion swimming"
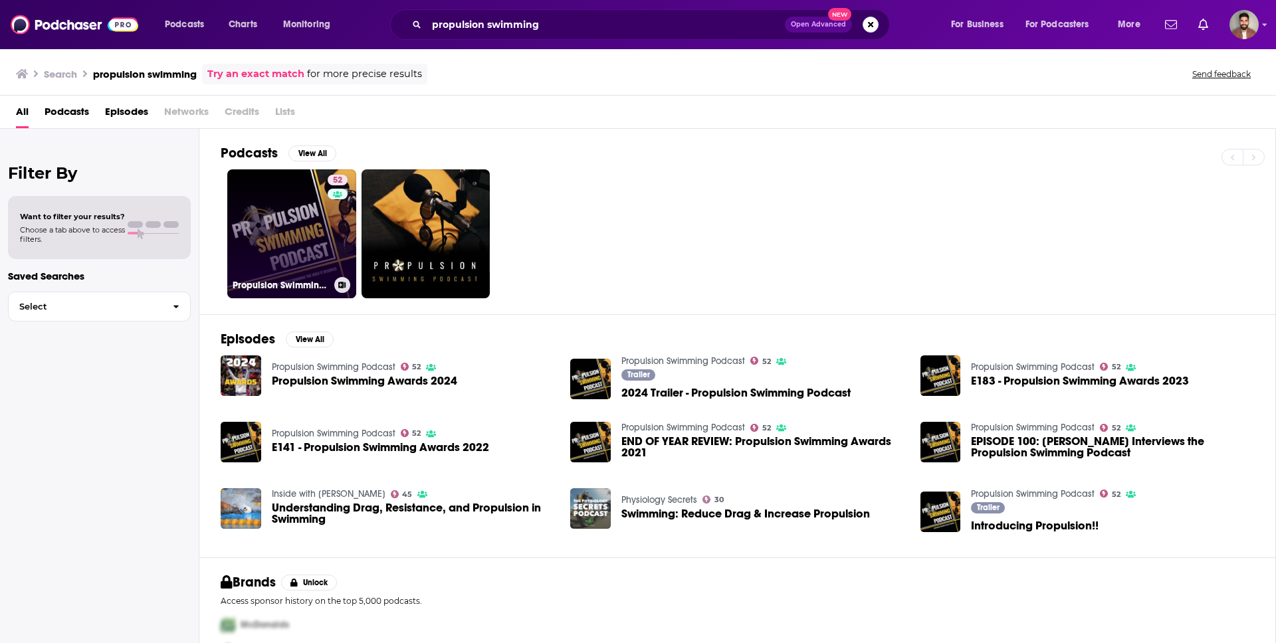
click at [292, 242] on link "52 Propulsion Swimming Podcast" at bounding box center [291, 233] width 129 height 129
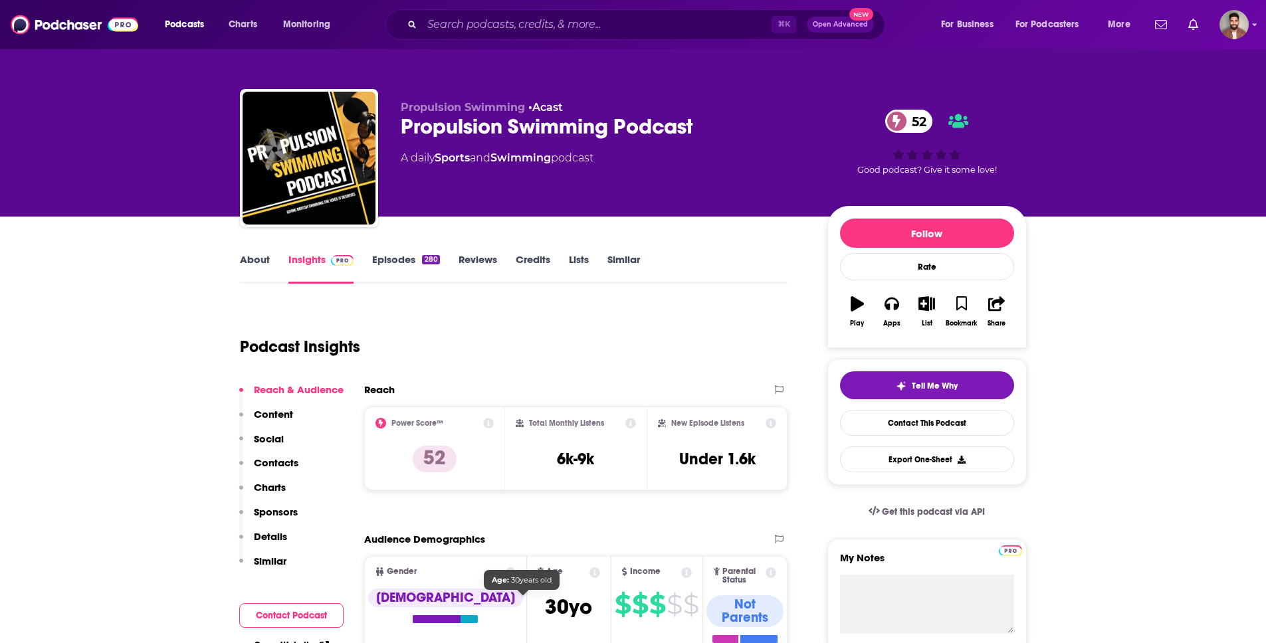
click at [474, 376] on div "Podcast Insights" at bounding box center [514, 344] width 548 height 78
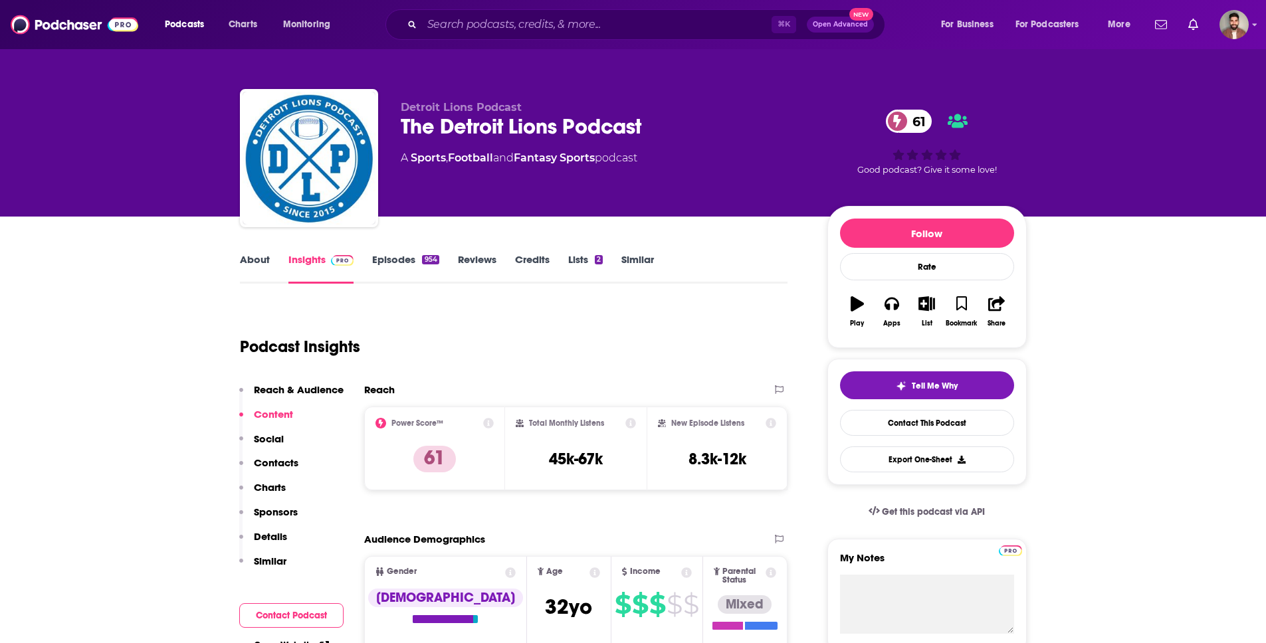
click at [403, 130] on div "The Detroit Lions Podcast 61" at bounding box center [603, 127] width 405 height 26
drag, startPoint x: 398, startPoint y: 124, endPoint x: 660, endPoint y: 138, distance: 262.7
click at [660, 138] on div "Detroit Lions Podcast The Detroit Lions Podcast 61 A Sports , Football and Fant…" at bounding box center [633, 160] width 787 height 143
copy h2 "The Detroit Lions Podcast"
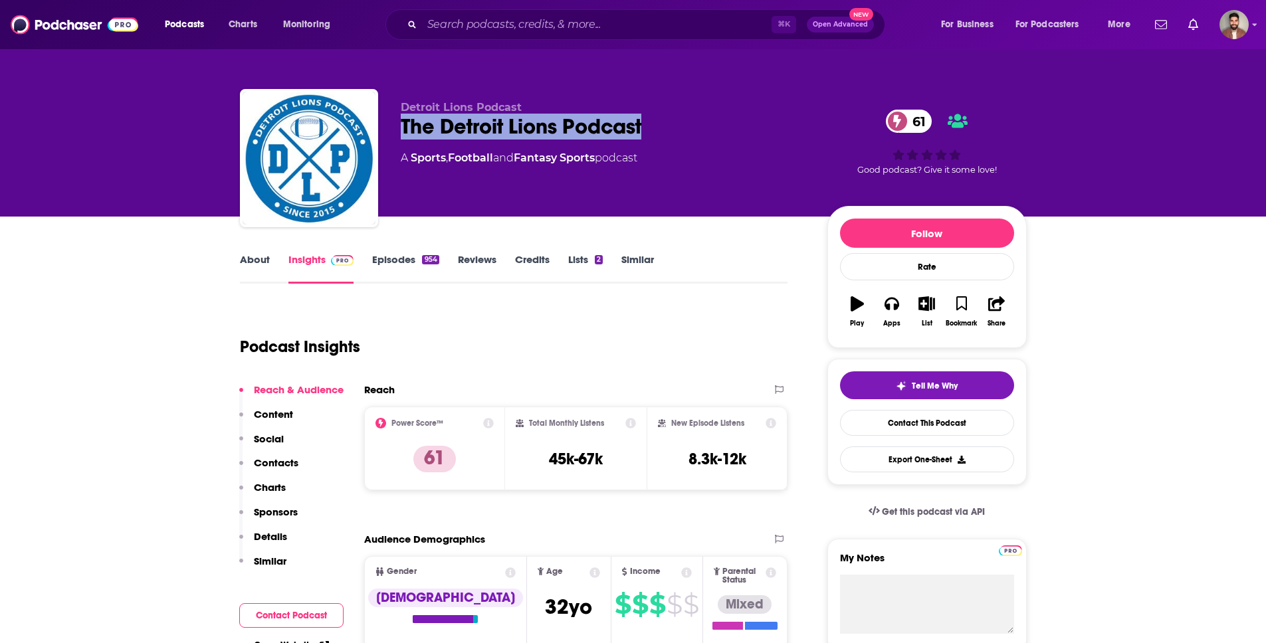
click at [431, 125] on div "The Detroit Lions Podcast 61" at bounding box center [603, 127] width 405 height 26
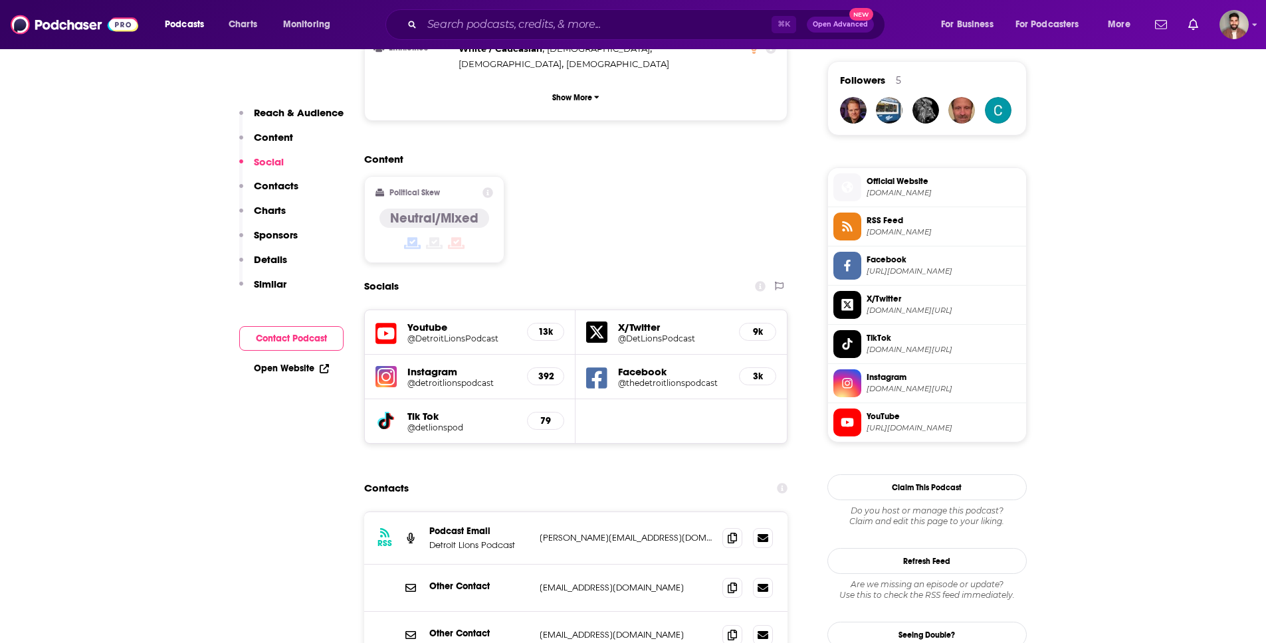
scroll to position [964, 0]
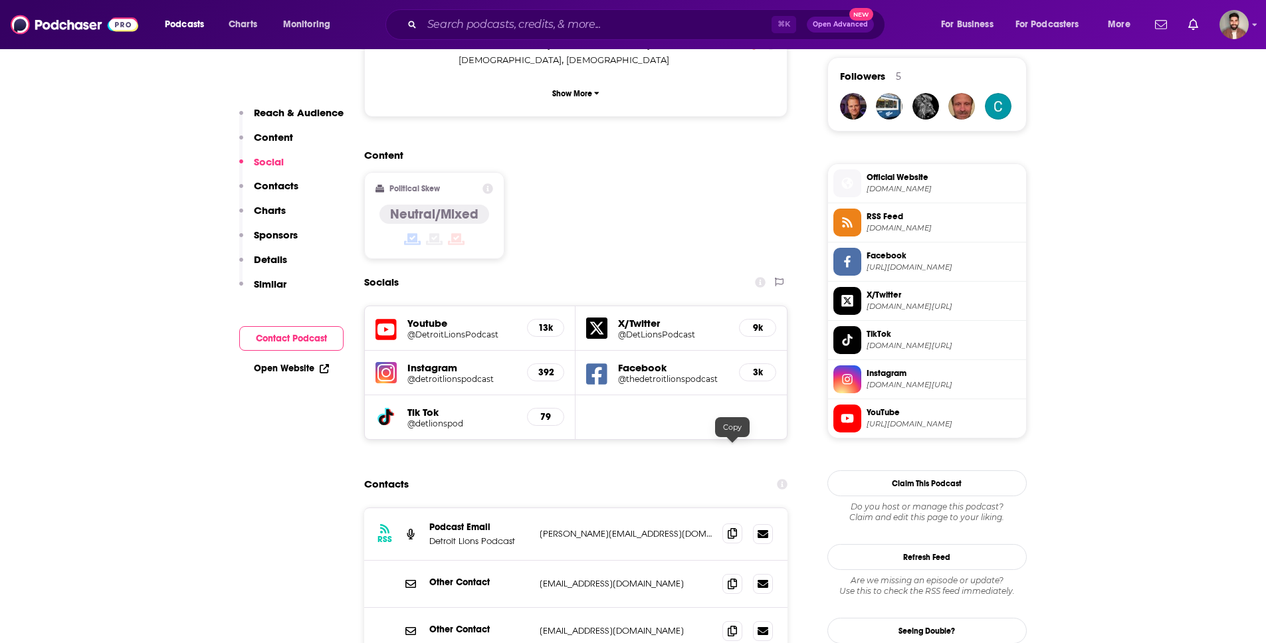
click at [731, 528] on icon at bounding box center [731, 533] width 9 height 11
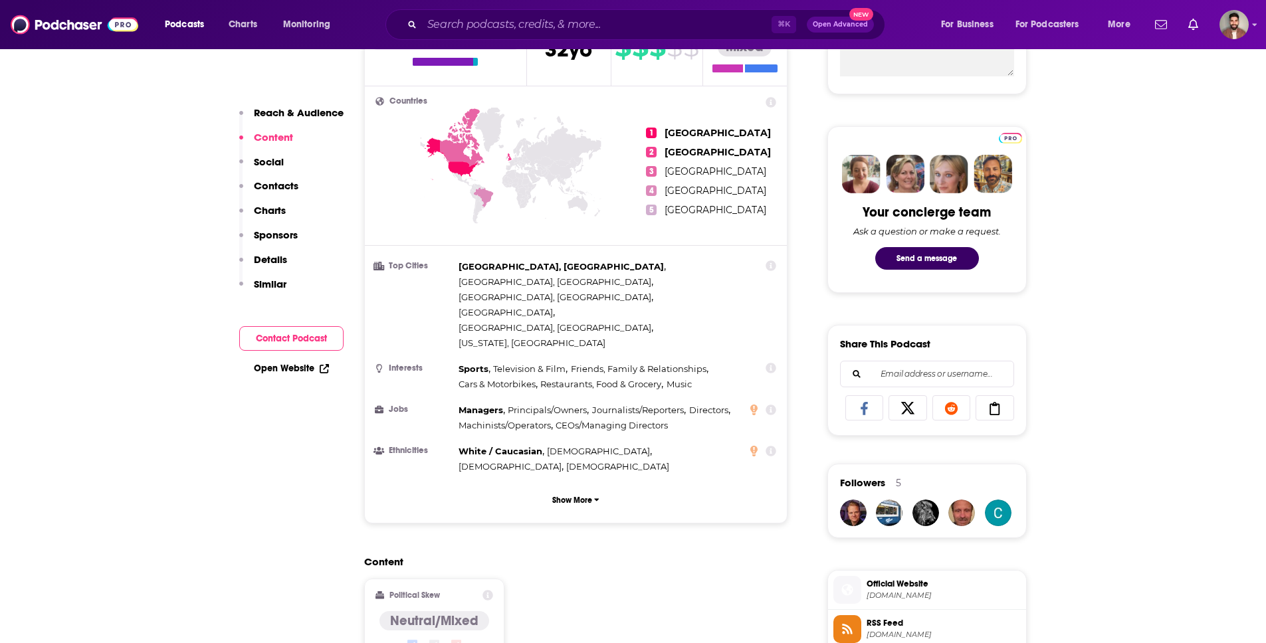
scroll to position [0, 0]
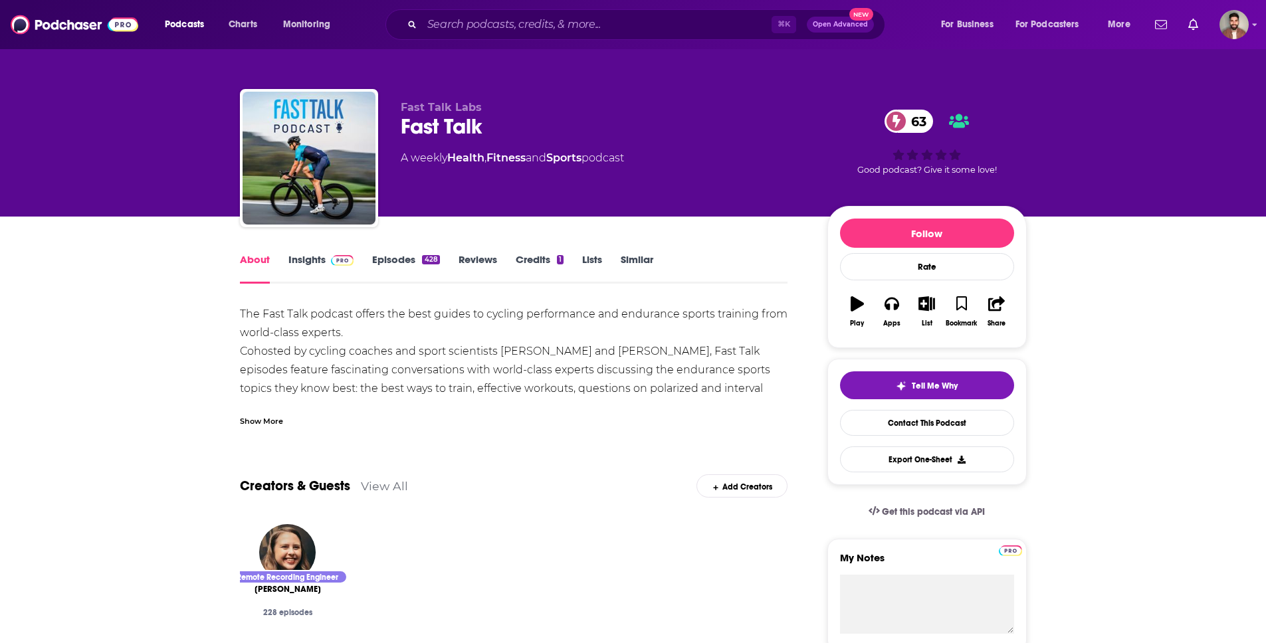
click at [300, 255] on link "Insights" at bounding box center [321, 268] width 66 height 31
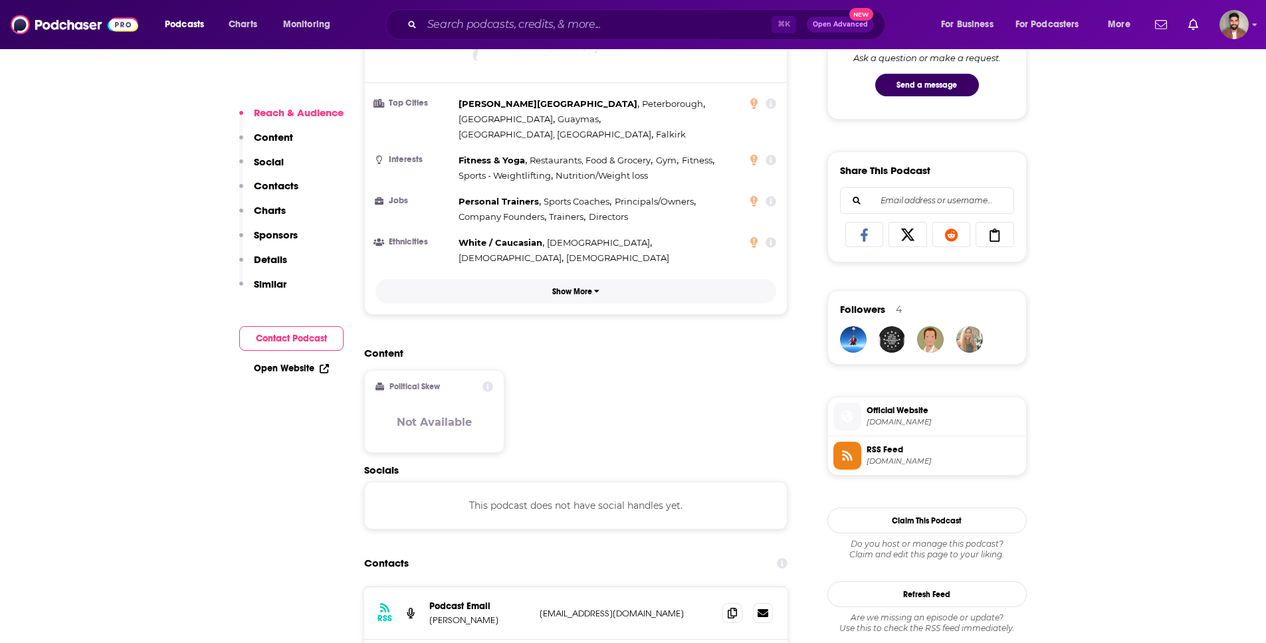
scroll to position [1080, 0]
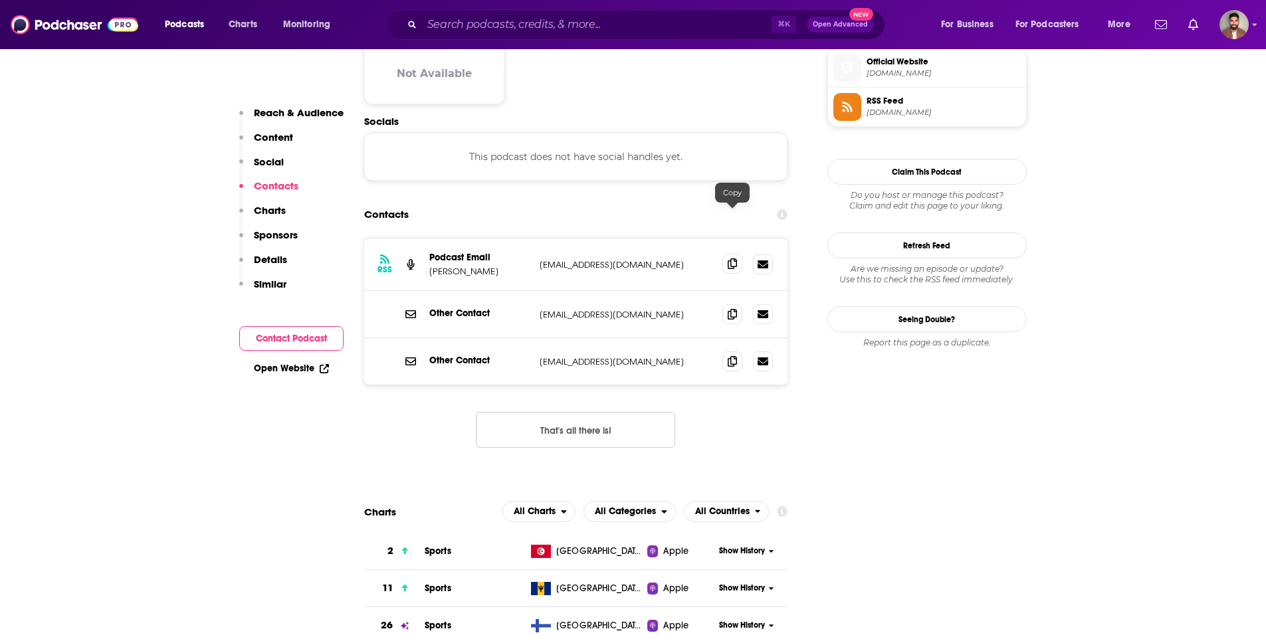
click at [729, 258] on icon at bounding box center [731, 263] width 9 height 11
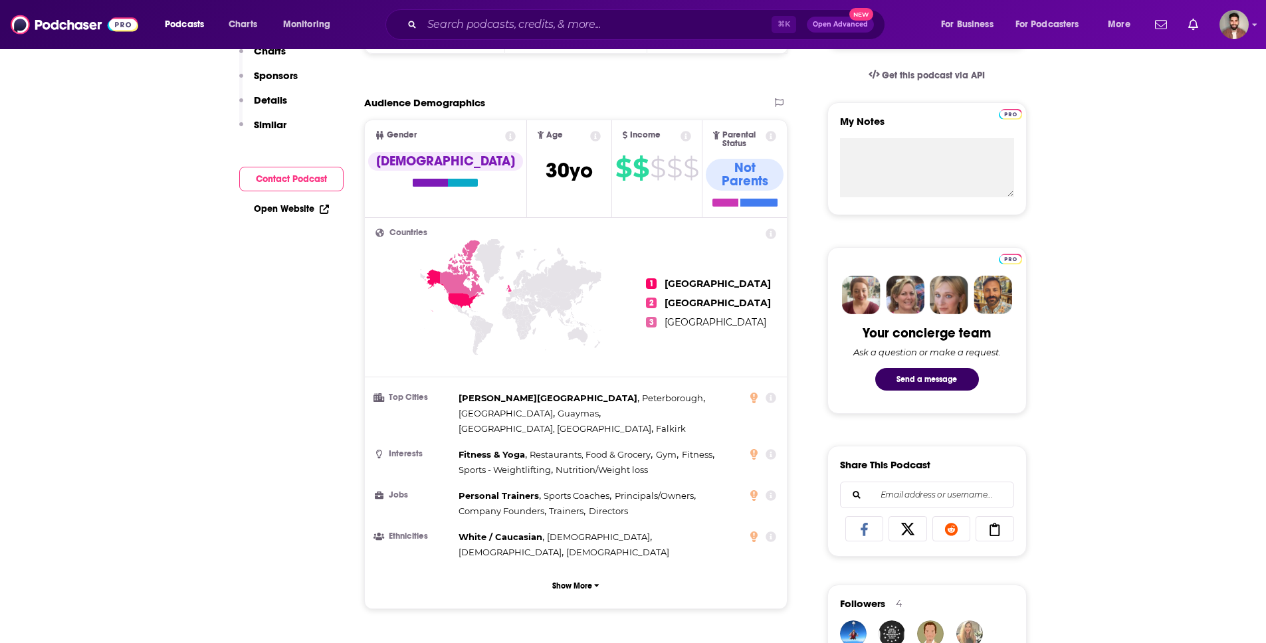
scroll to position [0, 0]
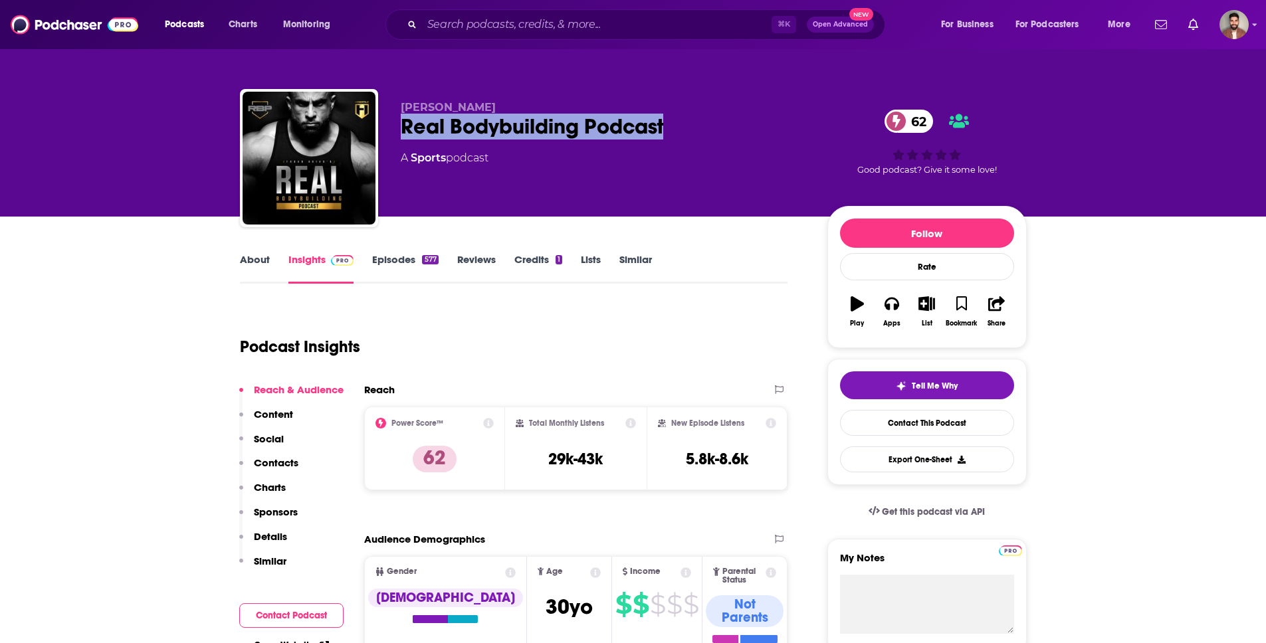
drag, startPoint x: 400, startPoint y: 126, endPoint x: 705, endPoint y: 128, distance: 304.9
click at [705, 128] on div "Real Bodybuilding Podcast 62" at bounding box center [603, 127] width 405 height 26
copy h2 "Real Bodybuilding Podcast"
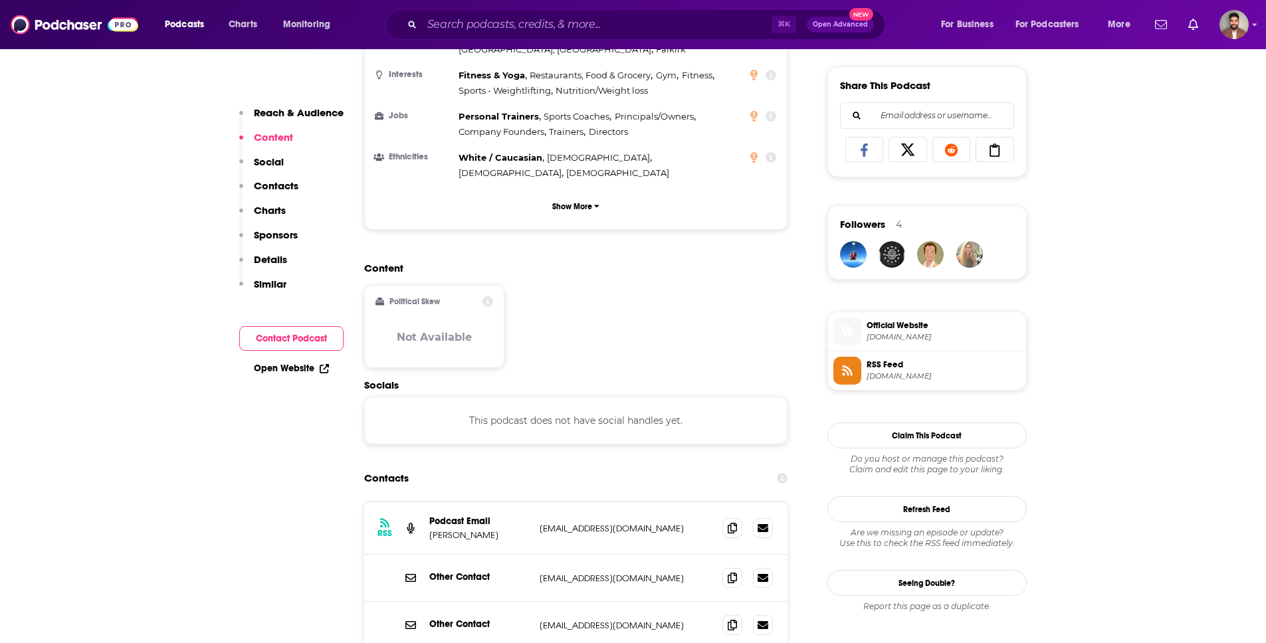
scroll to position [818, 0]
click at [733, 520] on icon at bounding box center [731, 525] width 9 height 11
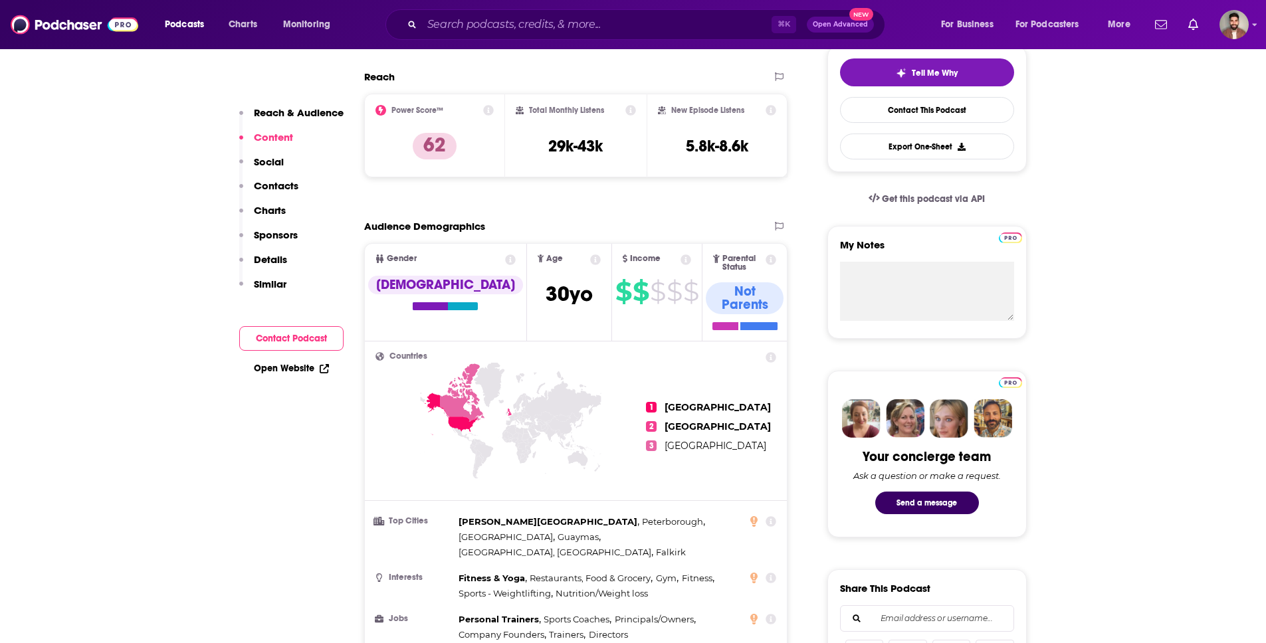
scroll to position [254, 0]
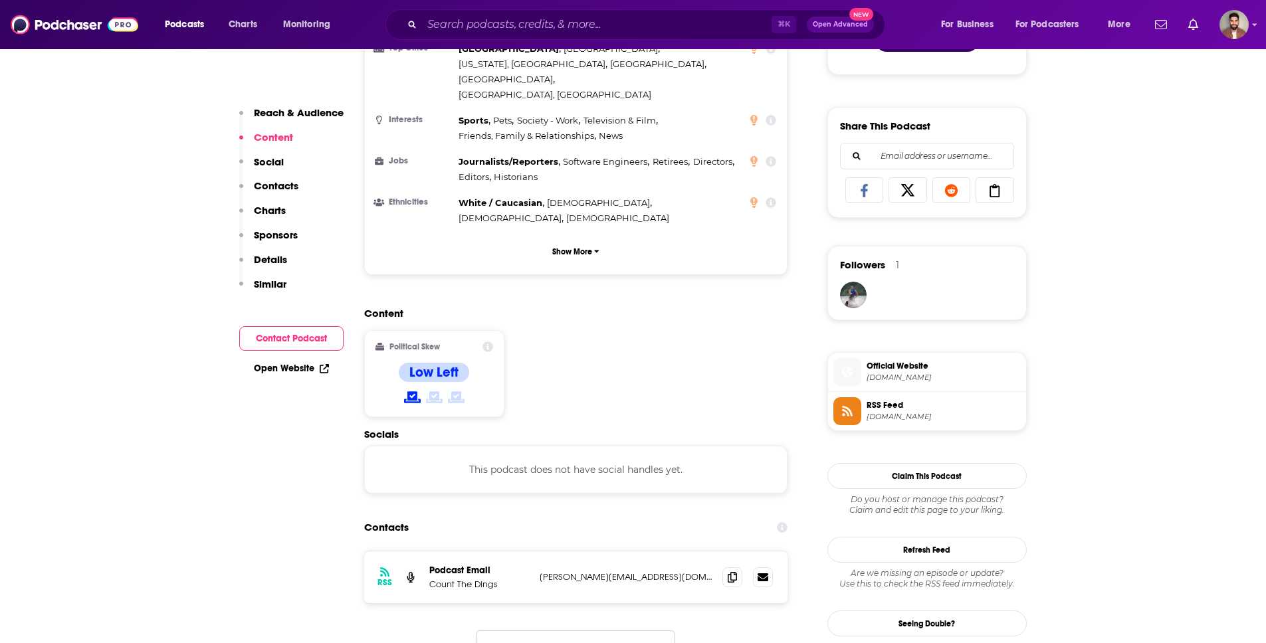
scroll to position [791, 0]
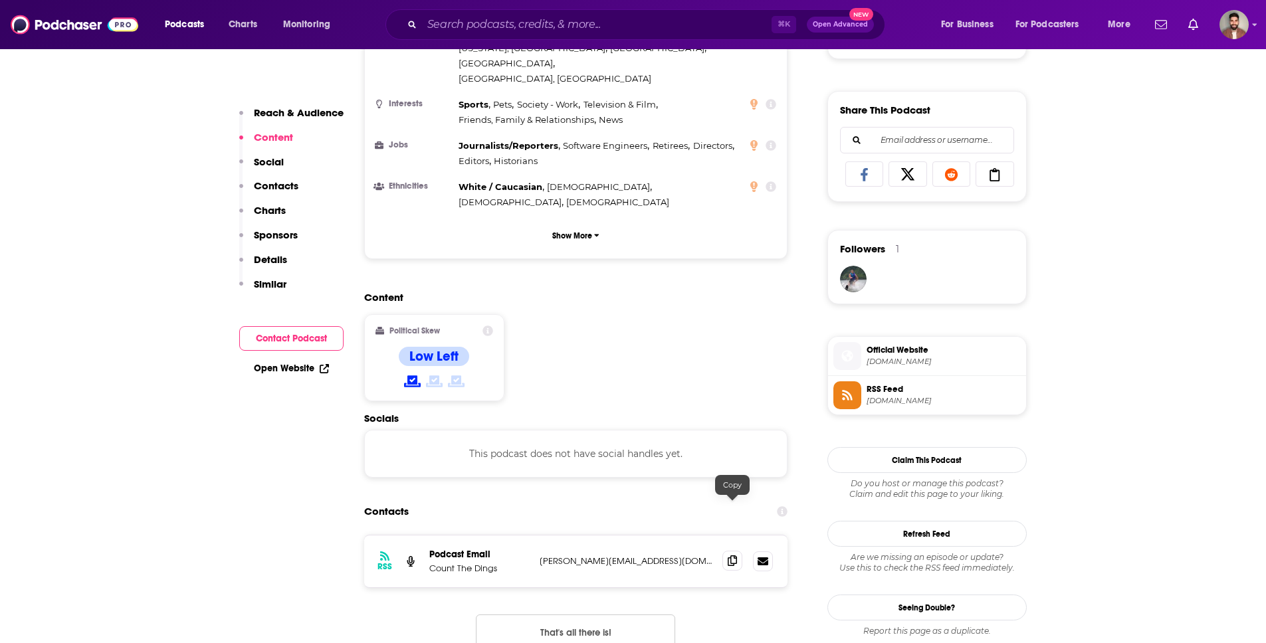
click at [725, 551] on span at bounding box center [732, 561] width 20 height 20
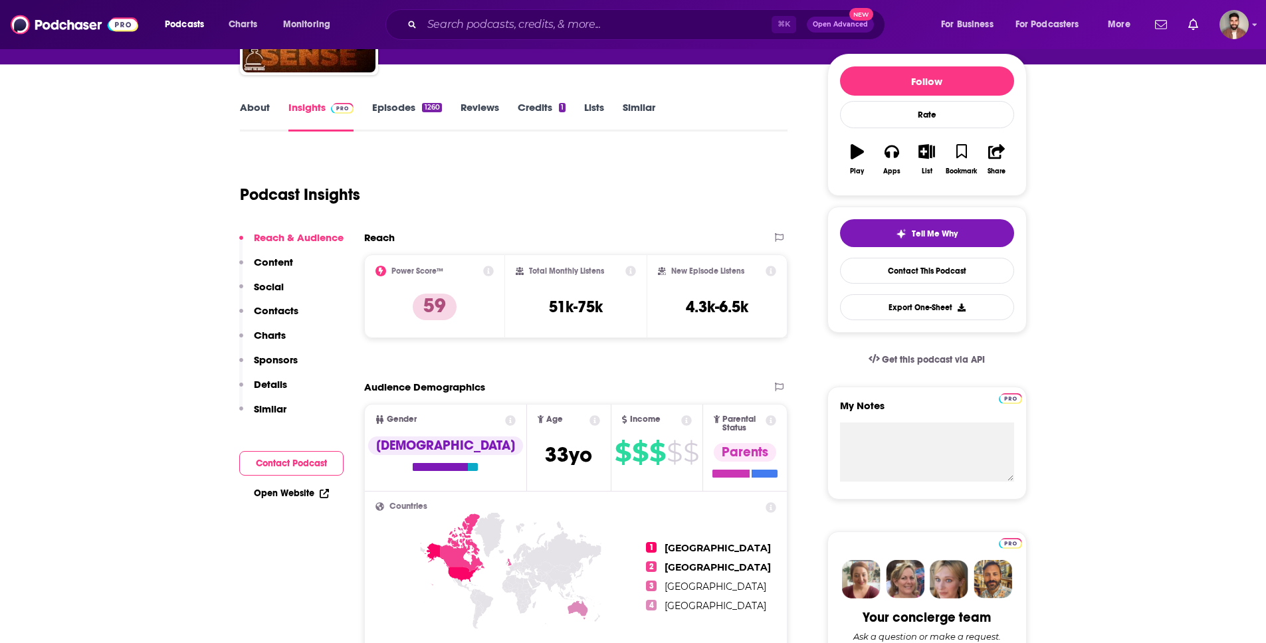
scroll to position [145, 0]
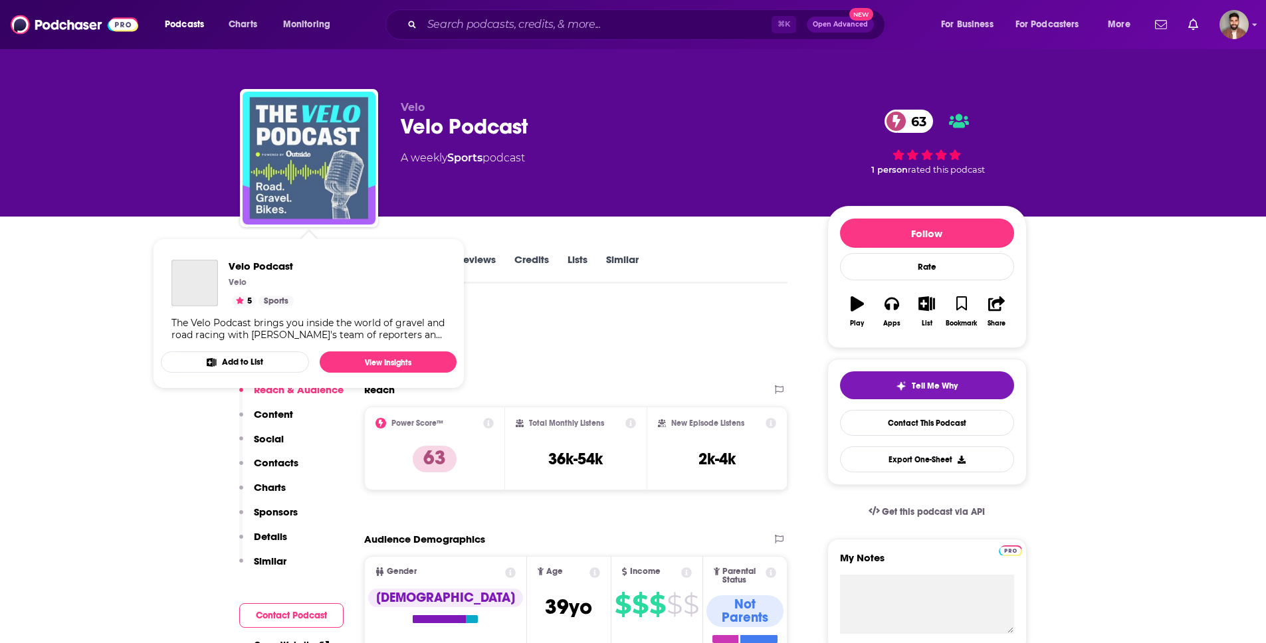
click at [297, 175] on img "Velo Podcast" at bounding box center [308, 158] width 133 height 133
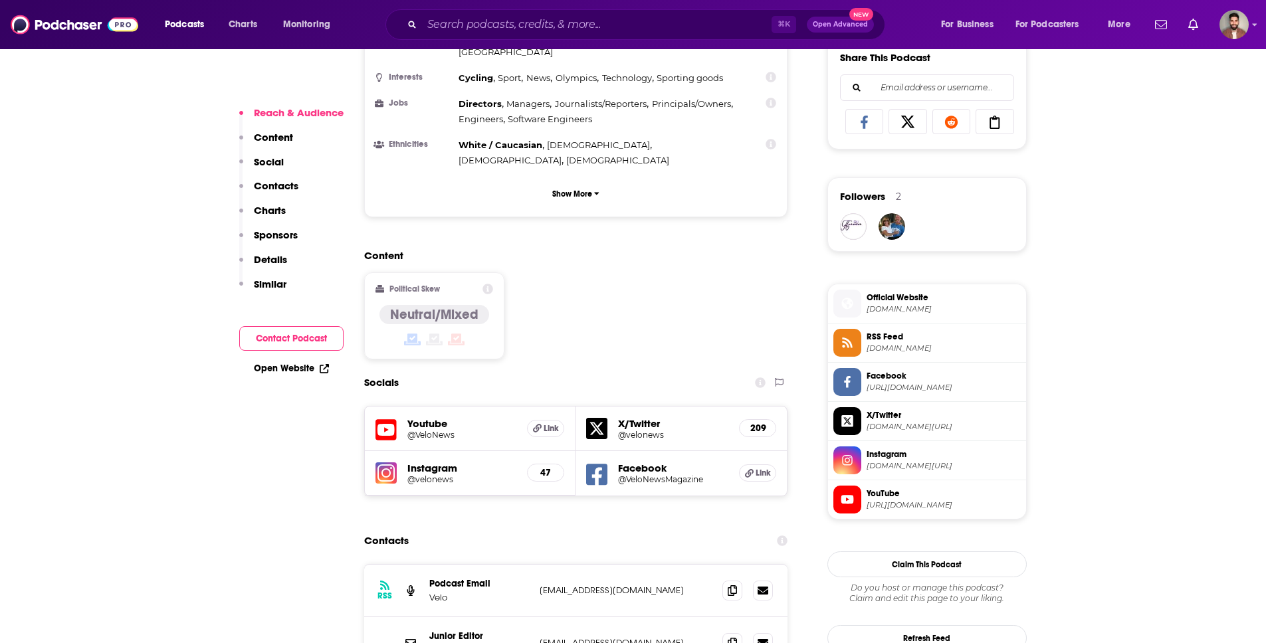
scroll to position [1115, 0]
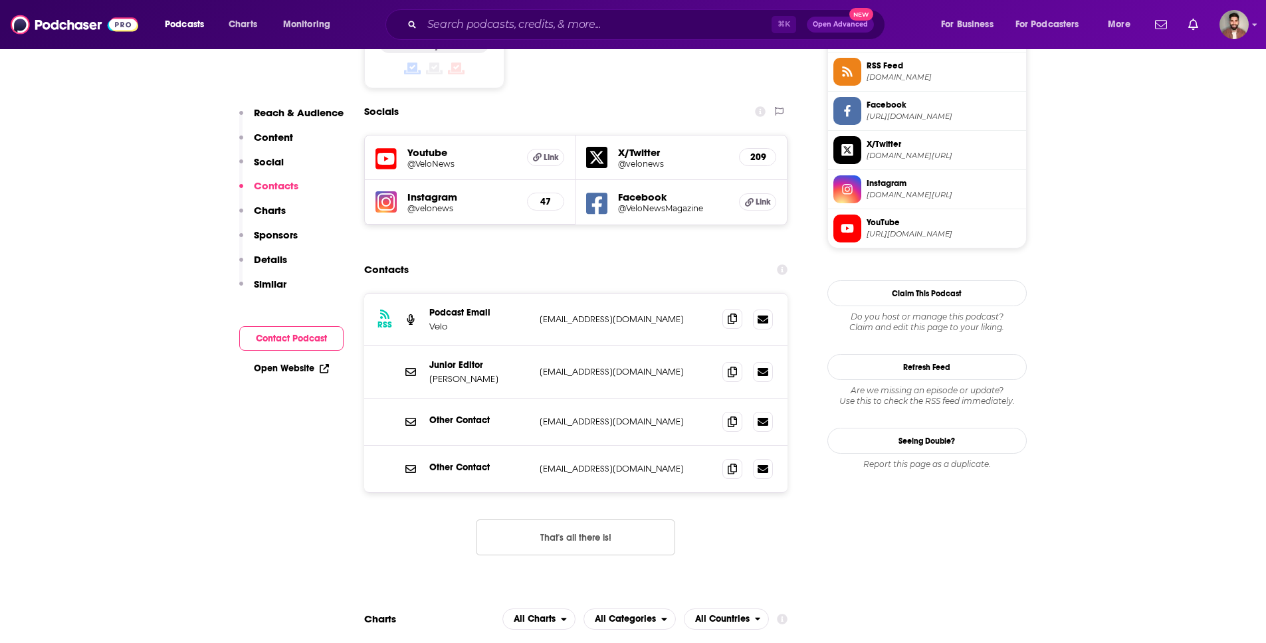
click at [726, 309] on span at bounding box center [732, 319] width 20 height 20
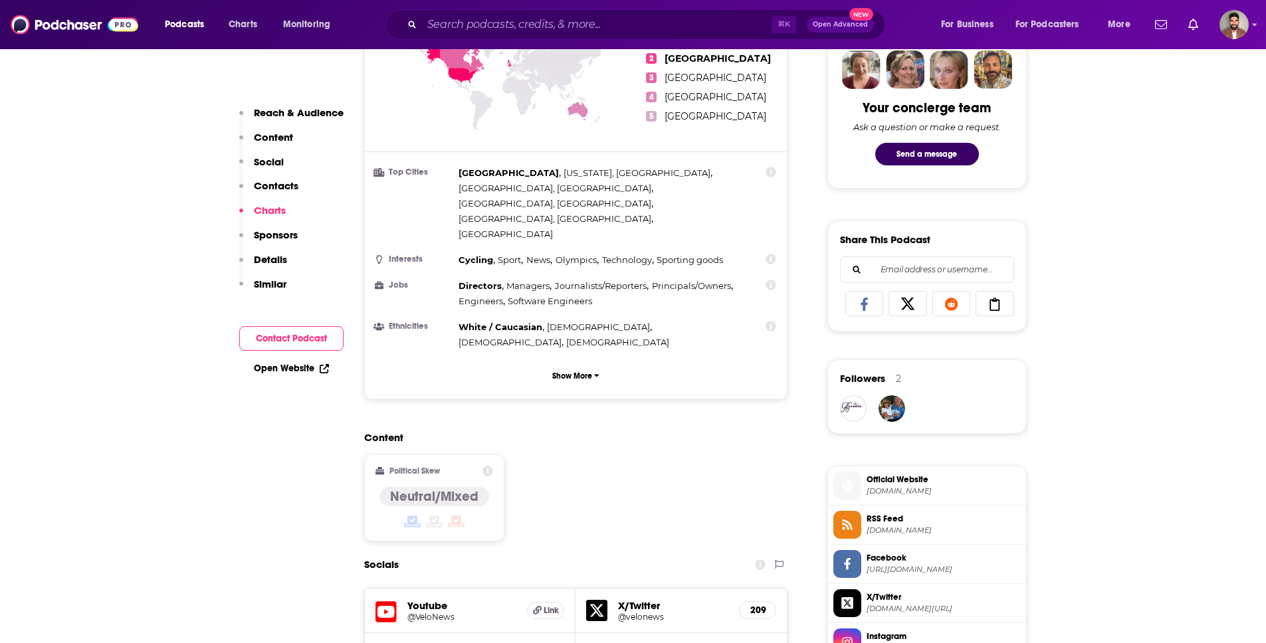
scroll to position [90, 0]
